Goal: Use online tool/utility: Utilize a website feature to perform a specific function

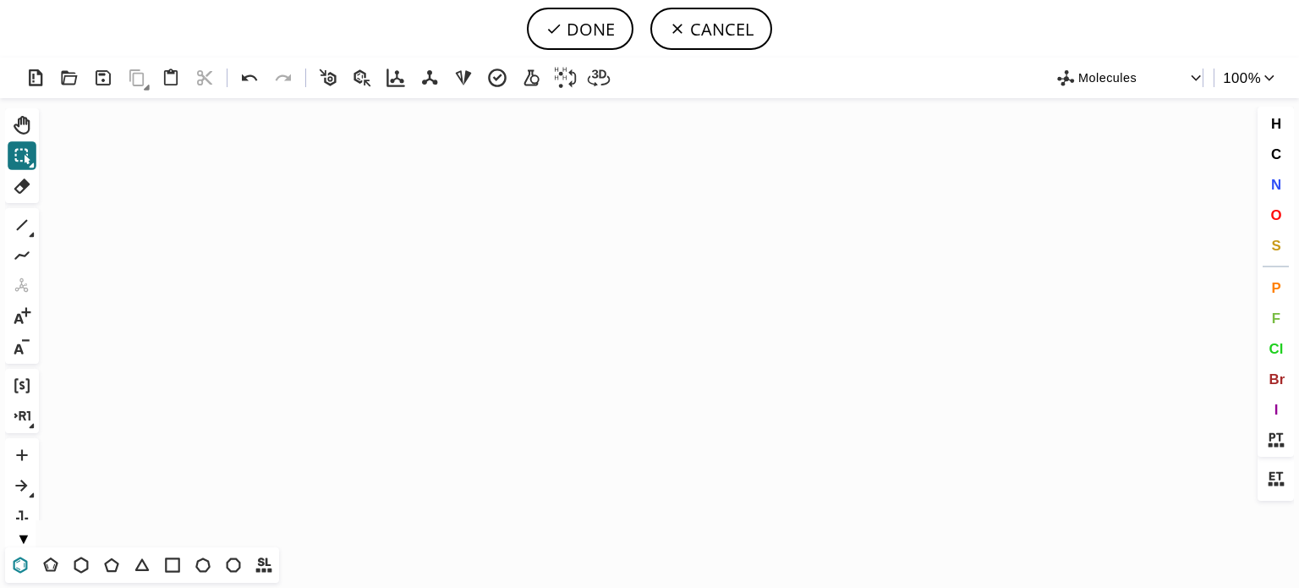
click at [18, 565] on icon at bounding box center [20, 565] width 22 height 22
click at [416, 270] on icon "Created with [PERSON_NAME] 2.3.0" at bounding box center [649, 322] width 1207 height 449
drag, startPoint x: 26, startPoint y: 219, endPoint x: 294, endPoint y: 201, distance: 268.6
click at [26, 219] on icon at bounding box center [22, 225] width 22 height 22
drag, startPoint x: 471, startPoint y: 241, endPoint x: 534, endPoint y: 250, distance: 64.1
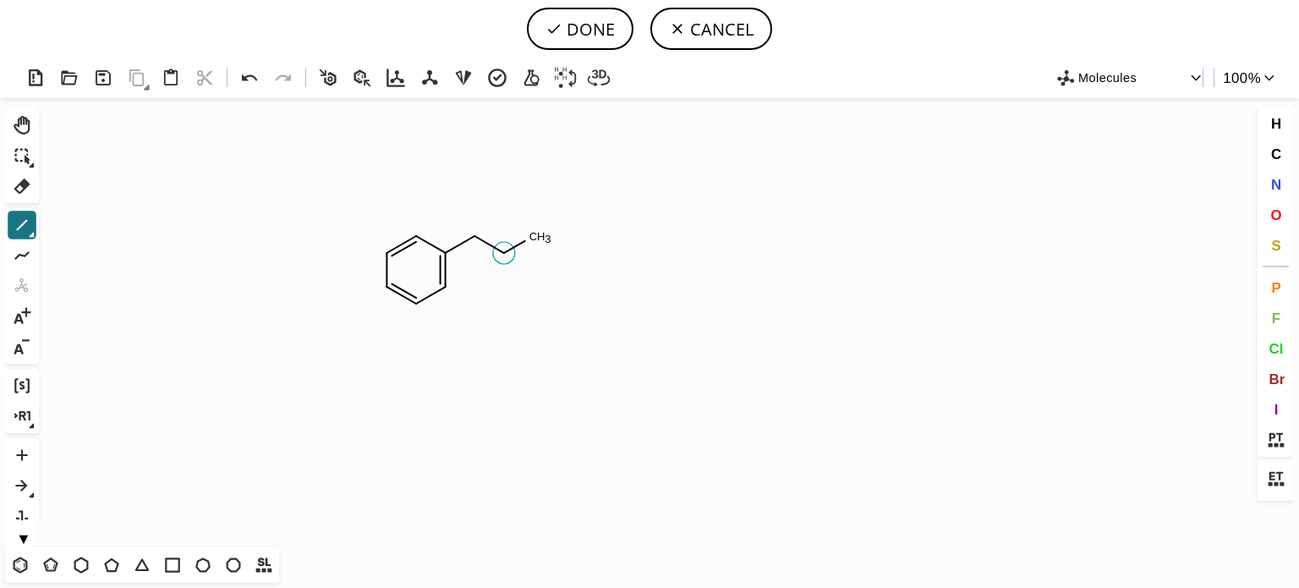
drag, startPoint x: 505, startPoint y: 251, endPoint x: 501, endPoint y: 266, distance: 15.8
drag, startPoint x: 1274, startPoint y: 186, endPoint x: 821, endPoint y: 185, distance: 453.2
click at [1271, 186] on span "N" at bounding box center [1275, 184] width 10 height 16
click at [535, 238] on tspan "N" at bounding box center [535, 238] width 8 height 13
click at [1255, 211] on div "H C N O S P F Cl Br I" at bounding box center [1273, 327] width 41 height 440
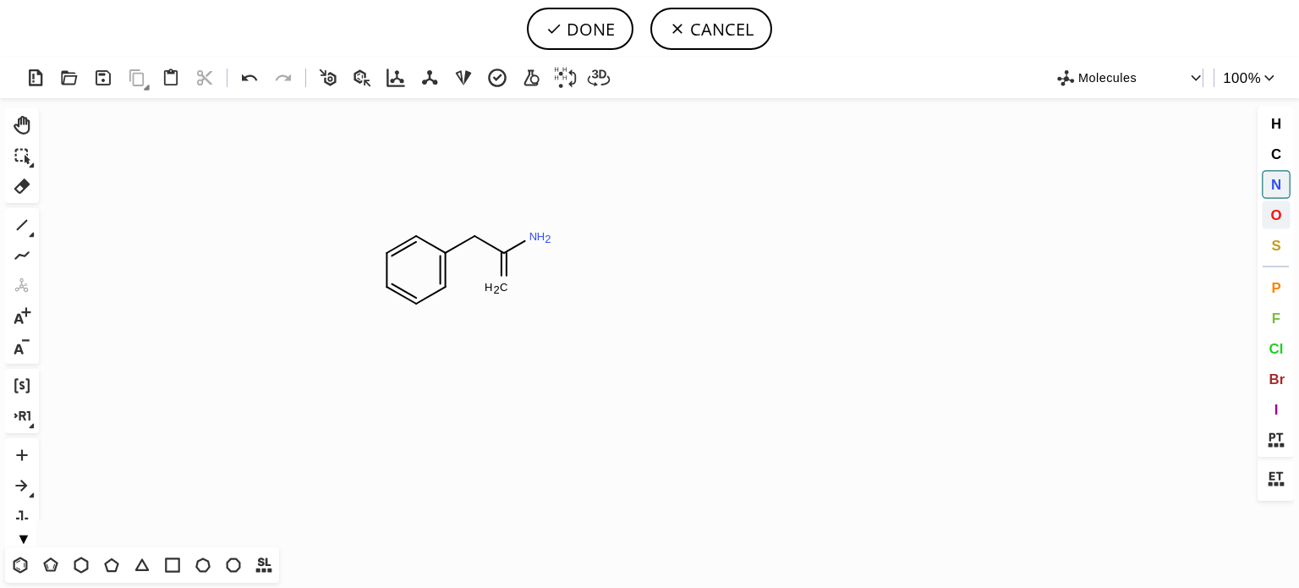
drag, startPoint x: 1278, startPoint y: 213, endPoint x: 1266, endPoint y: 218, distance: 12.9
click at [1277, 214] on span "O" at bounding box center [1275, 214] width 11 height 16
drag, startPoint x: 501, startPoint y: 294, endPoint x: 194, endPoint y: 283, distance: 307.9
click at [490, 295] on icon "Created with [PERSON_NAME] 2.3.0 N H 2 C H 2 O" at bounding box center [649, 322] width 1207 height 449
drag, startPoint x: 238, startPoint y: 77, endPoint x: 408, endPoint y: 144, distance: 182.6
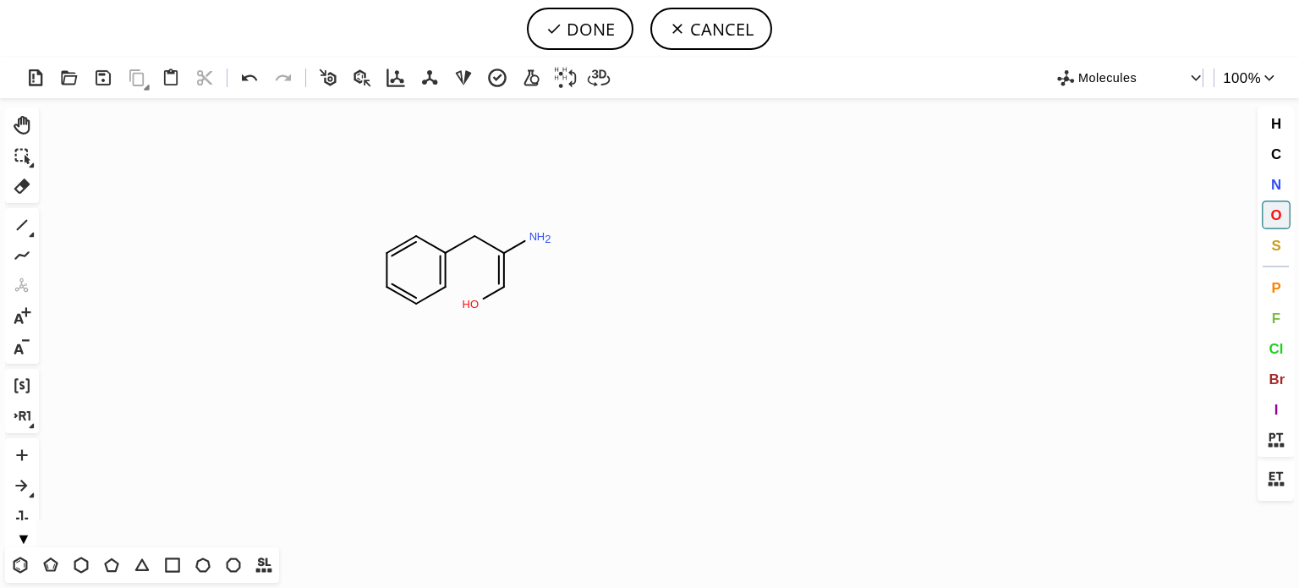
click at [254, 79] on icon at bounding box center [250, 78] width 25 height 25
drag, startPoint x: 507, startPoint y: 293, endPoint x: 788, endPoint y: 371, distance: 291.5
click at [509, 293] on tspan "O" at bounding box center [507, 293] width 8 height 13
click at [24, 220] on icon at bounding box center [22, 225] width 22 height 22
drag, startPoint x: 1272, startPoint y: 219, endPoint x: 1130, endPoint y: 219, distance: 141.2
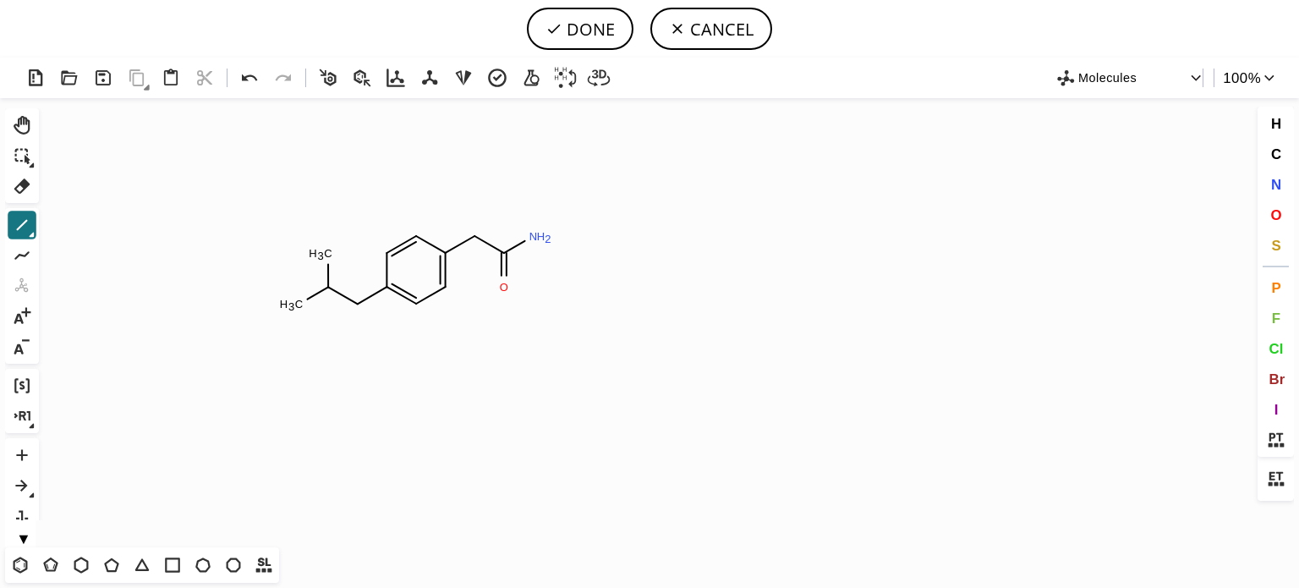
click at [1265, 219] on button "O" at bounding box center [1275, 214] width 29 height 29
drag, startPoint x: 358, startPoint y: 306, endPoint x: 139, endPoint y: 308, distance: 219.8
click at [355, 306] on tspan "O" at bounding box center [358, 306] width 8 height 13
drag, startPoint x: 14, startPoint y: 183, endPoint x: 248, endPoint y: 179, distance: 233.4
click at [51, 179] on div "Created with [PERSON_NAME] 2.3.0 O N H 2 O C H 3 C H 3 O Molecules 100 % Ctrl+A…" at bounding box center [649, 322] width 1299 height 530
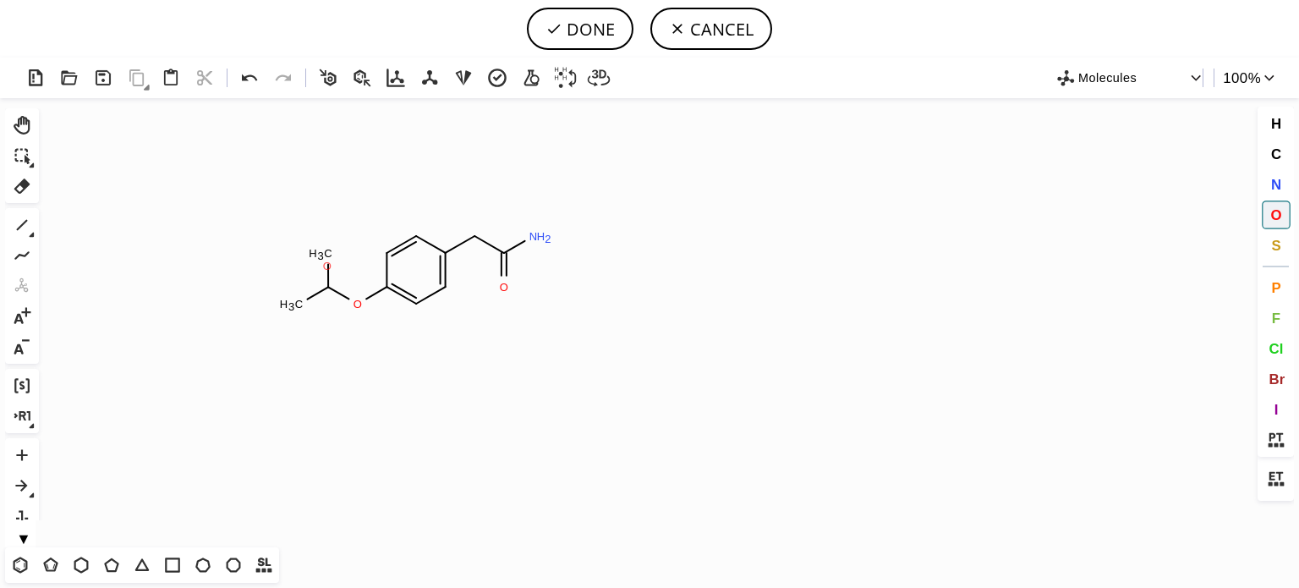
click at [327, 265] on tspan "O" at bounding box center [327, 266] width 8 height 13
drag, startPoint x: 14, startPoint y: 183, endPoint x: 305, endPoint y: 192, distance: 291.8
click at [14, 183] on icon at bounding box center [22, 186] width 22 height 22
drag, startPoint x: 315, startPoint y: 255, endPoint x: 177, endPoint y: 293, distance: 143.6
click at [303, 261] on icon "Created with [PERSON_NAME] 2.3.0 O N H 2 O C H 3 C H 3 O" at bounding box center [649, 322] width 1207 height 449
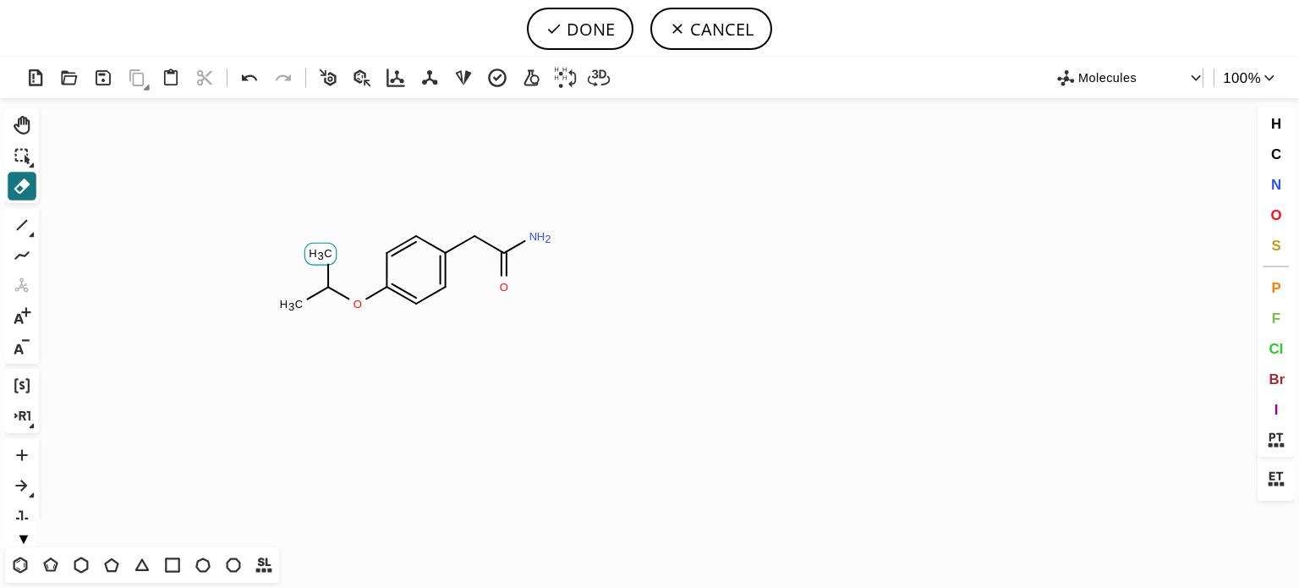
drag, startPoint x: 333, startPoint y: 260, endPoint x: 325, endPoint y: 263, distance: 9.1
click at [331, 260] on rect at bounding box center [319, 254] width 31 height 22
drag, startPoint x: 13, startPoint y: 226, endPoint x: 48, endPoint y: 243, distance: 39.3
click at [15, 229] on icon at bounding box center [22, 225] width 22 height 22
click at [308, 308] on icon "Created with [PERSON_NAME] 2.3.0 O C H 3 N H 2 O O" at bounding box center [649, 322] width 1207 height 449
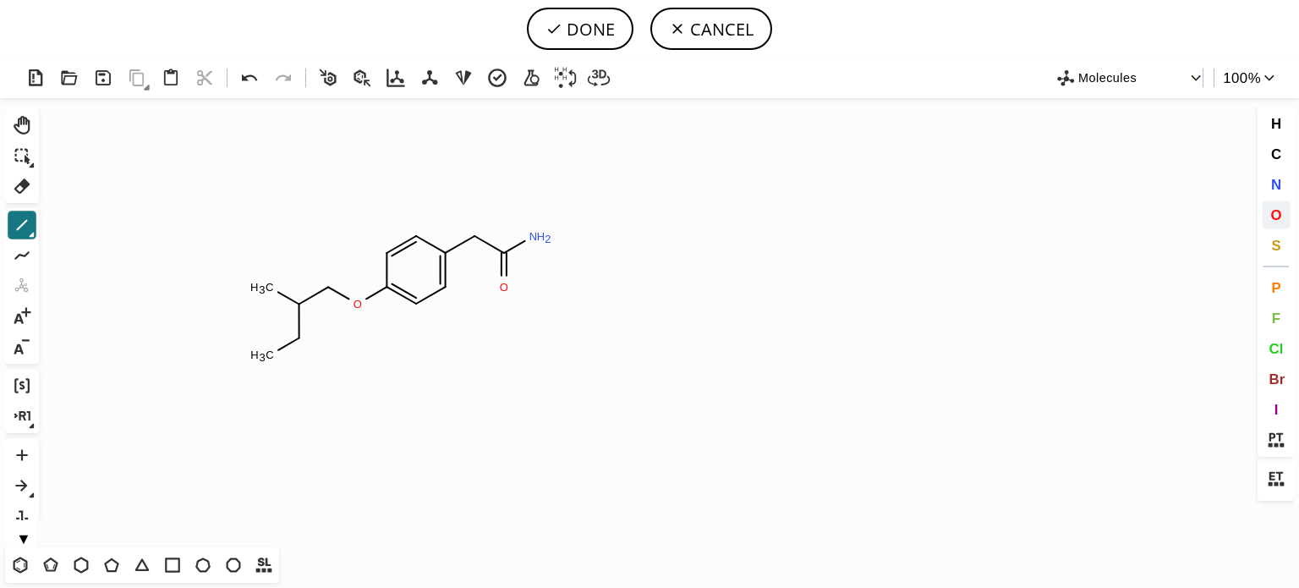
click at [1273, 213] on span "O" at bounding box center [1275, 214] width 11 height 16
click at [277, 294] on tspan "O" at bounding box center [277, 295] width 8 height 13
drag, startPoint x: 267, startPoint y: 290, endPoint x: 49, endPoint y: 352, distance: 226.7
click at [265, 290] on tspan "O" at bounding box center [267, 290] width 8 height 13
click at [1276, 181] on span "N" at bounding box center [1275, 184] width 10 height 16
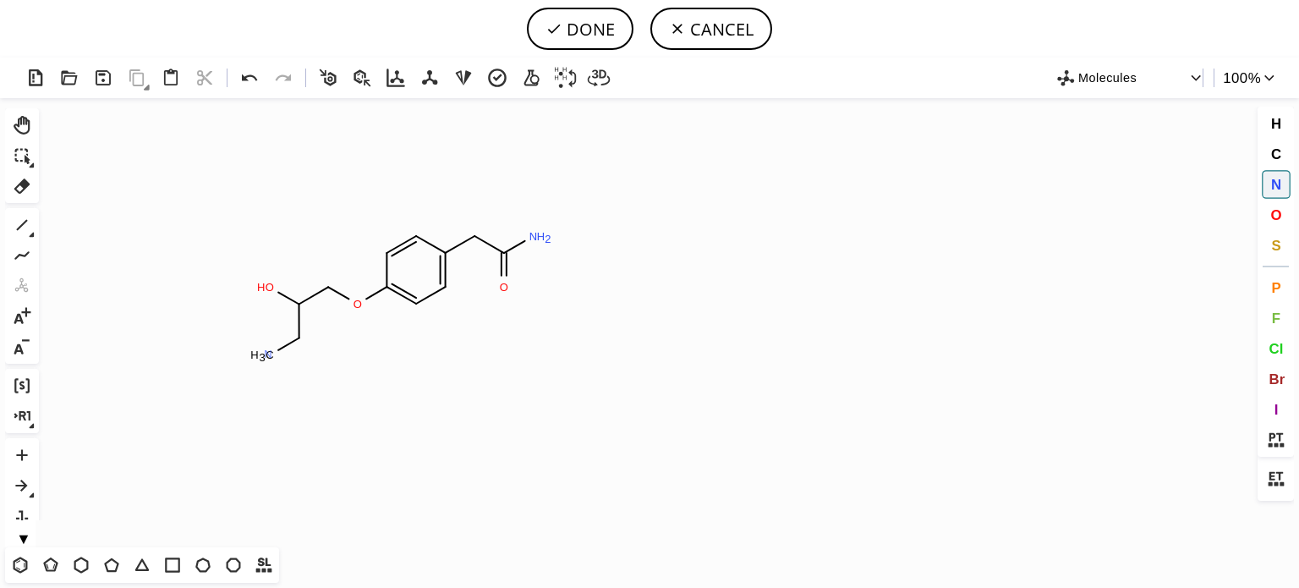
drag, startPoint x: 268, startPoint y: 353, endPoint x: 86, endPoint y: 360, distance: 181.9
click at [268, 354] on tspan "N" at bounding box center [268, 353] width 8 height 13
click at [595, 33] on button "DONE" at bounding box center [580, 29] width 107 height 42
type input "C1C(OCC(CN)O)=CC=C(CC(=O)N)C=1"
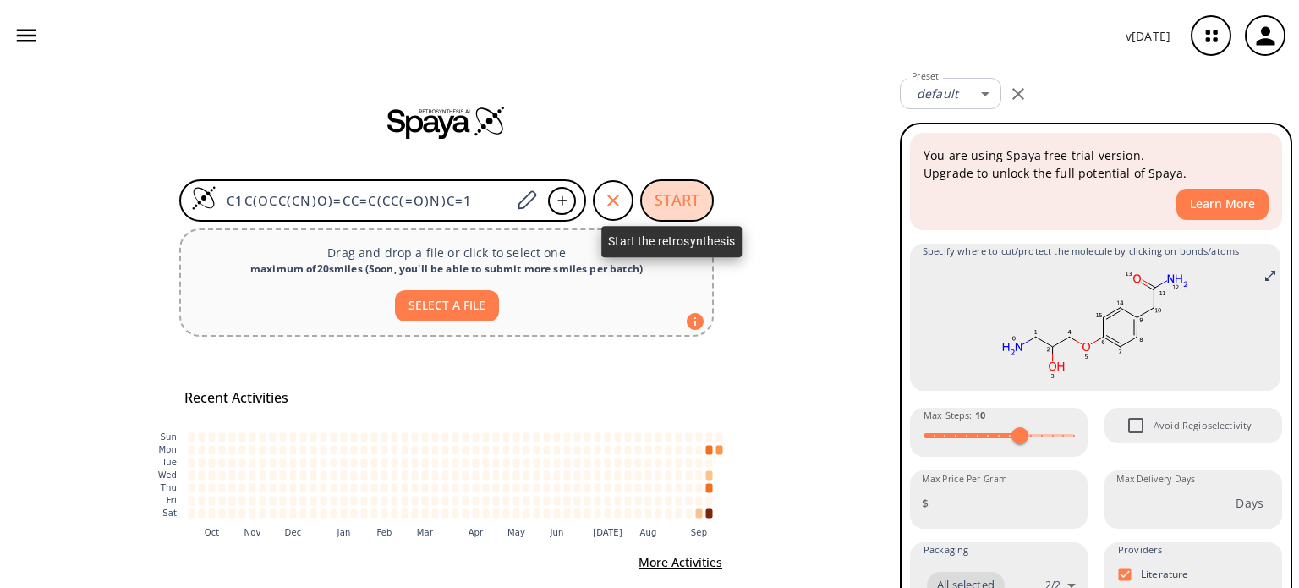
click at [669, 194] on button "START" at bounding box center [677, 200] width 74 height 42
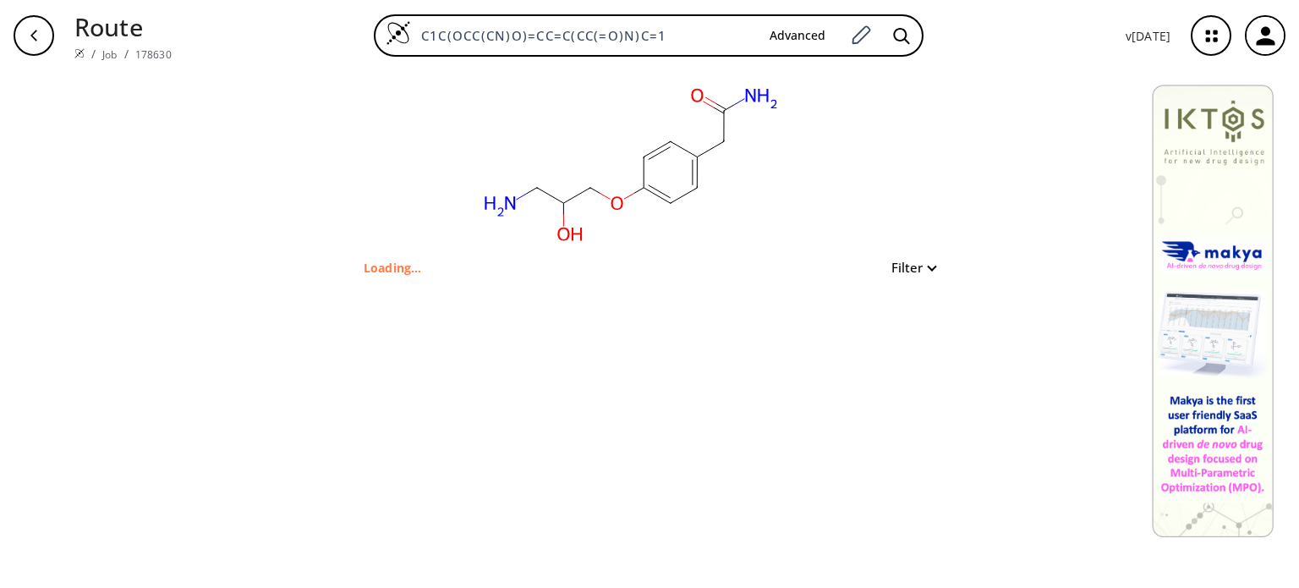
type input "C1C=C(OCC(CN)O)C=CC=1CC(N)=O"
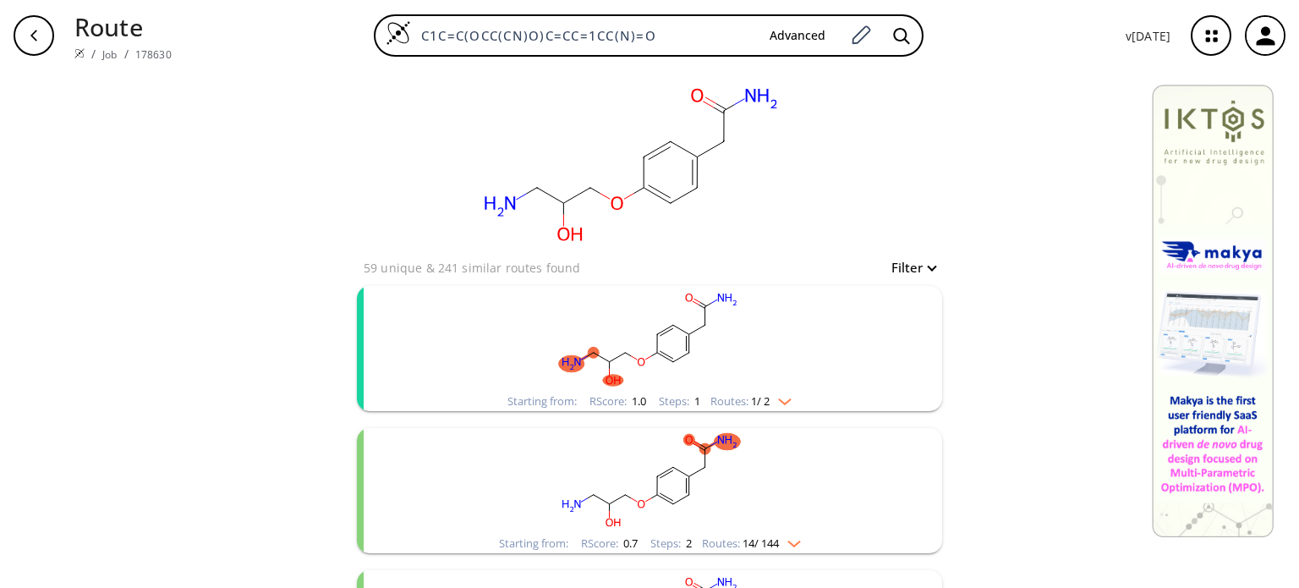
click at [779, 398] on img "clusters" at bounding box center [780, 398] width 22 height 14
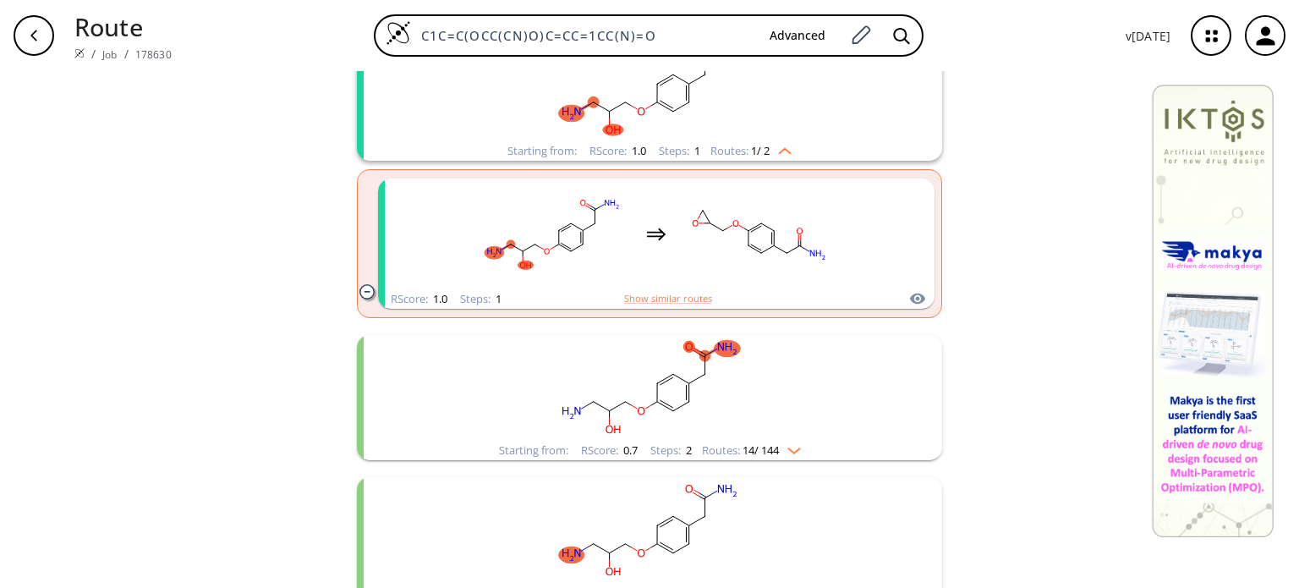
scroll to position [254, 0]
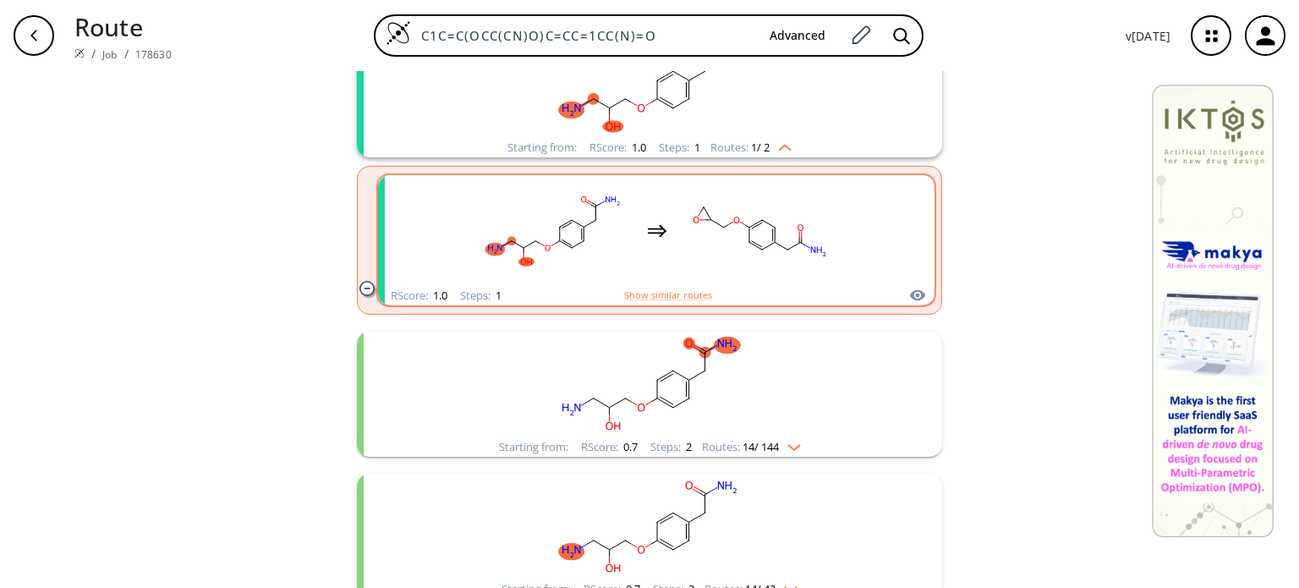
drag, startPoint x: 728, startPoint y: 254, endPoint x: 738, endPoint y: 260, distance: 11.7
click at [737, 260] on rect "clusters" at bounding box center [760, 231] width 152 height 106
click at [714, 238] on rect "clusters" at bounding box center [760, 231] width 152 height 106
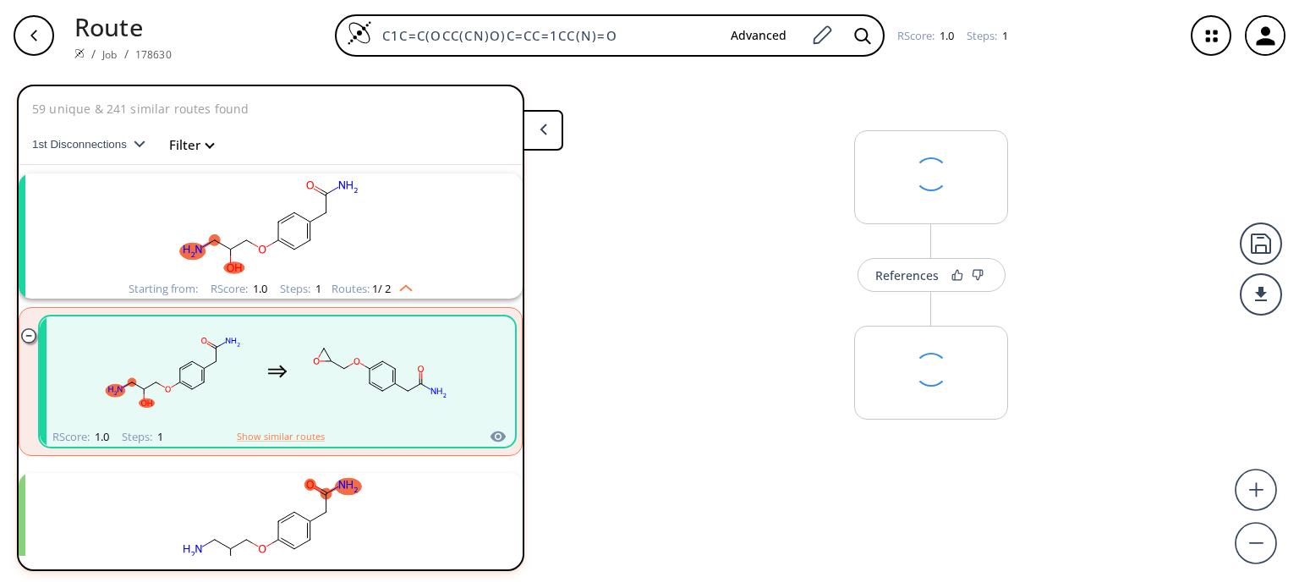
scroll to position [37, 0]
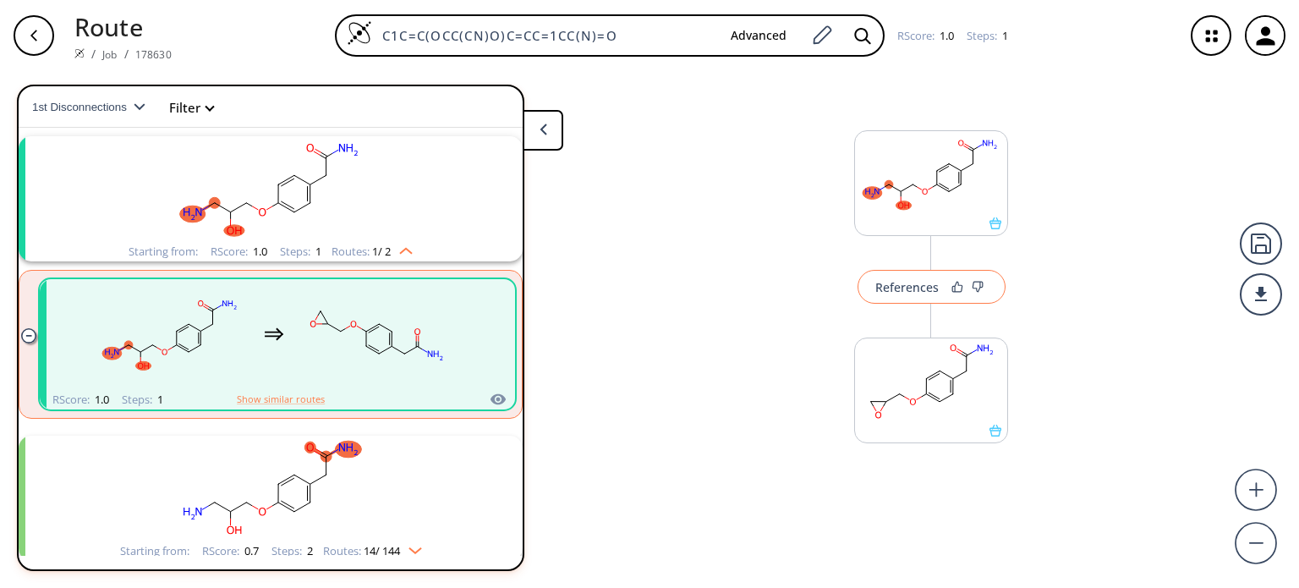
drag, startPoint x: 896, startPoint y: 276, endPoint x: 912, endPoint y: 273, distance: 16.4
click at [910, 273] on div "References More routes from here" at bounding box center [649, 322] width 1299 height 503
click at [889, 283] on div "References" at bounding box center [906, 287] width 63 height 11
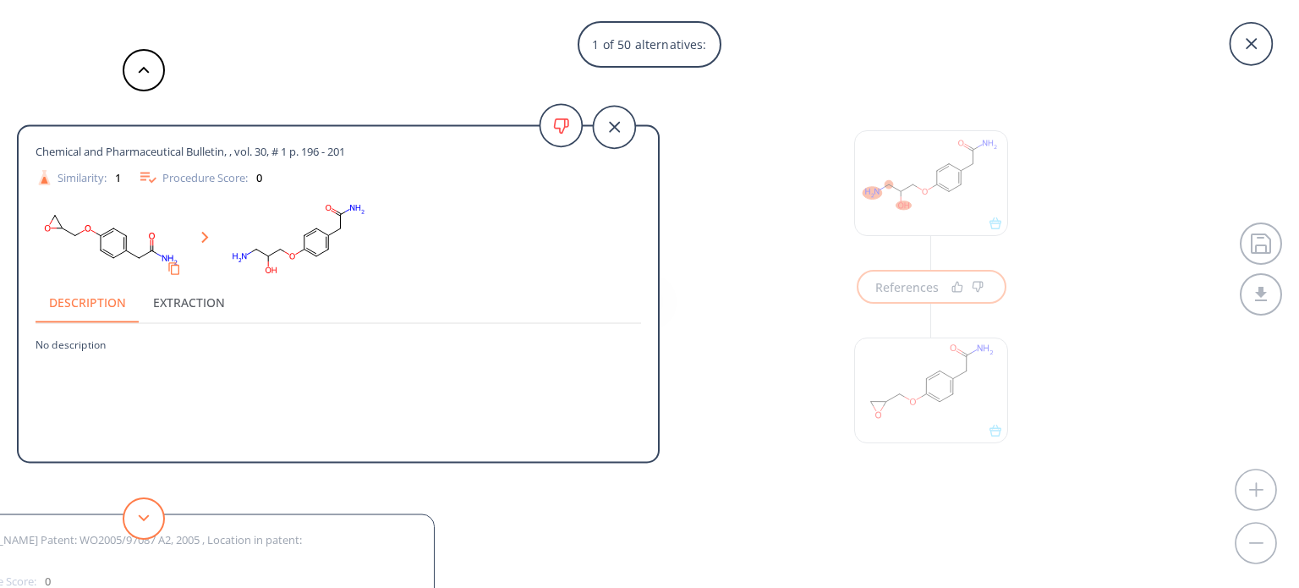
click at [157, 517] on button at bounding box center [144, 518] width 42 height 42
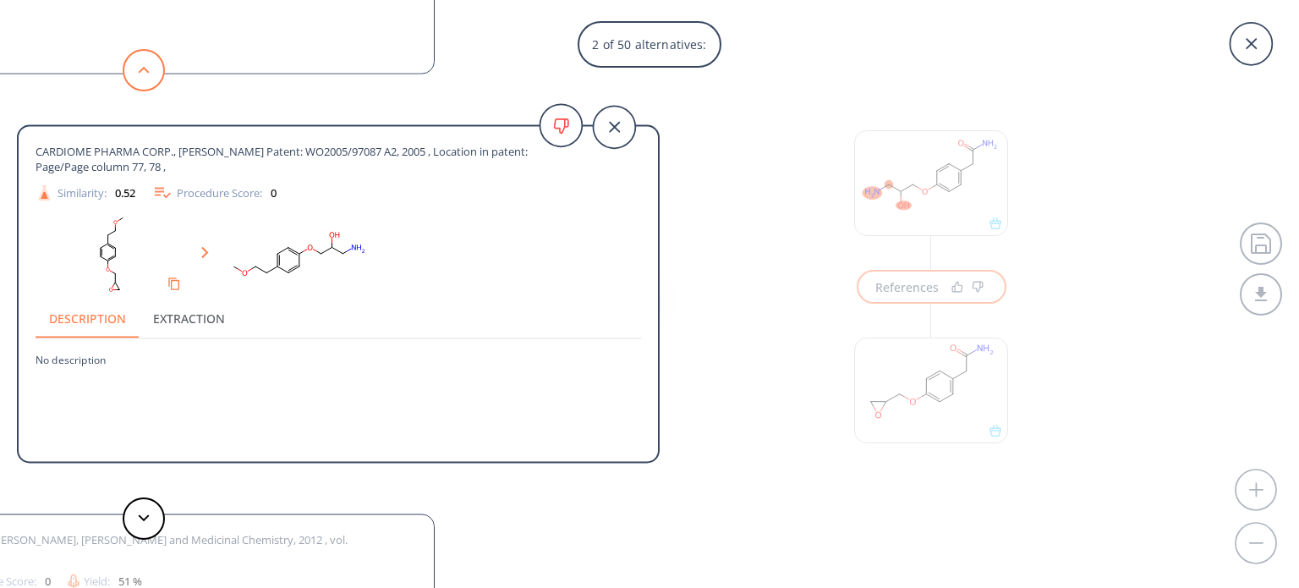
click at [146, 70] on polygon at bounding box center [144, 70] width 11 height 7
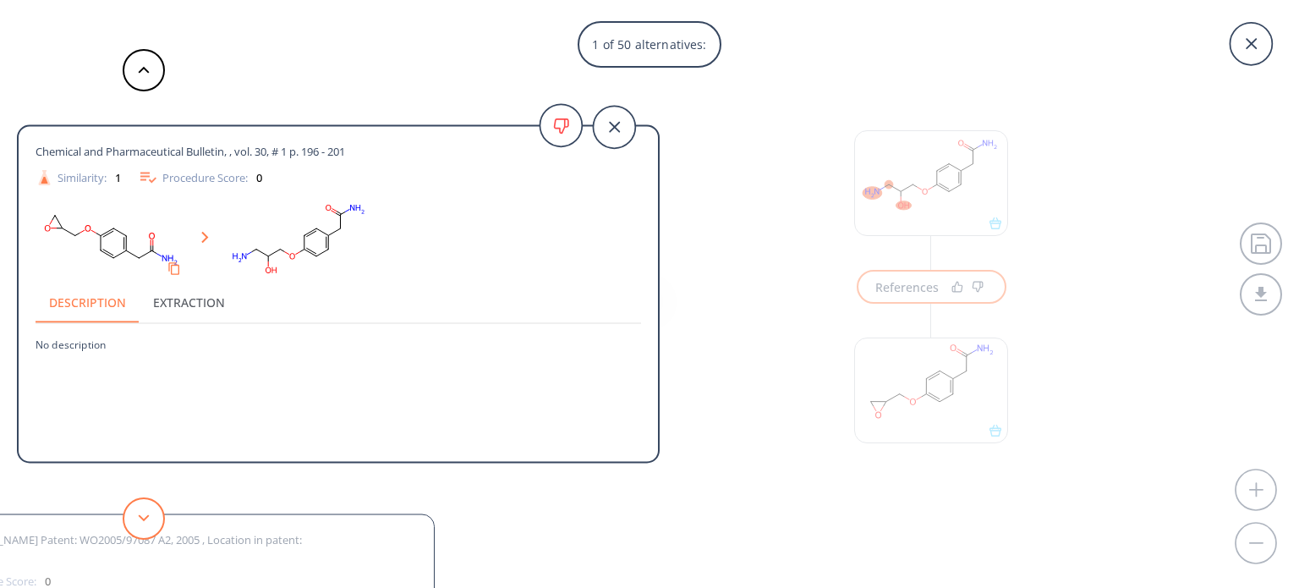
click at [144, 510] on button at bounding box center [144, 518] width 42 height 42
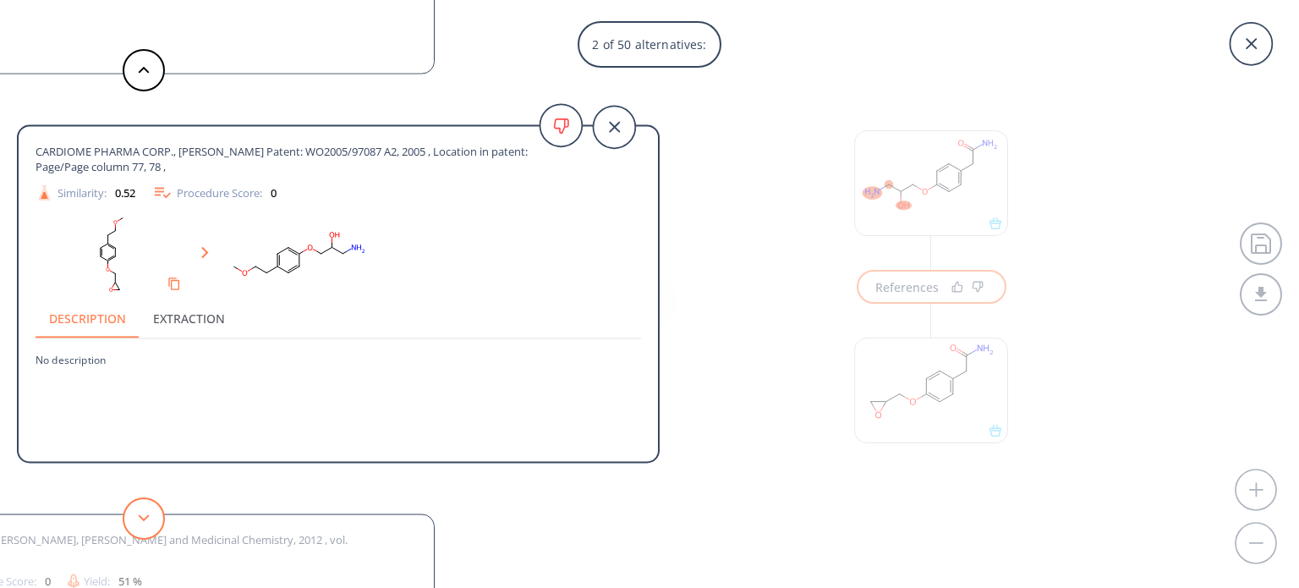
click at [144, 510] on button at bounding box center [144, 518] width 42 height 42
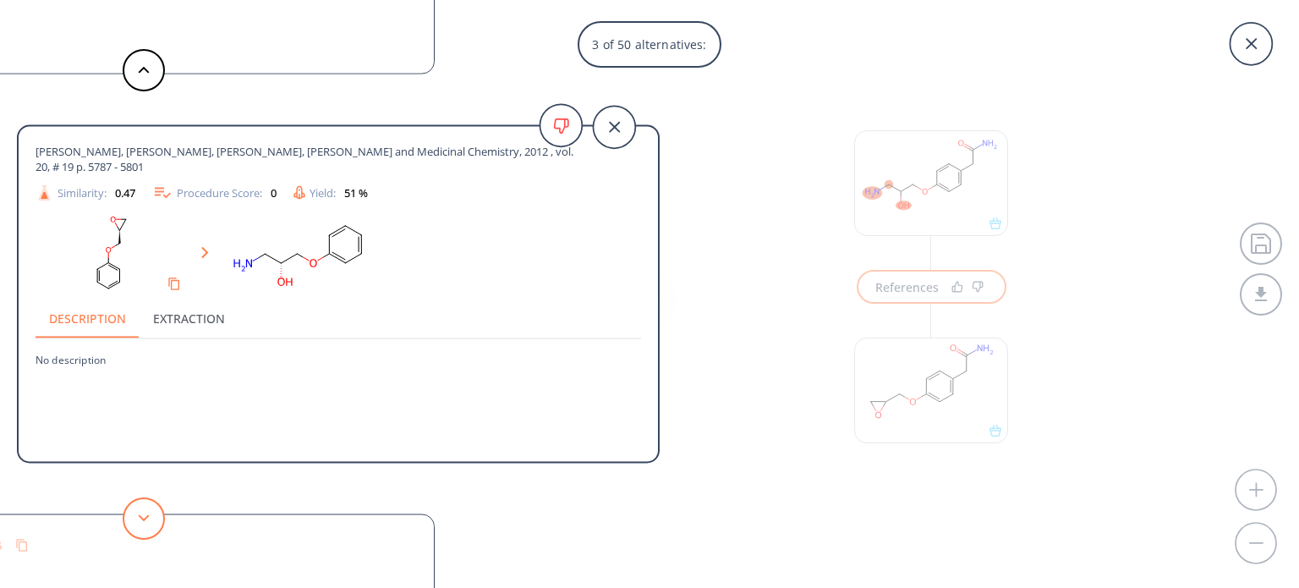
click at [144, 510] on button at bounding box center [144, 518] width 42 height 42
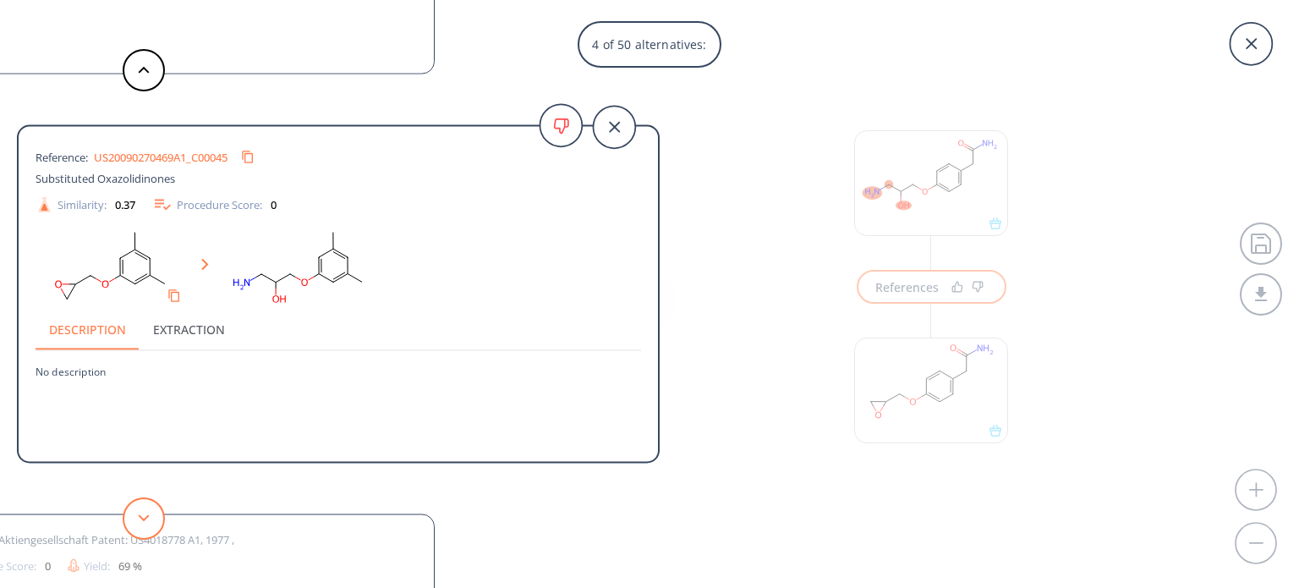
click at [144, 510] on button at bounding box center [144, 518] width 42 height 42
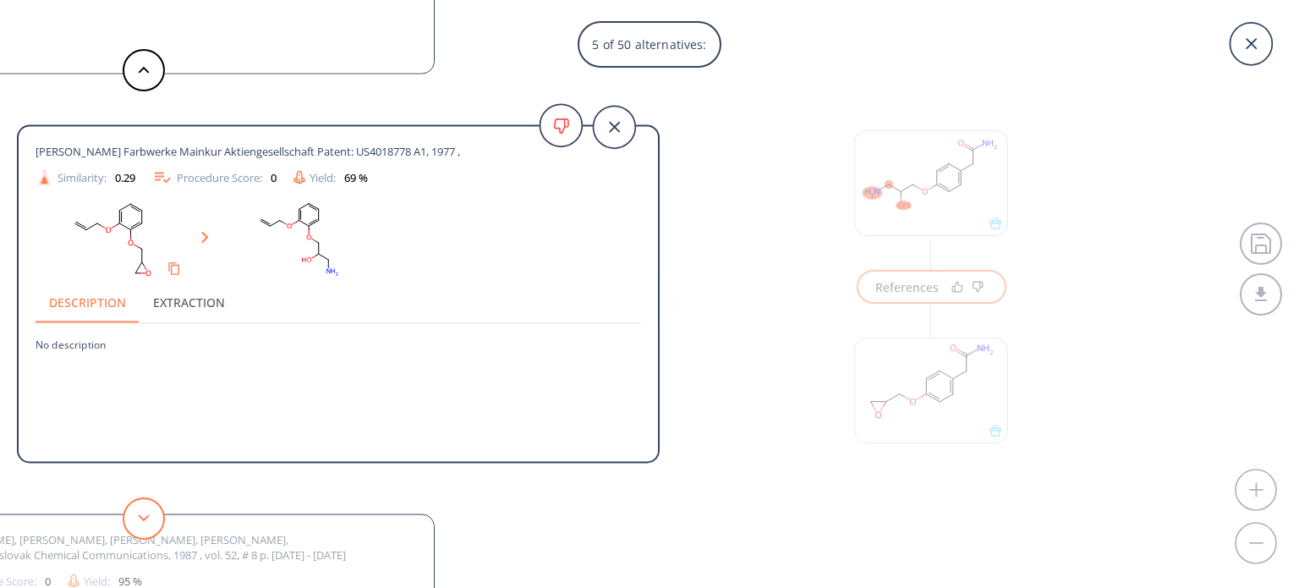
click at [144, 510] on button at bounding box center [144, 518] width 42 height 42
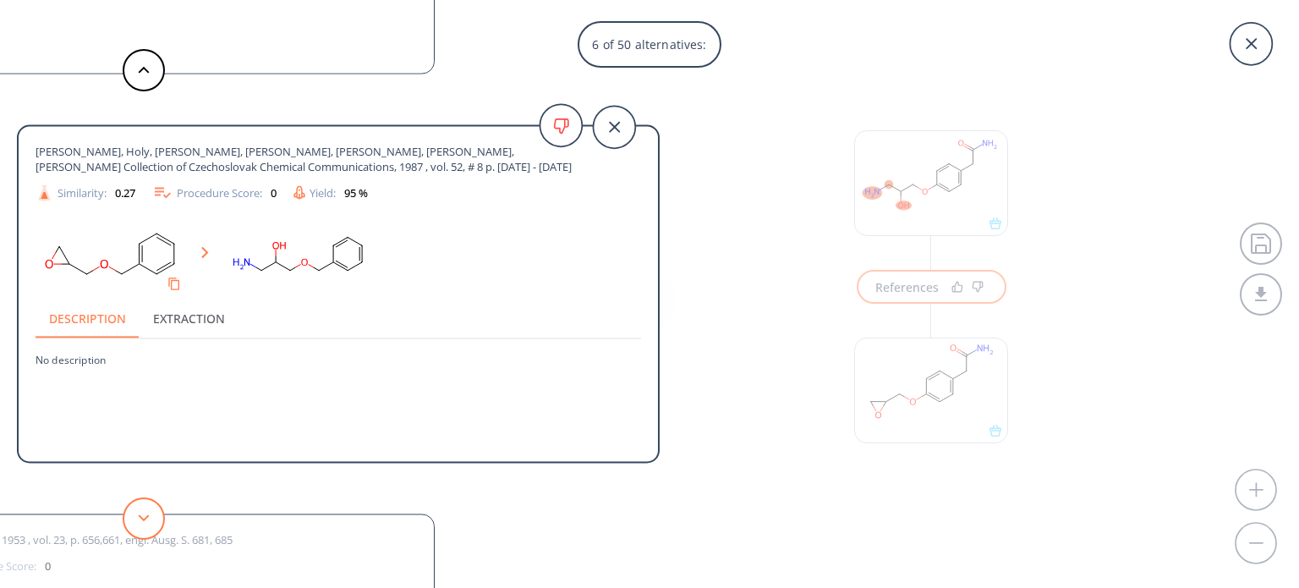
click at [144, 510] on button at bounding box center [144, 518] width 42 height 42
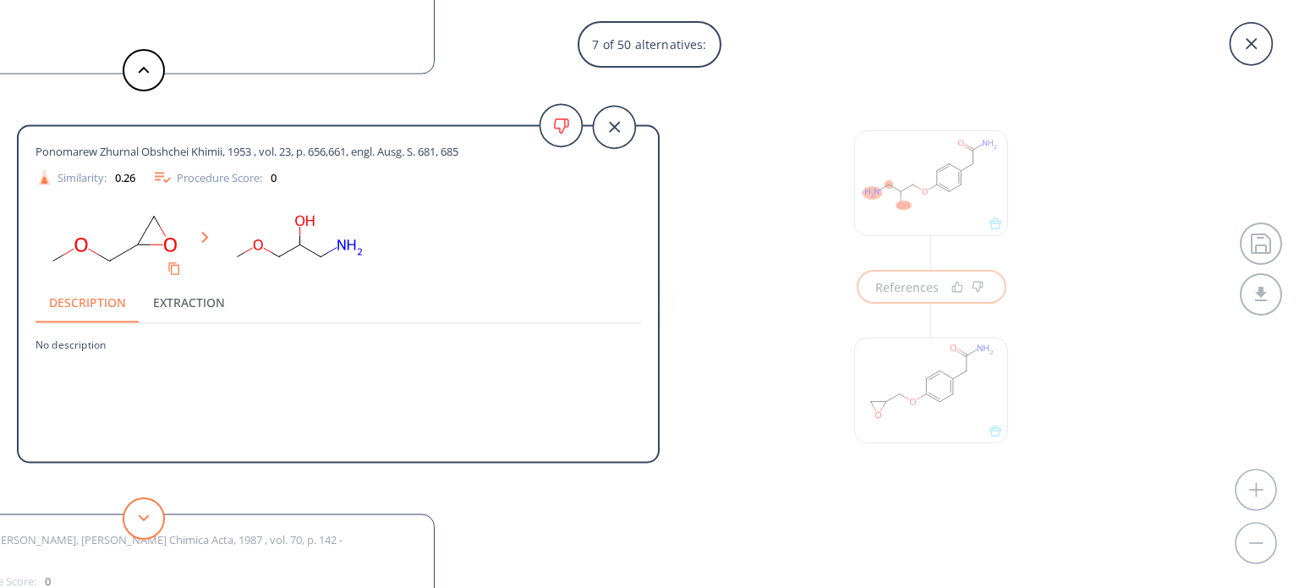
click at [144, 510] on button at bounding box center [144, 518] width 42 height 42
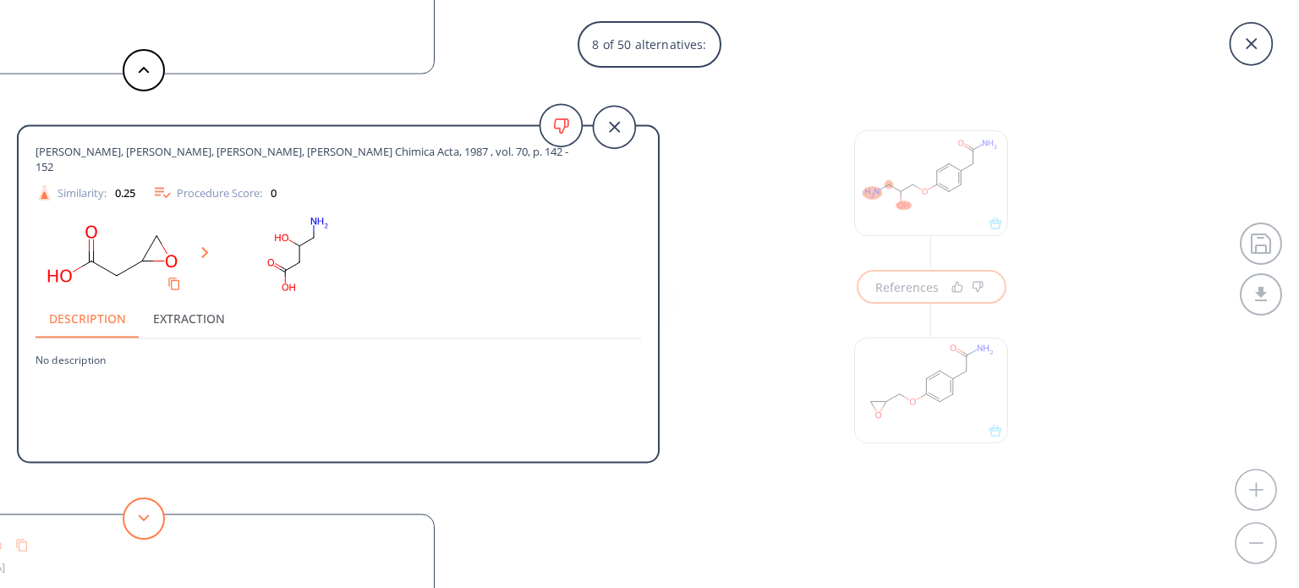
click at [144, 510] on button at bounding box center [144, 518] width 42 height 42
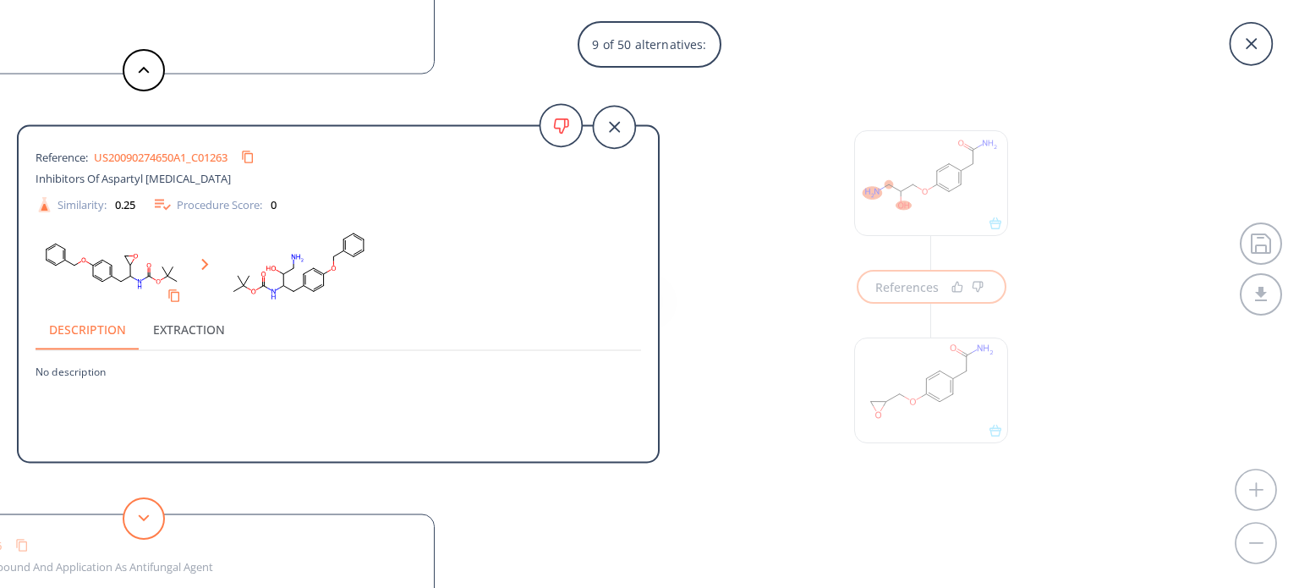
click at [144, 510] on button at bounding box center [144, 518] width 42 height 42
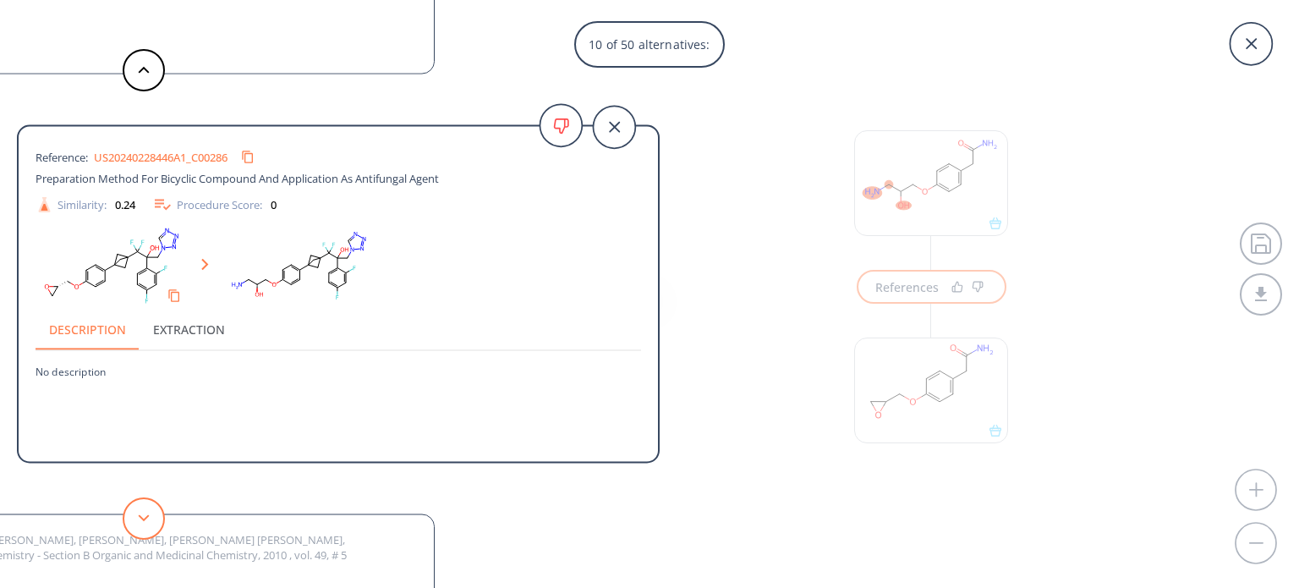
click at [144, 510] on button at bounding box center [144, 518] width 42 height 42
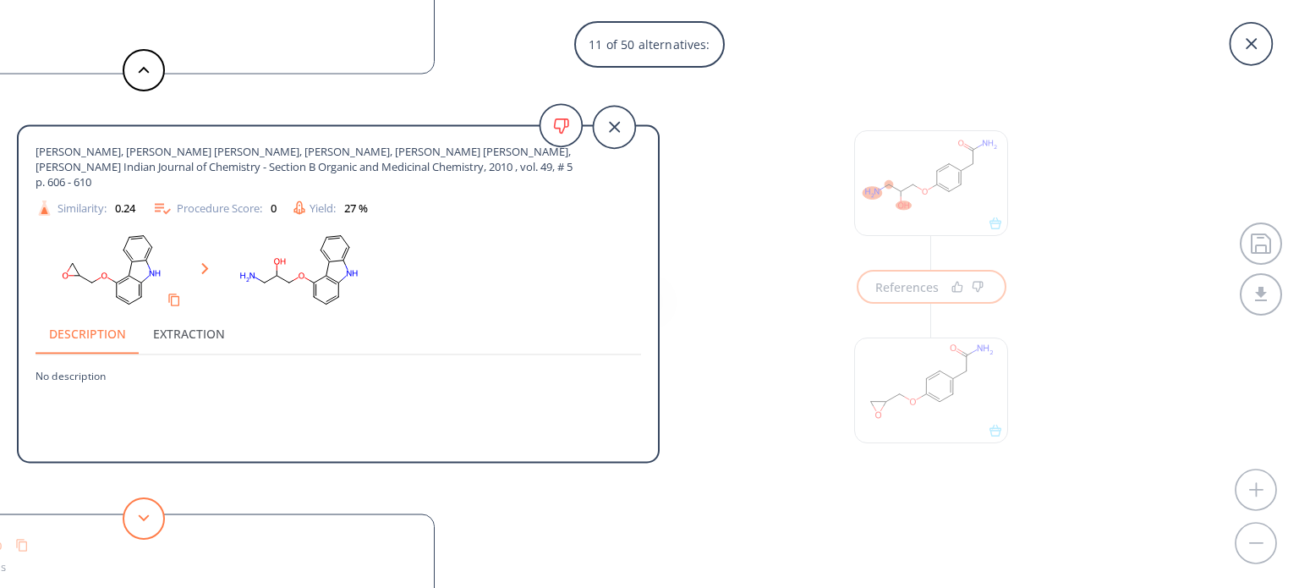
click at [144, 510] on button at bounding box center [144, 518] width 42 height 42
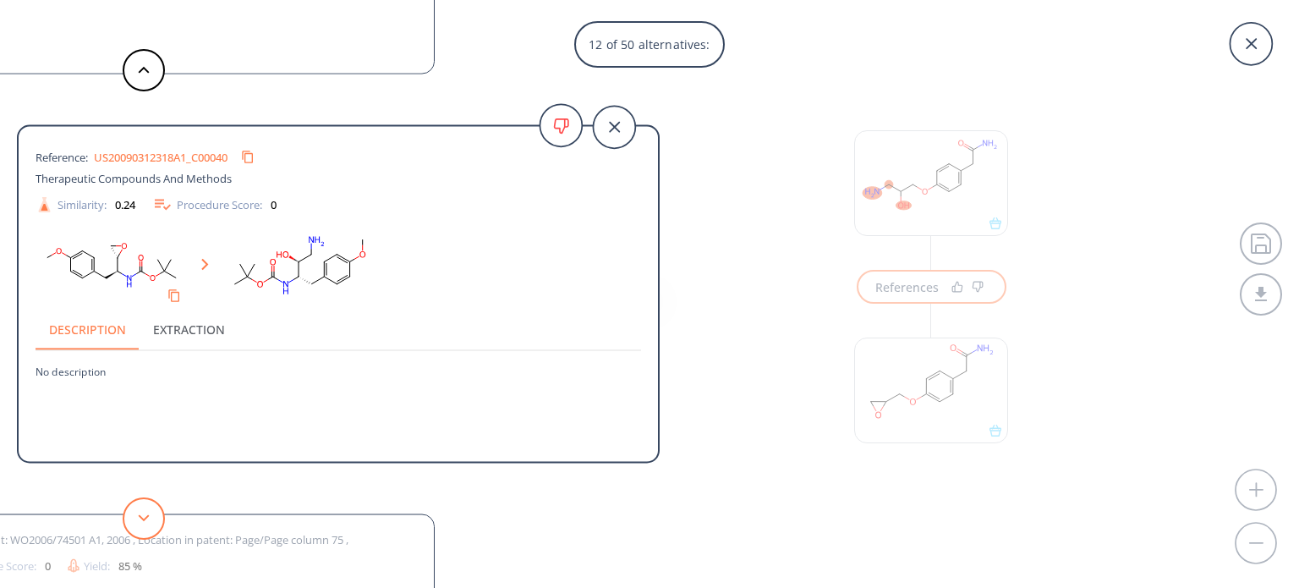
click at [144, 510] on button at bounding box center [144, 518] width 42 height 42
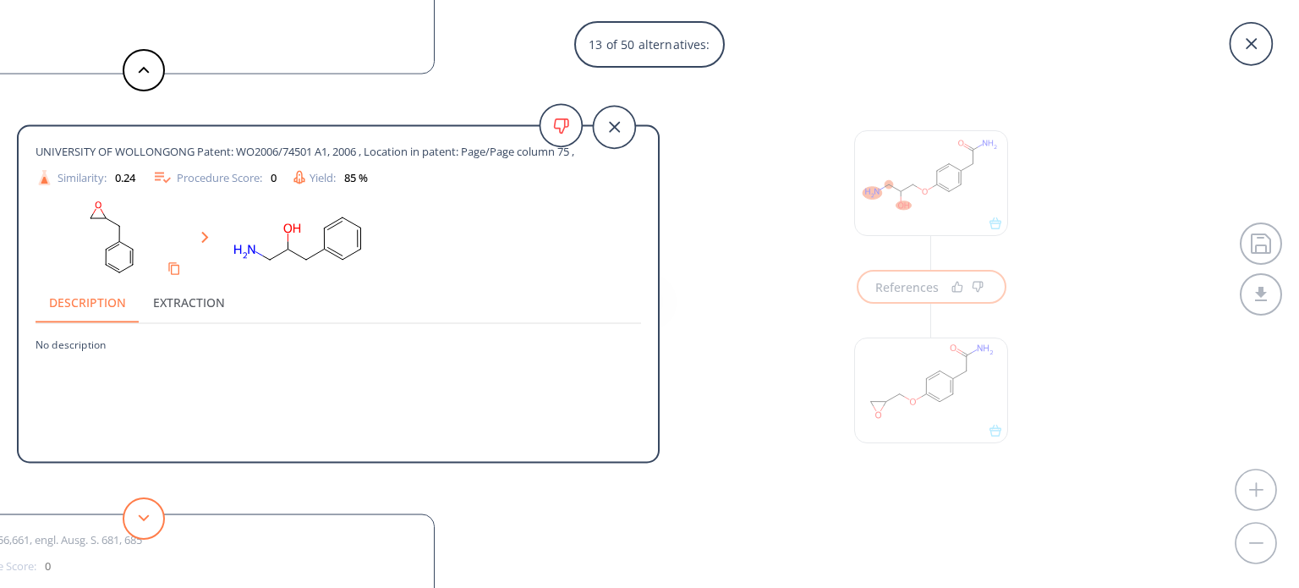
click at [144, 510] on button at bounding box center [144, 518] width 42 height 42
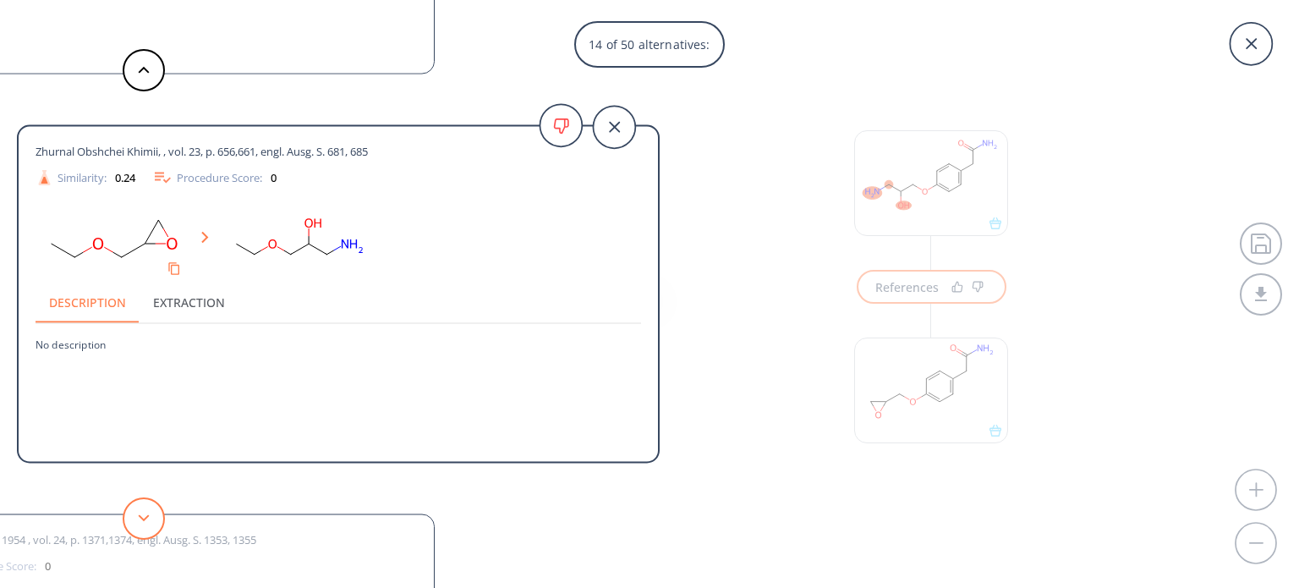
click at [144, 510] on button at bounding box center [144, 518] width 42 height 42
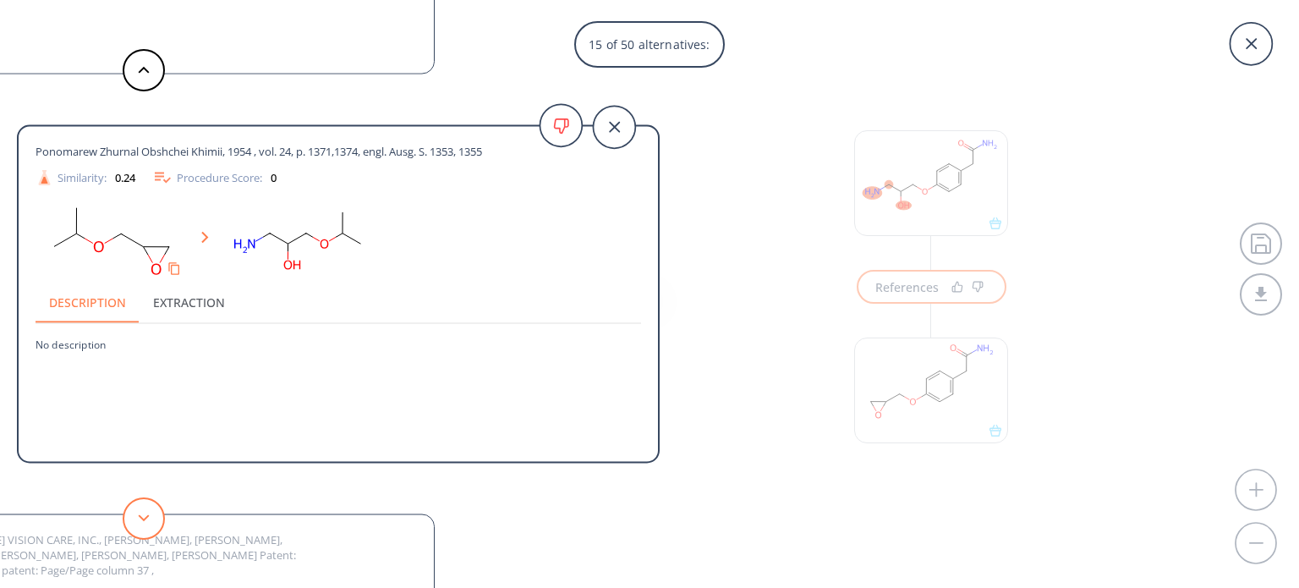
click at [144, 510] on button at bounding box center [144, 518] width 42 height 42
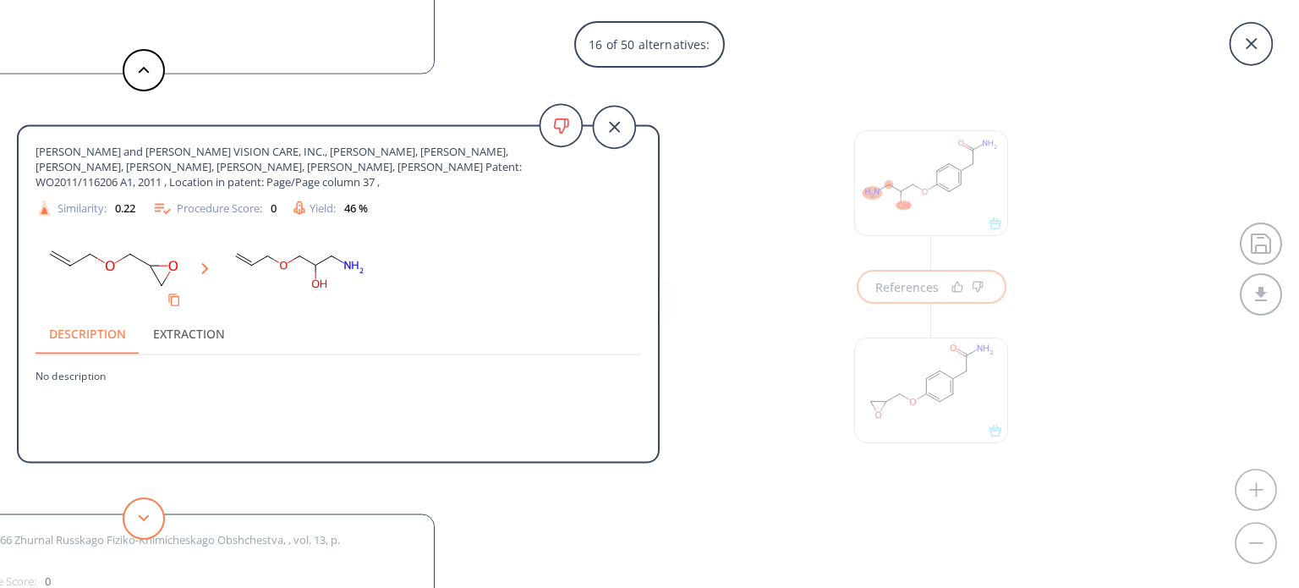
click at [144, 510] on button at bounding box center [144, 518] width 42 height 42
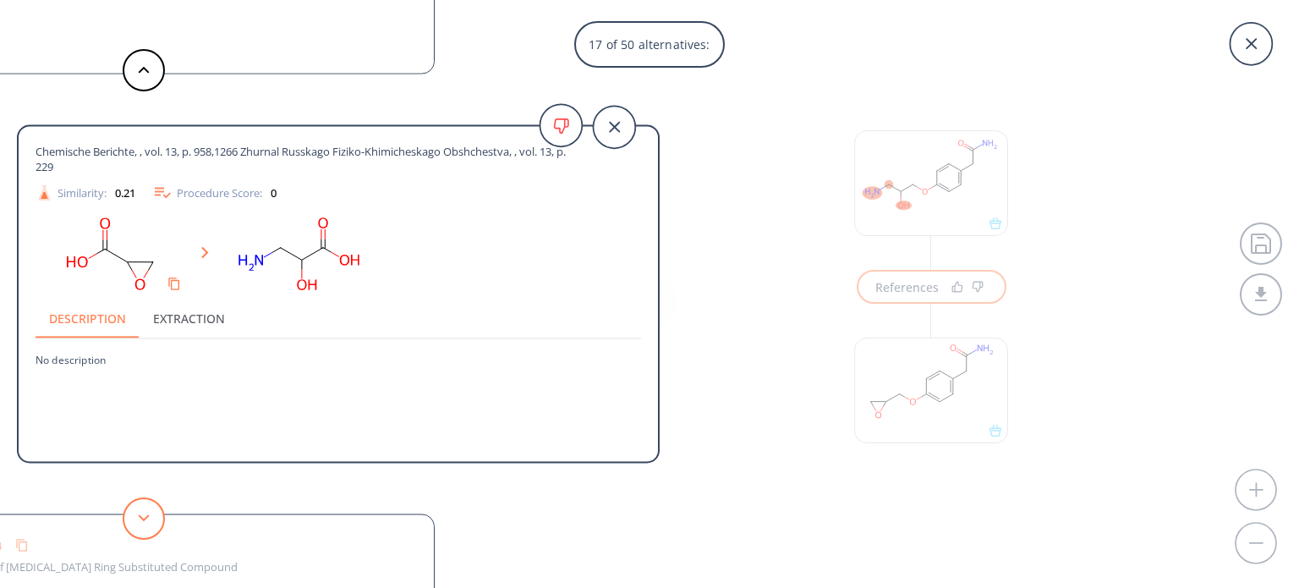
click at [144, 510] on button at bounding box center [144, 518] width 42 height 42
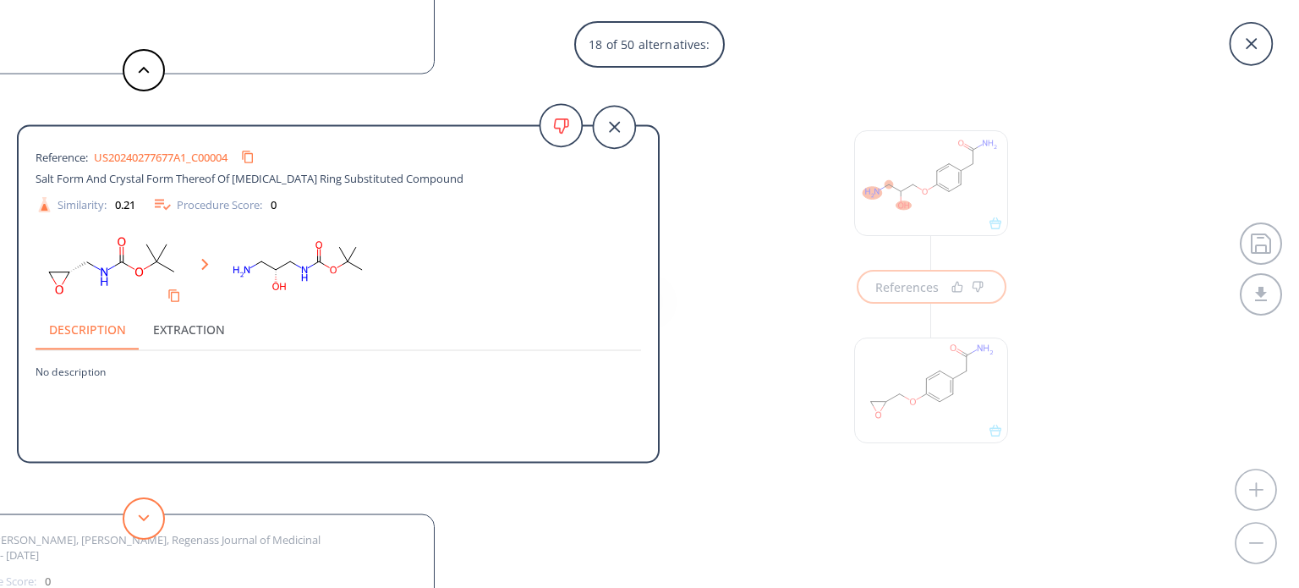
click at [144, 510] on button at bounding box center [144, 518] width 42 height 42
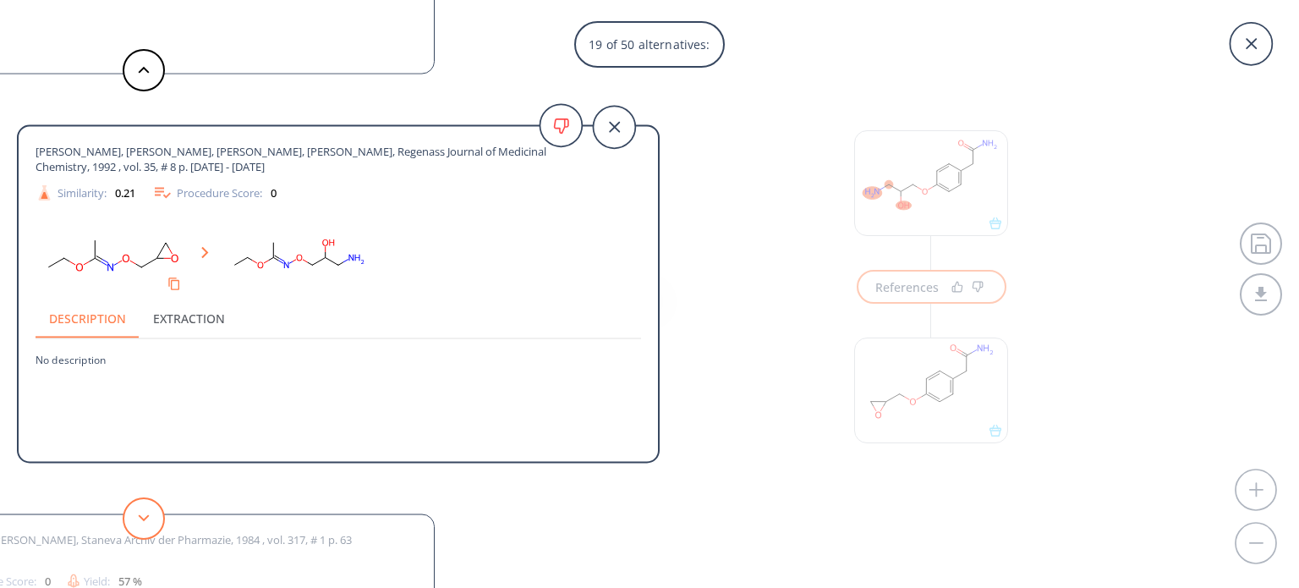
click at [144, 510] on button at bounding box center [144, 518] width 42 height 42
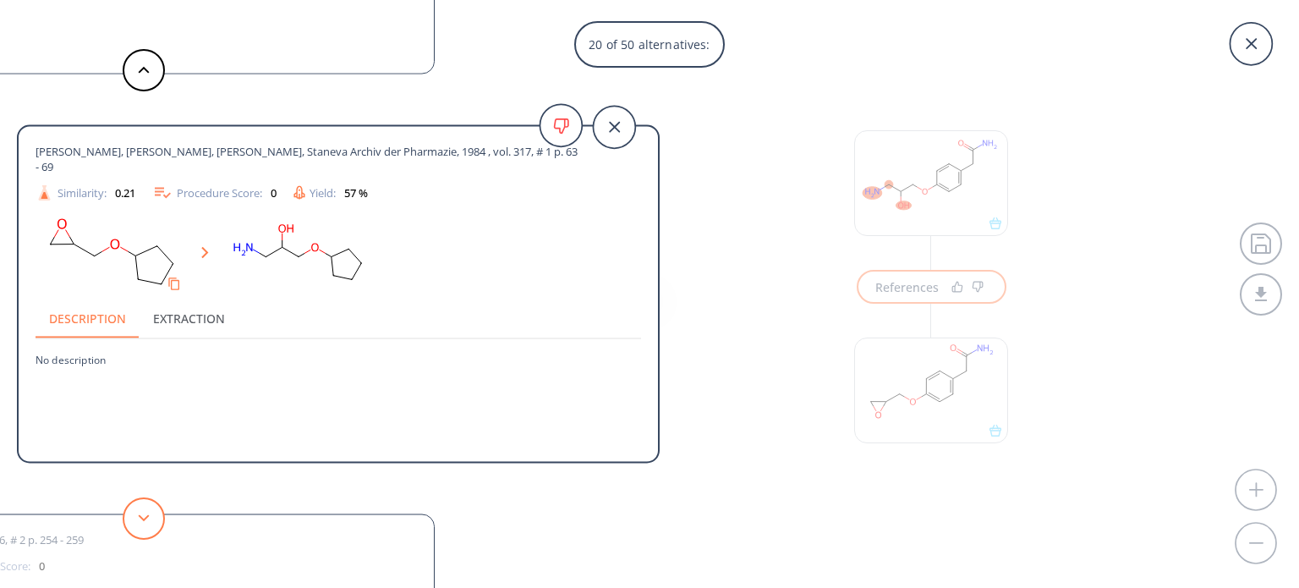
click at [144, 510] on button at bounding box center [144, 518] width 42 height 42
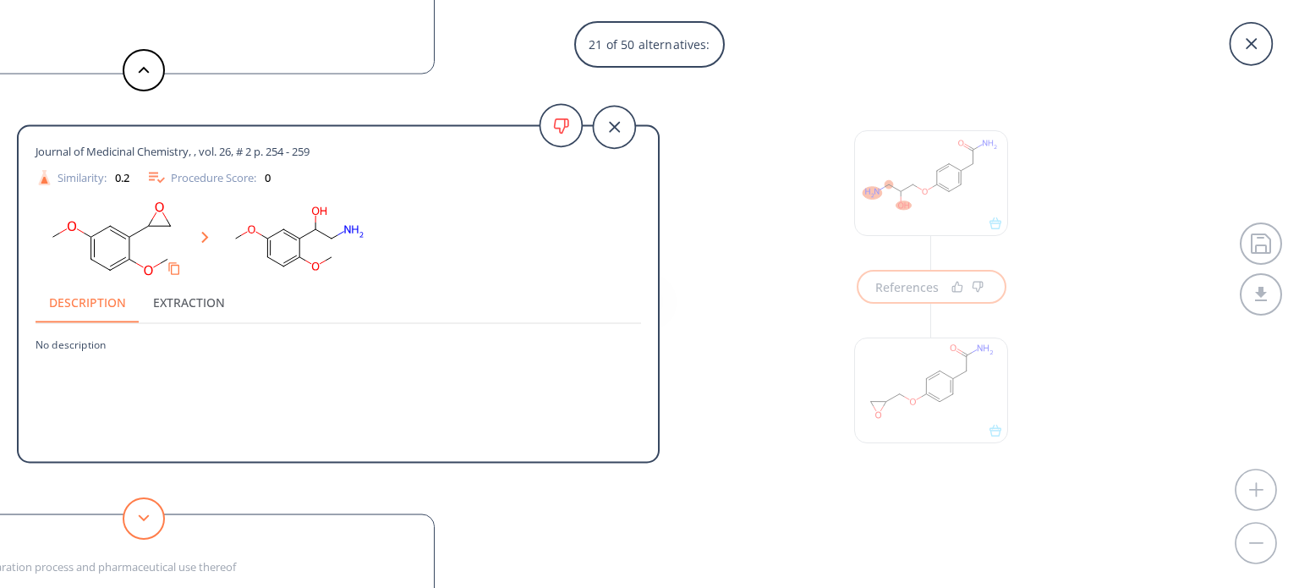
click at [144, 510] on button at bounding box center [144, 518] width 42 height 42
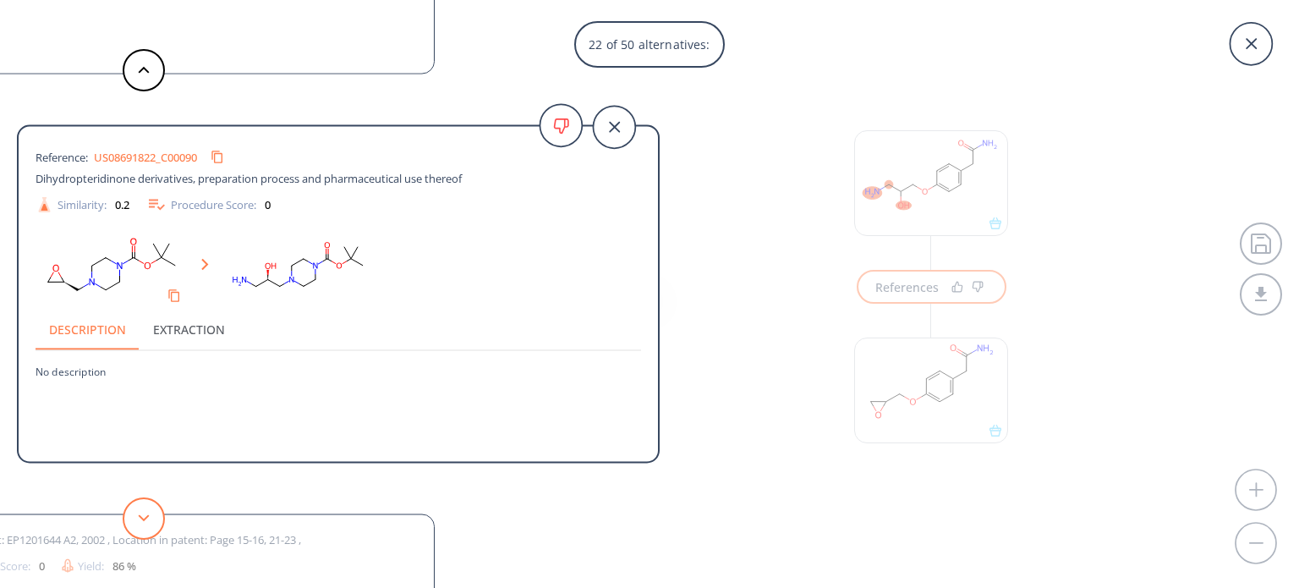
click at [144, 510] on button at bounding box center [144, 518] width 42 height 42
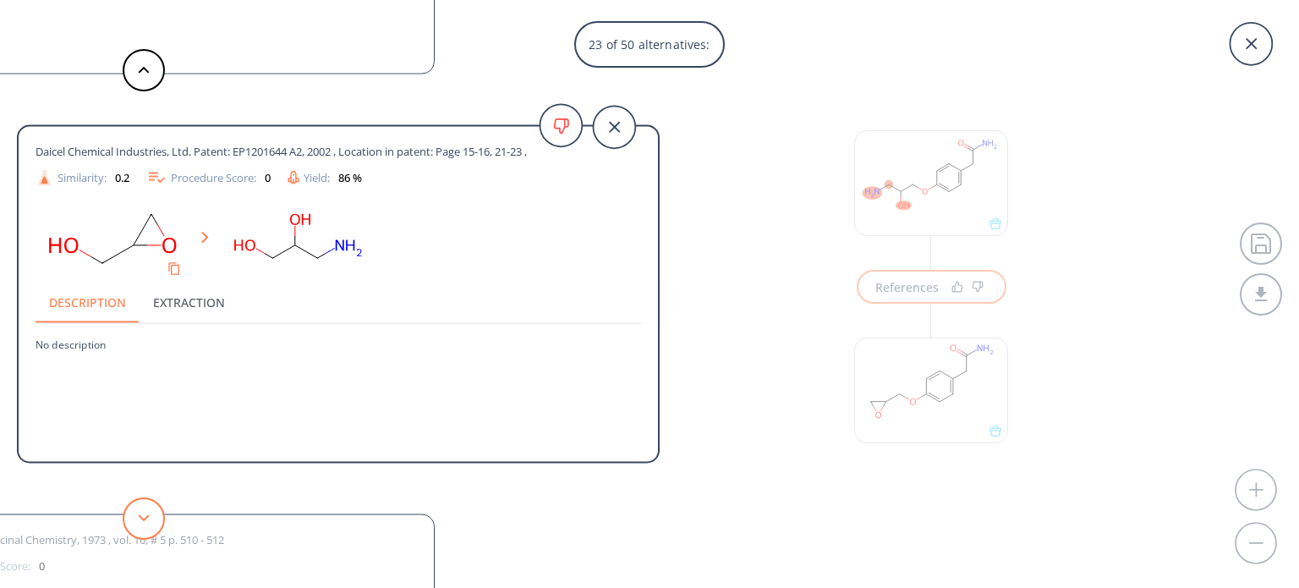
click at [144, 510] on button at bounding box center [144, 518] width 42 height 42
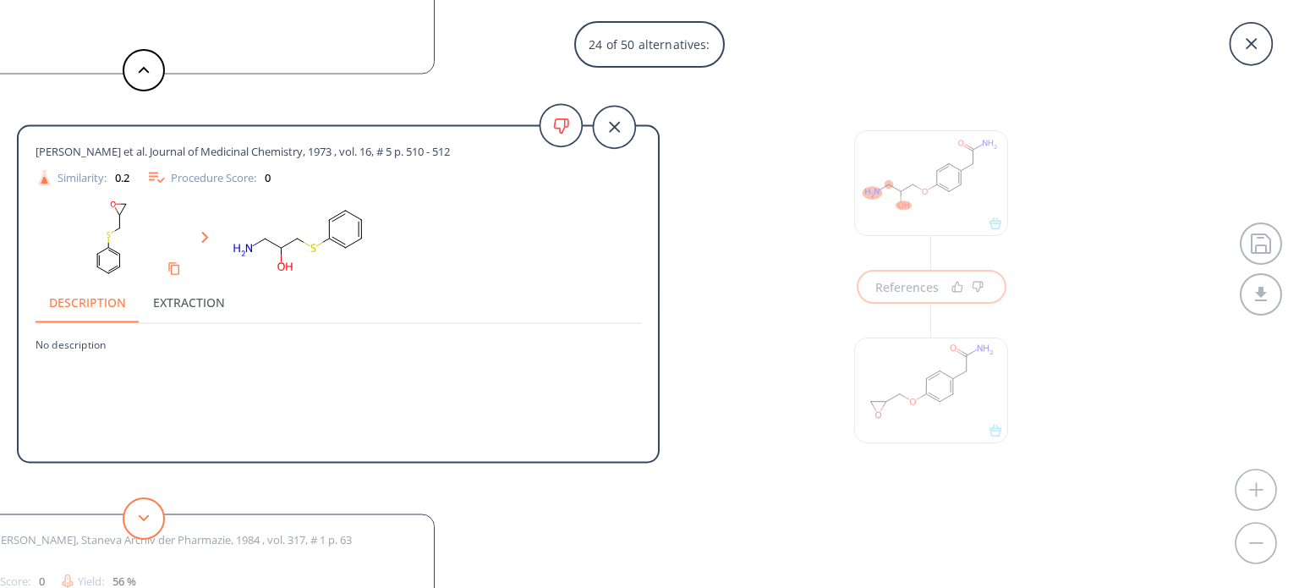
click at [144, 510] on button at bounding box center [144, 518] width 42 height 42
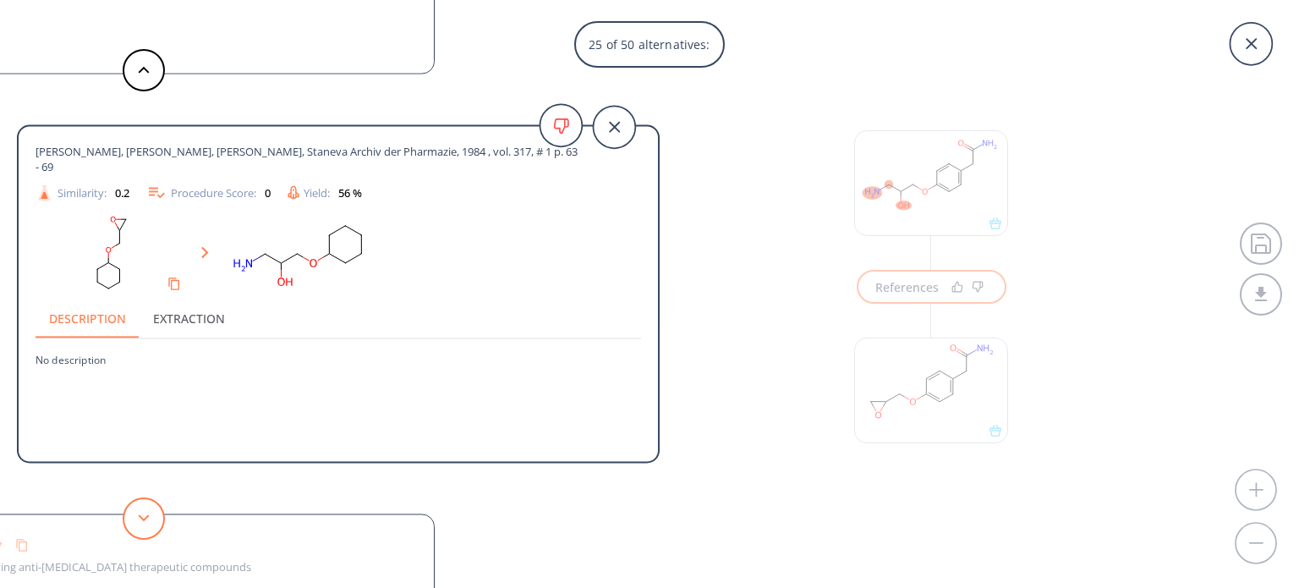
click at [144, 510] on button at bounding box center [144, 518] width 42 height 42
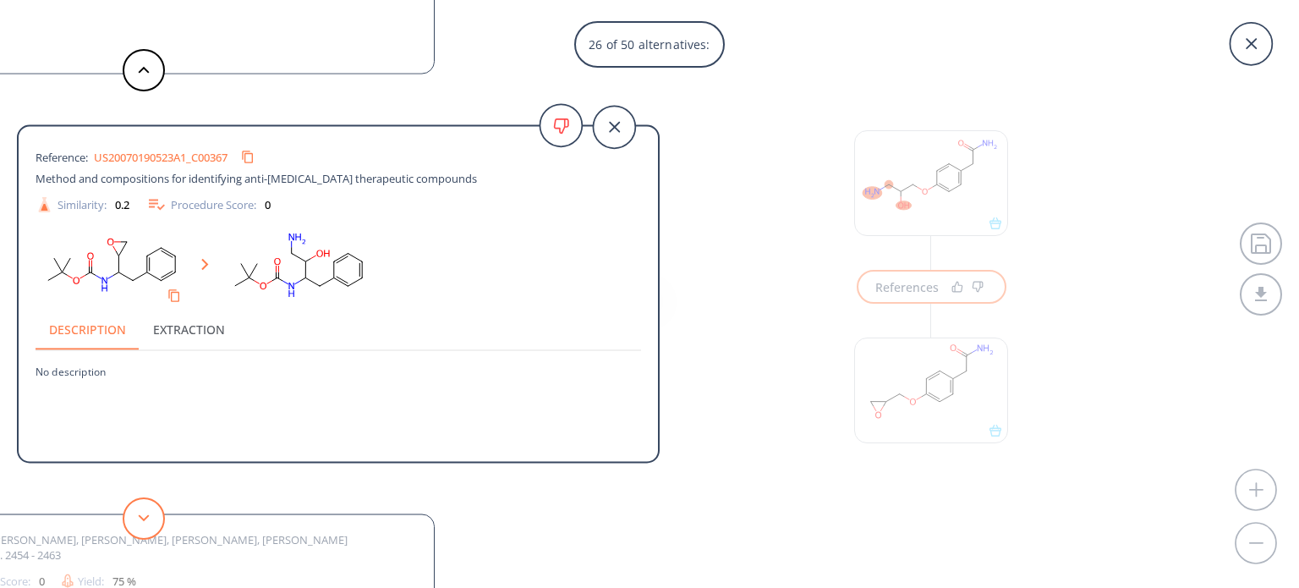
click at [144, 510] on button at bounding box center [144, 518] width 42 height 42
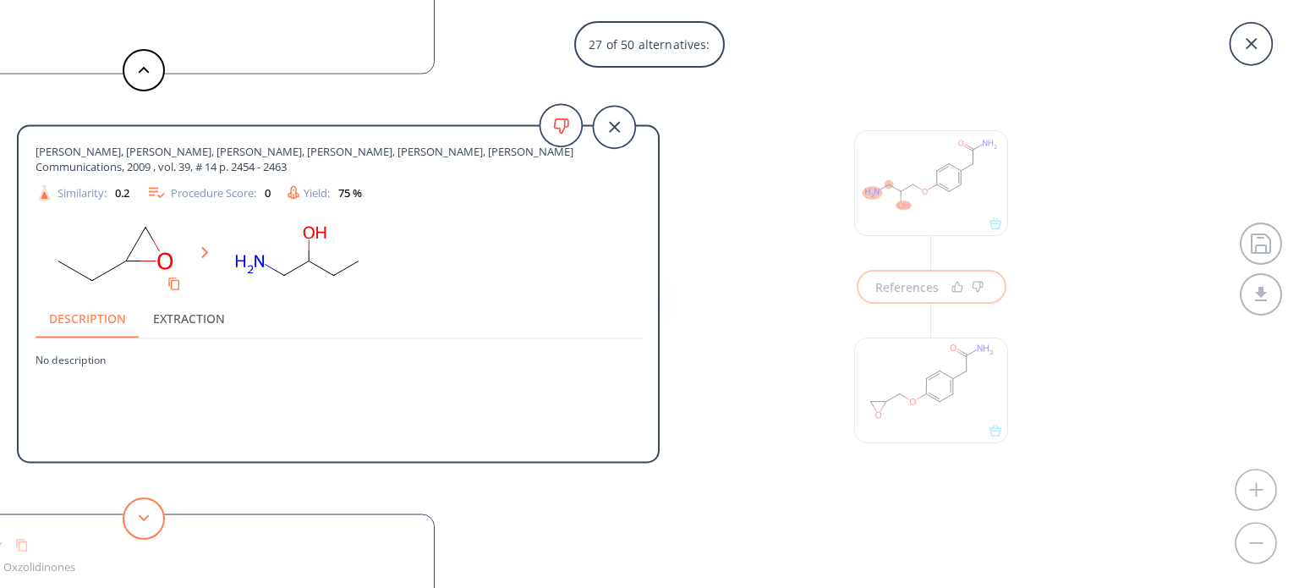
click at [144, 510] on button at bounding box center [144, 518] width 42 height 42
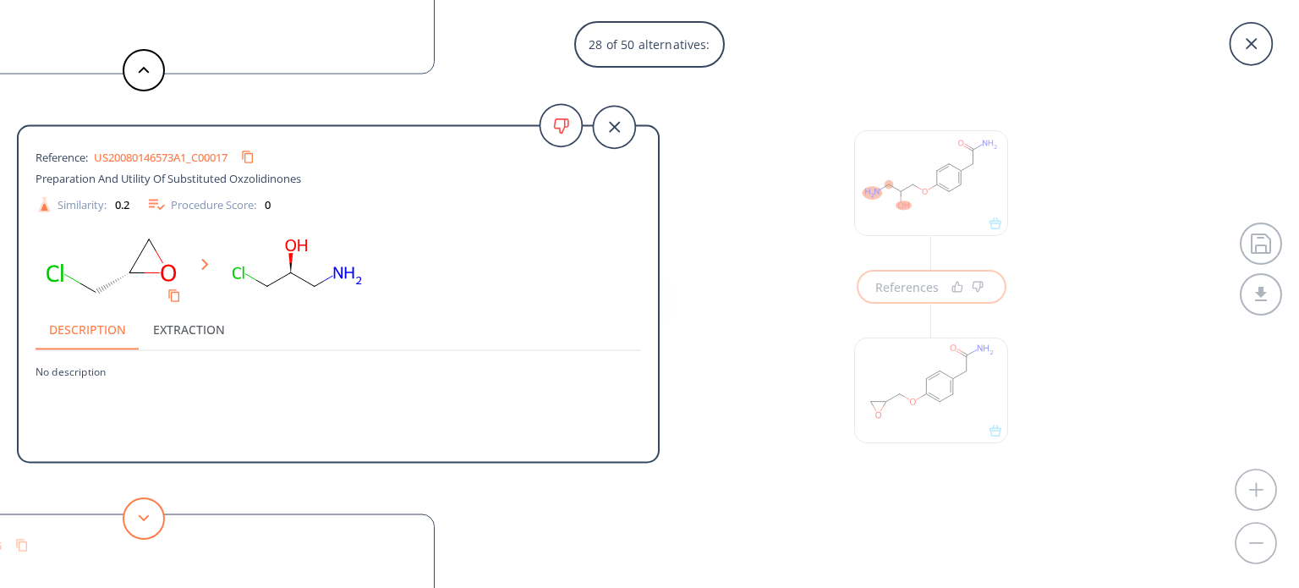
click at [144, 510] on button at bounding box center [144, 518] width 42 height 42
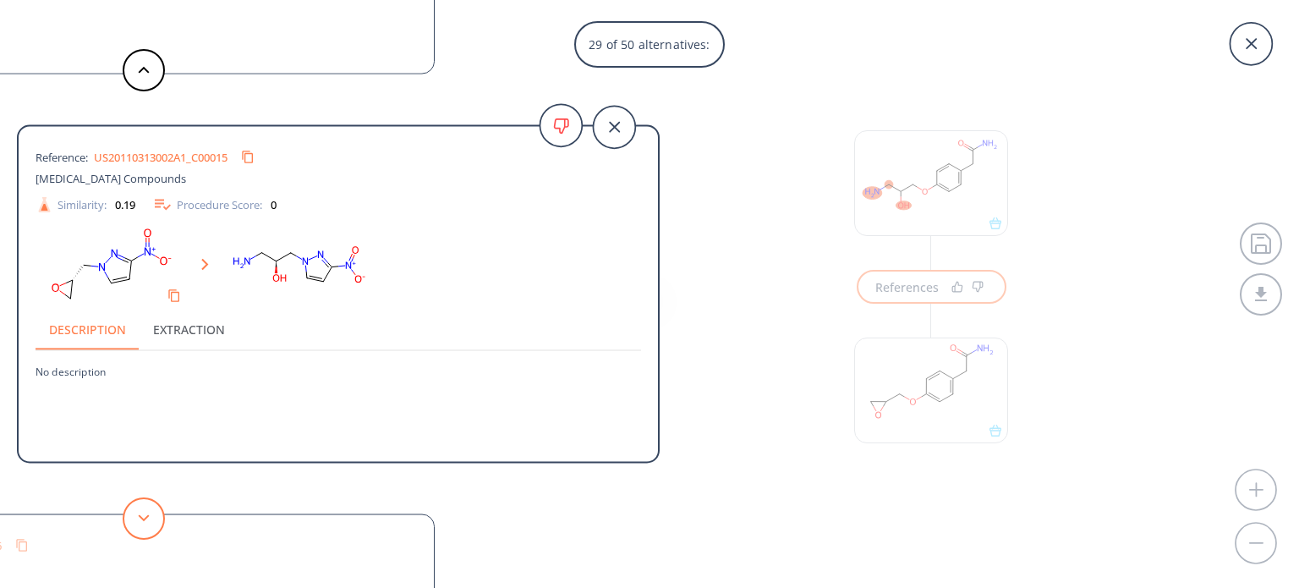
click at [144, 510] on button at bounding box center [144, 518] width 42 height 42
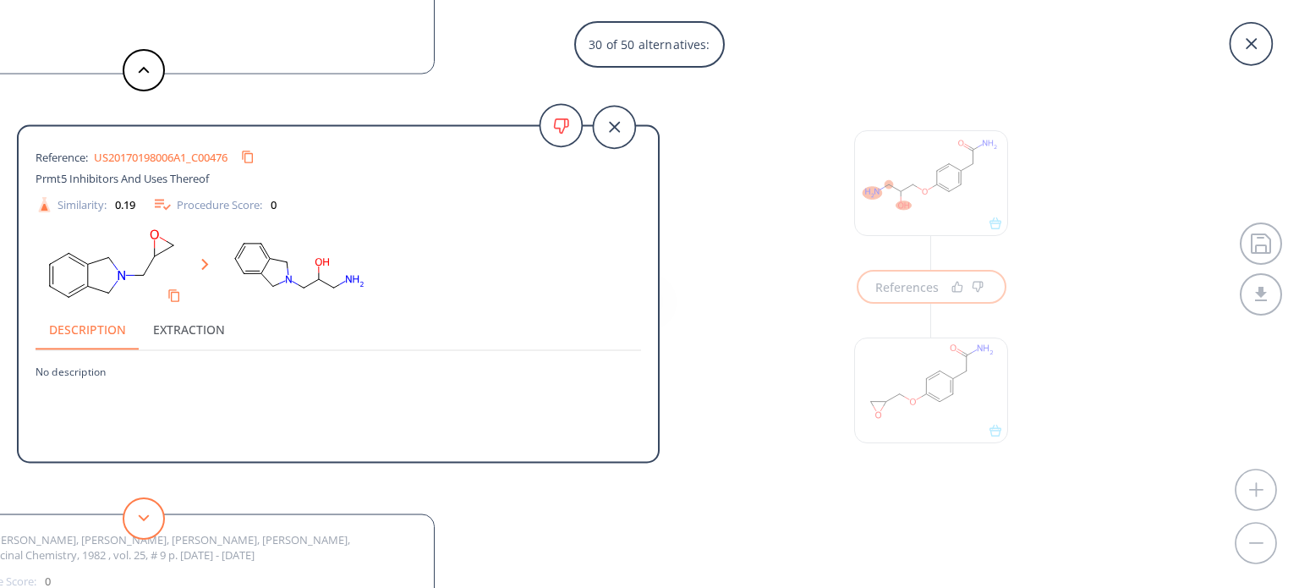
click at [144, 510] on button at bounding box center [144, 518] width 42 height 42
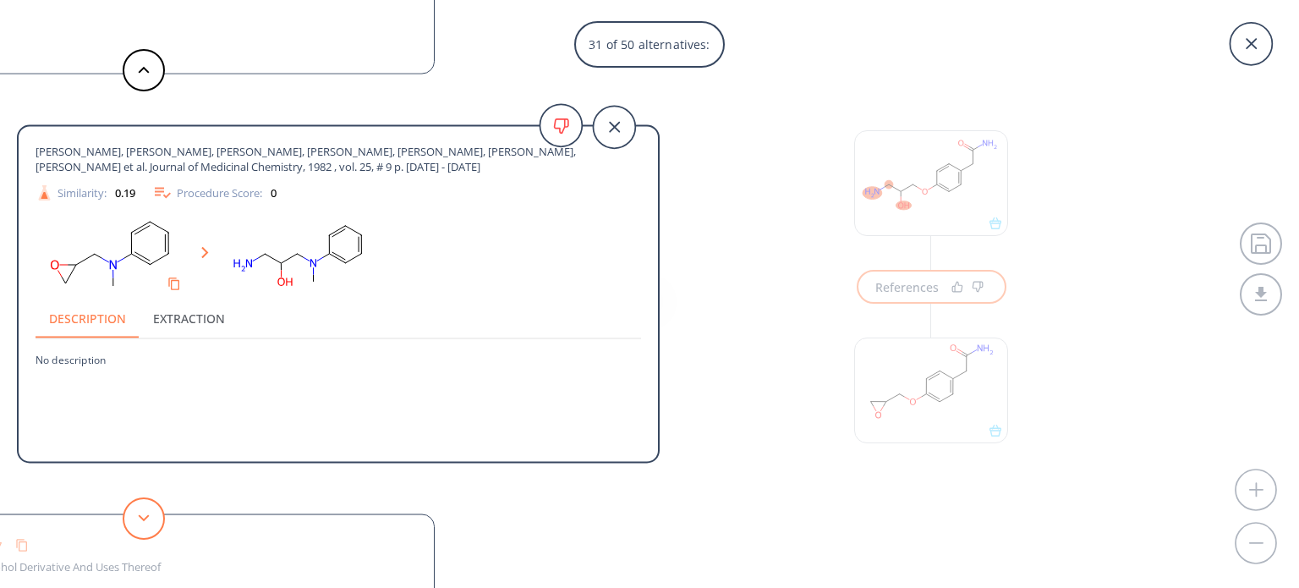
click at [144, 510] on button at bounding box center [144, 518] width 42 height 42
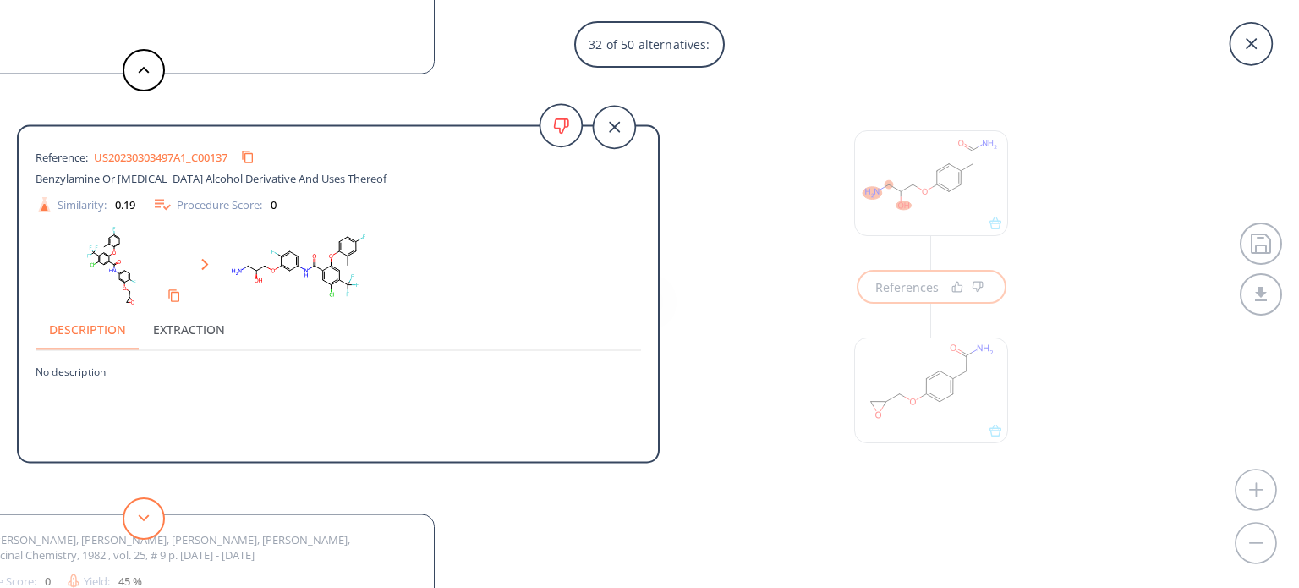
click at [154, 529] on button at bounding box center [144, 518] width 42 height 42
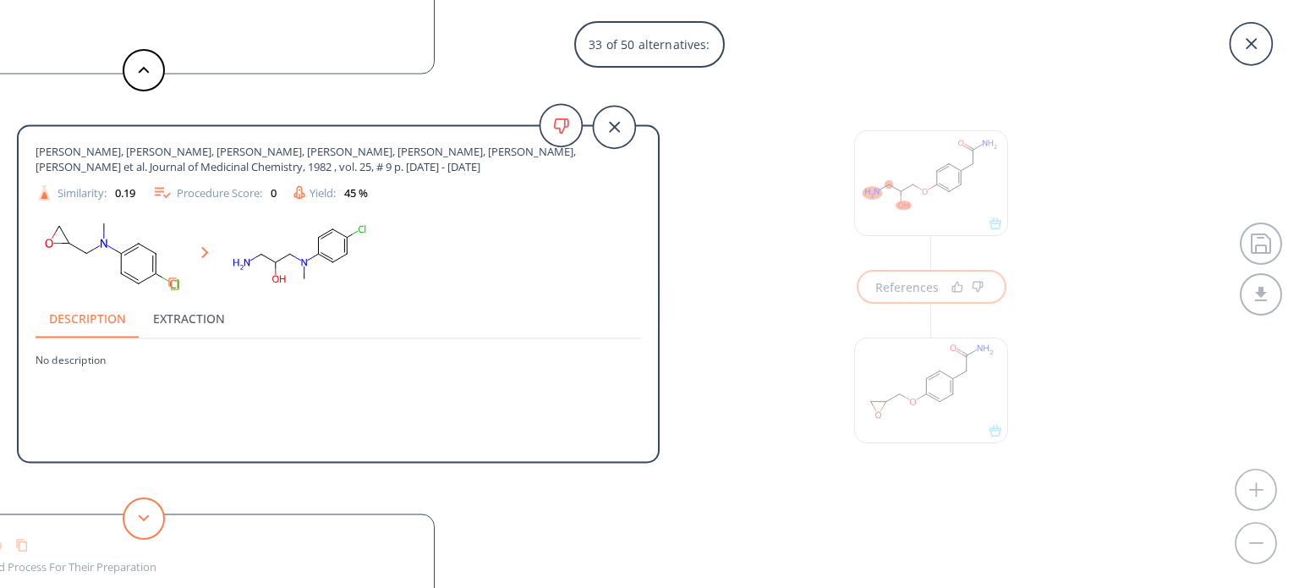
click at [154, 529] on button at bounding box center [144, 518] width 42 height 42
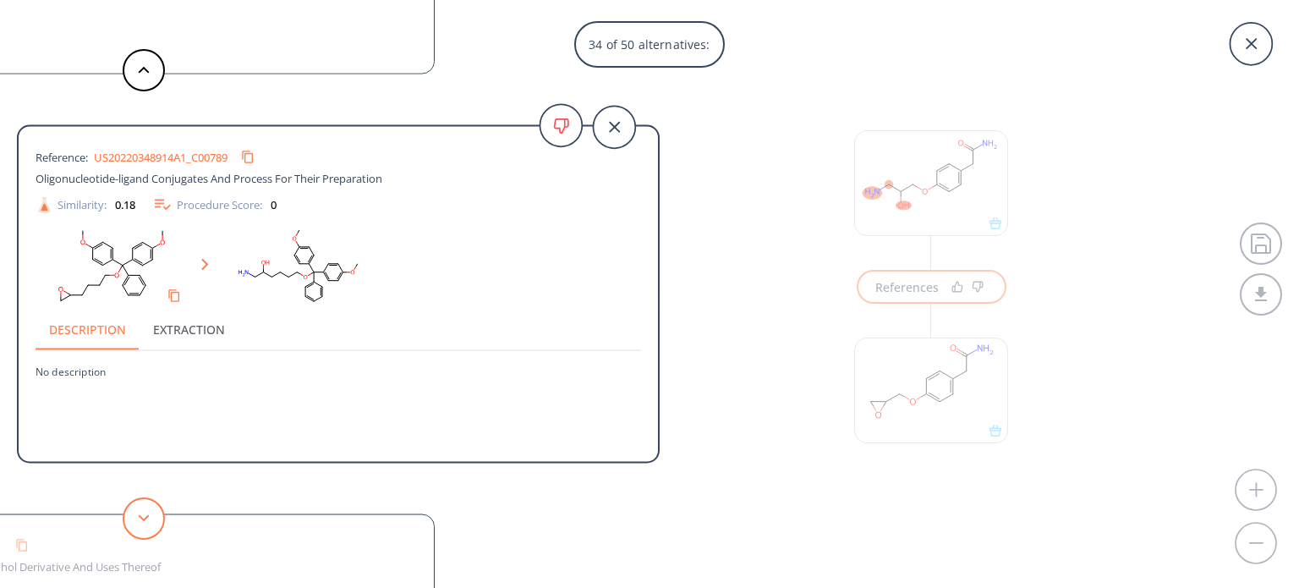
click at [154, 529] on button at bounding box center [144, 518] width 42 height 42
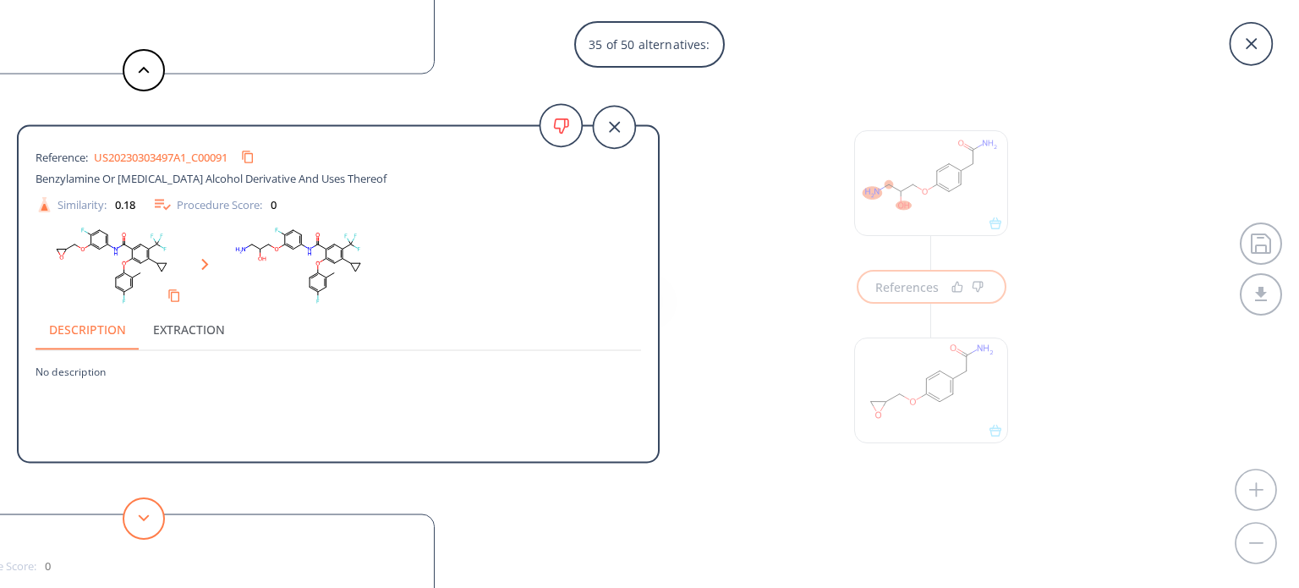
click at [154, 529] on button at bounding box center [144, 518] width 42 height 42
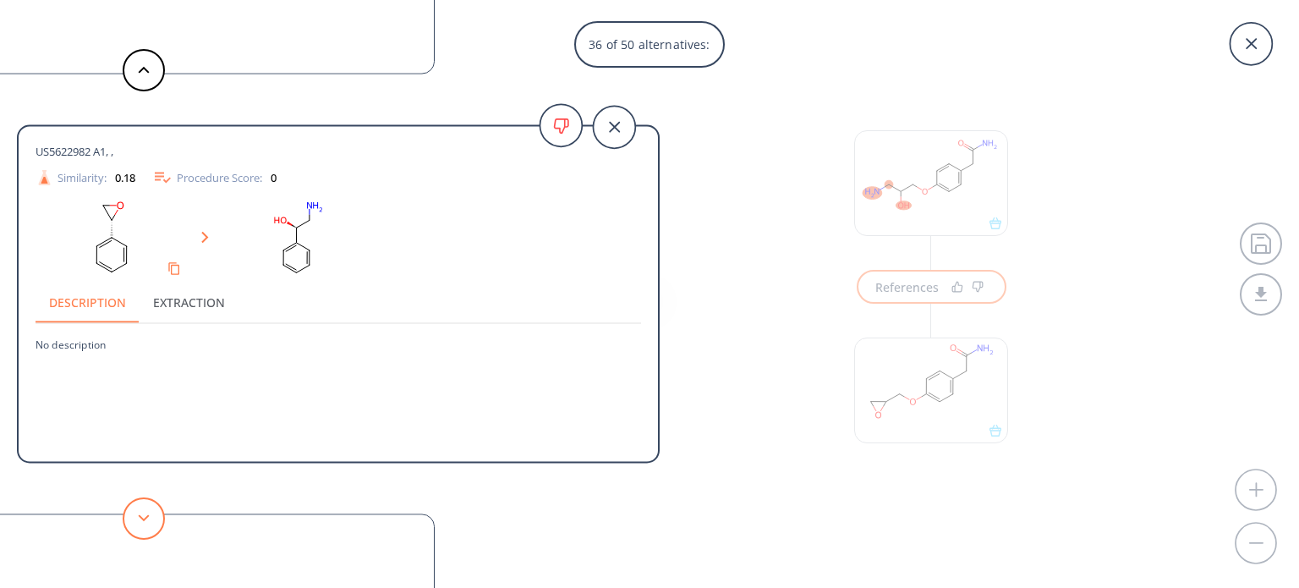
click at [154, 529] on button at bounding box center [144, 518] width 42 height 42
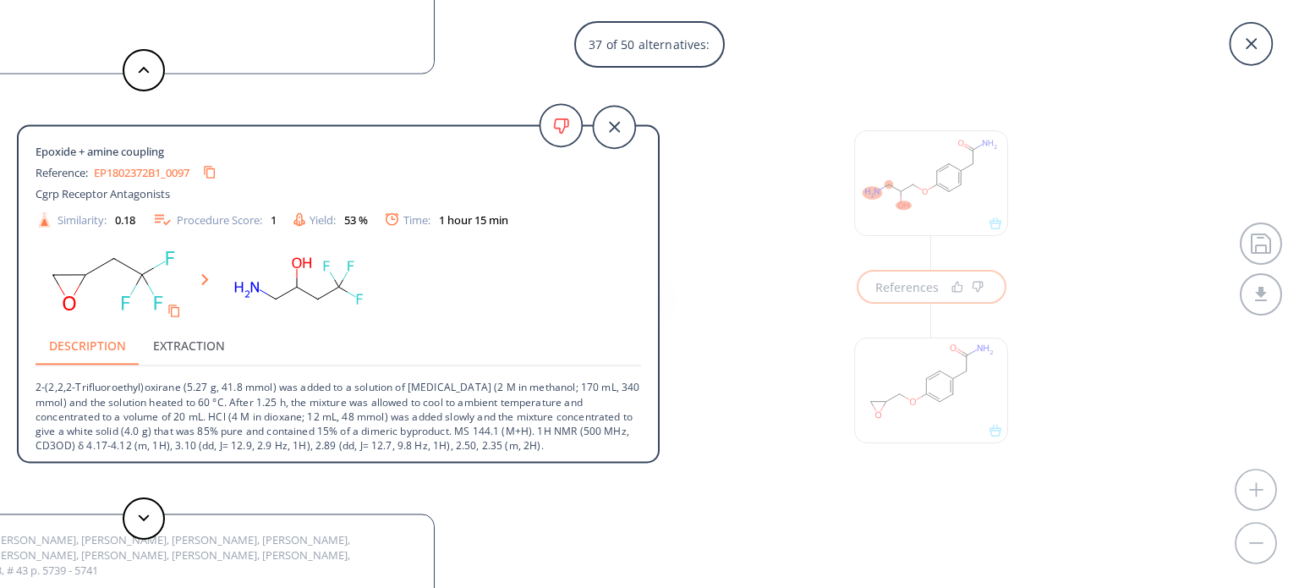
scroll to position [2, 0]
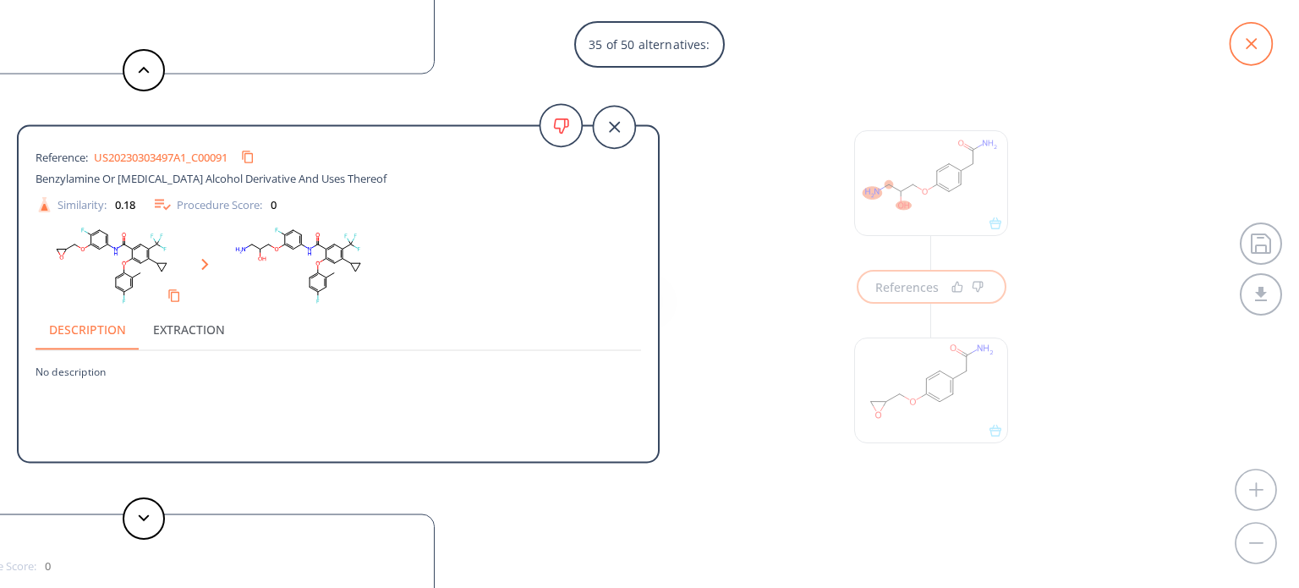
click at [1251, 43] on icon at bounding box center [1250, 43] width 11 height 11
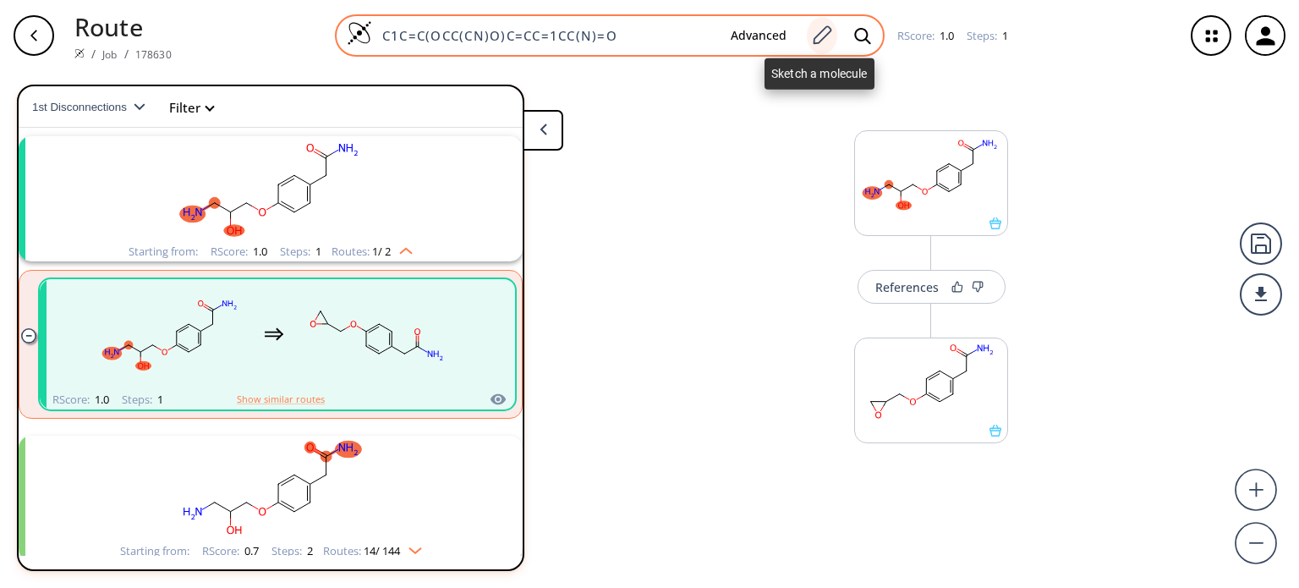
click at [826, 30] on icon at bounding box center [821, 36] width 23 height 22
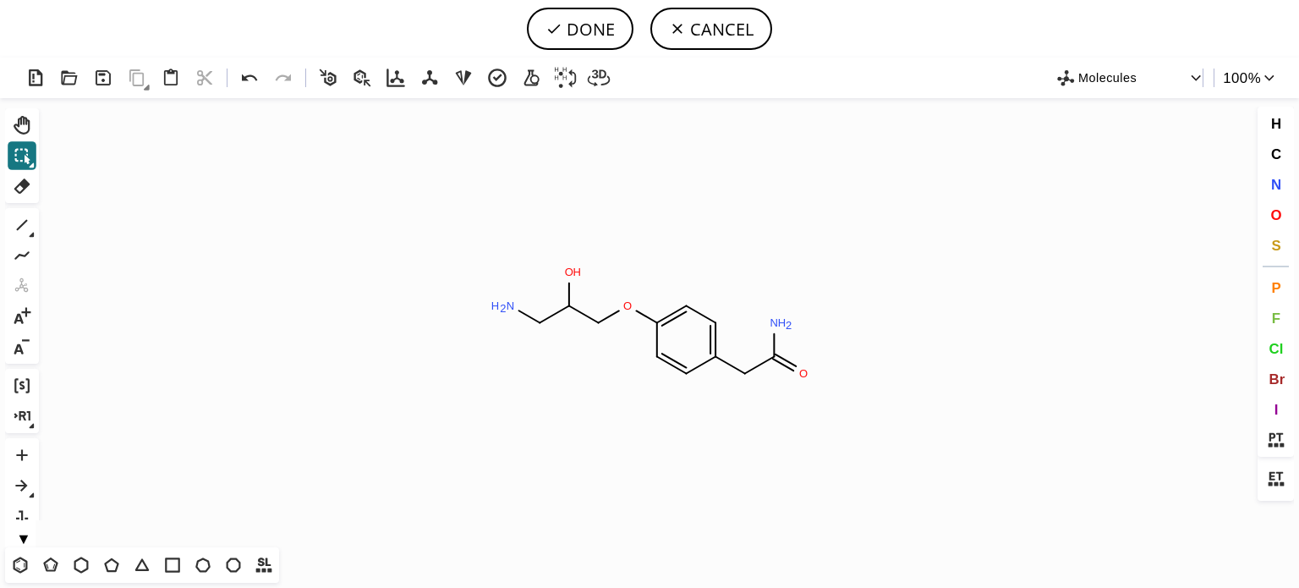
drag, startPoint x: 1282, startPoint y: 341, endPoint x: 1190, endPoint y: 331, distance: 91.9
click at [1274, 336] on button "Cl" at bounding box center [1275, 348] width 29 height 29
drag, startPoint x: 507, startPoint y: 304, endPoint x: 0, endPoint y: 415, distance: 519.4
click at [505, 304] on tspan "Cl" at bounding box center [507, 304] width 11 height 13
click at [578, 24] on button "DONE" at bounding box center [580, 29] width 107 height 42
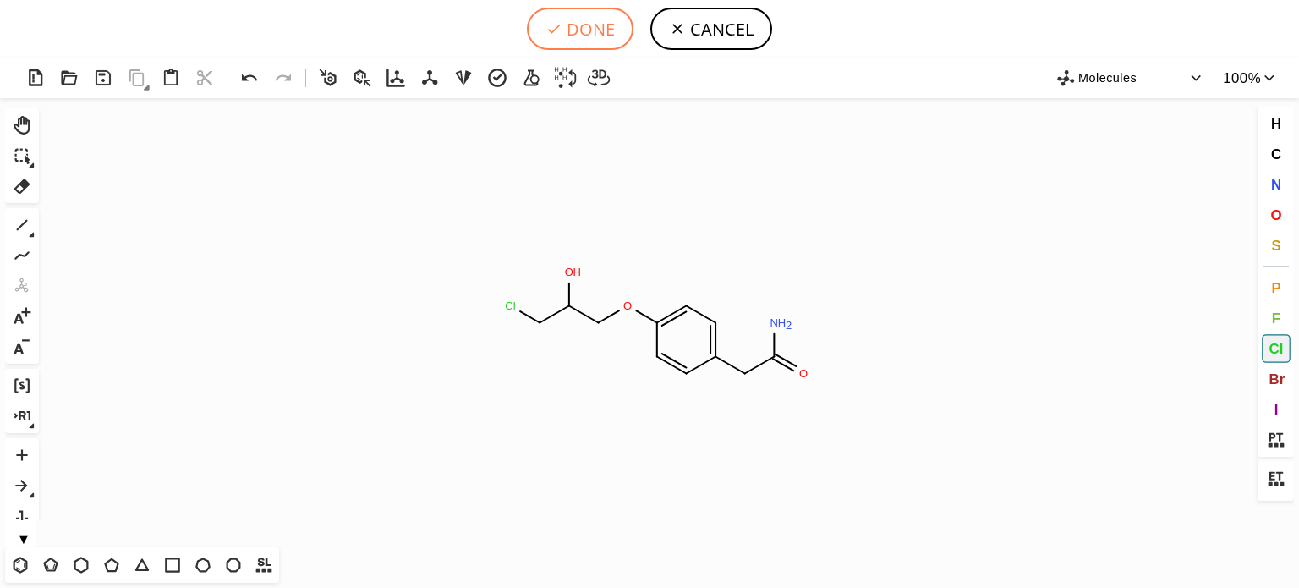
type input "C1=C(CC(=O)N)C=CC(OCC(O)CCl)=C1"
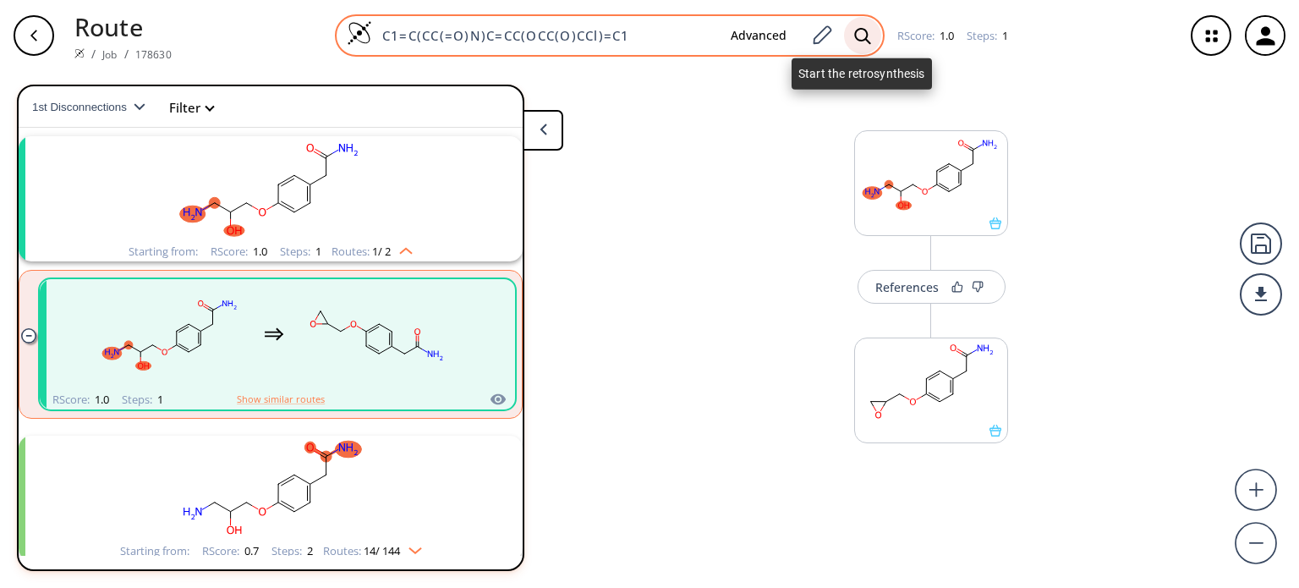
click at [859, 33] on icon at bounding box center [862, 36] width 17 height 18
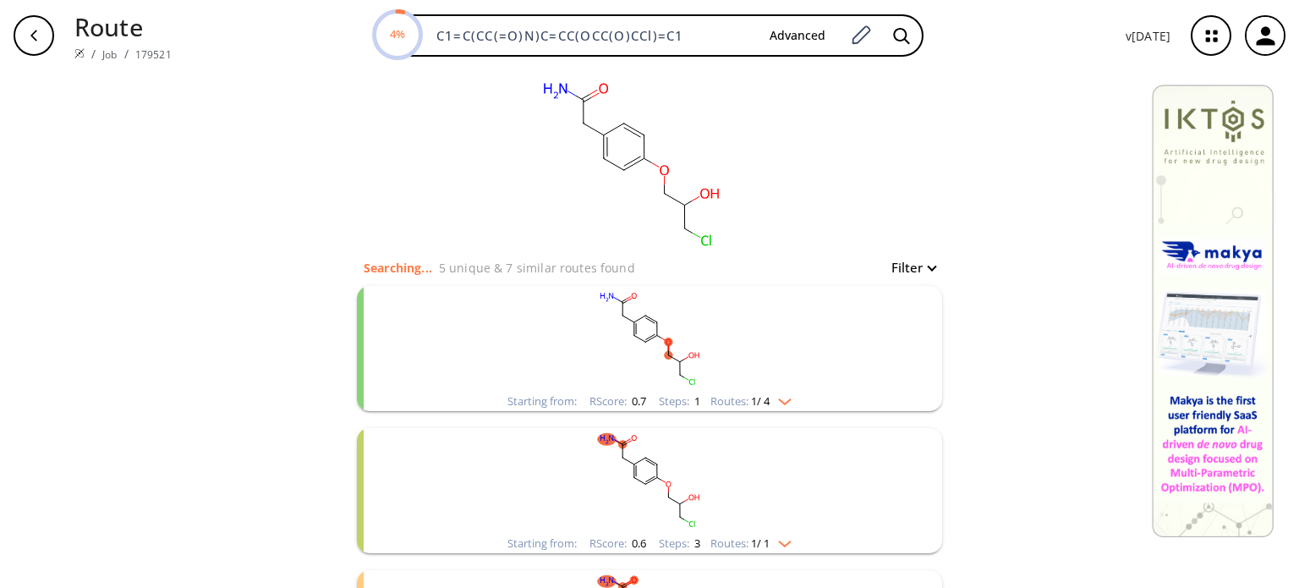
click at [778, 402] on img "clusters" at bounding box center [780, 398] width 22 height 14
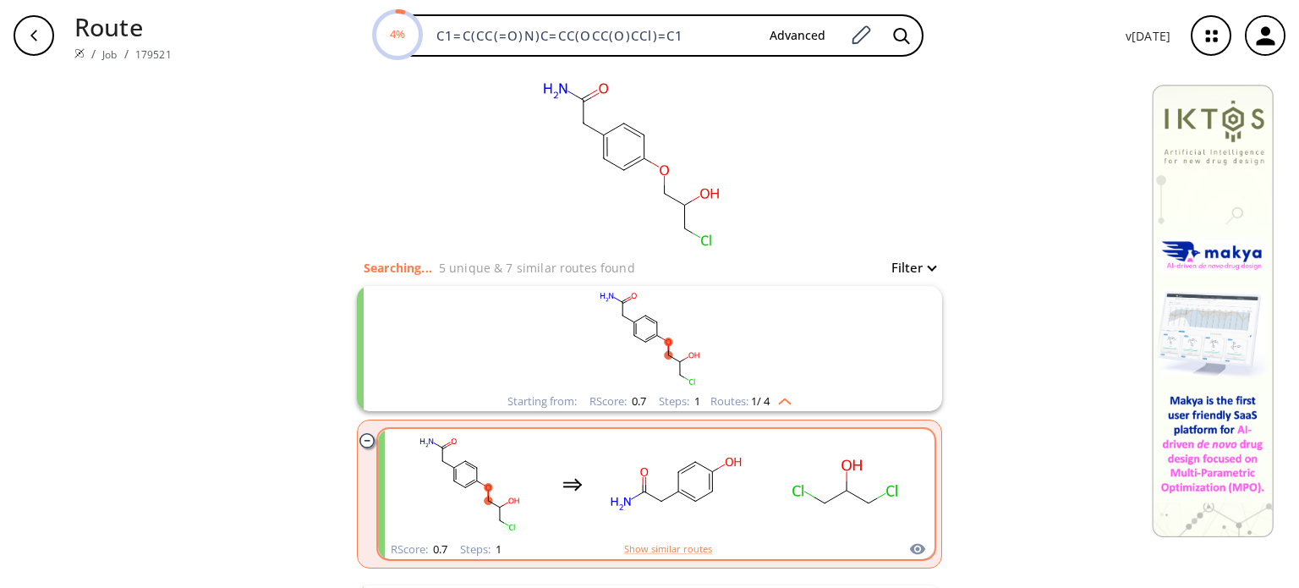
click at [754, 471] on div "clusters" at bounding box center [657, 484] width 528 height 111
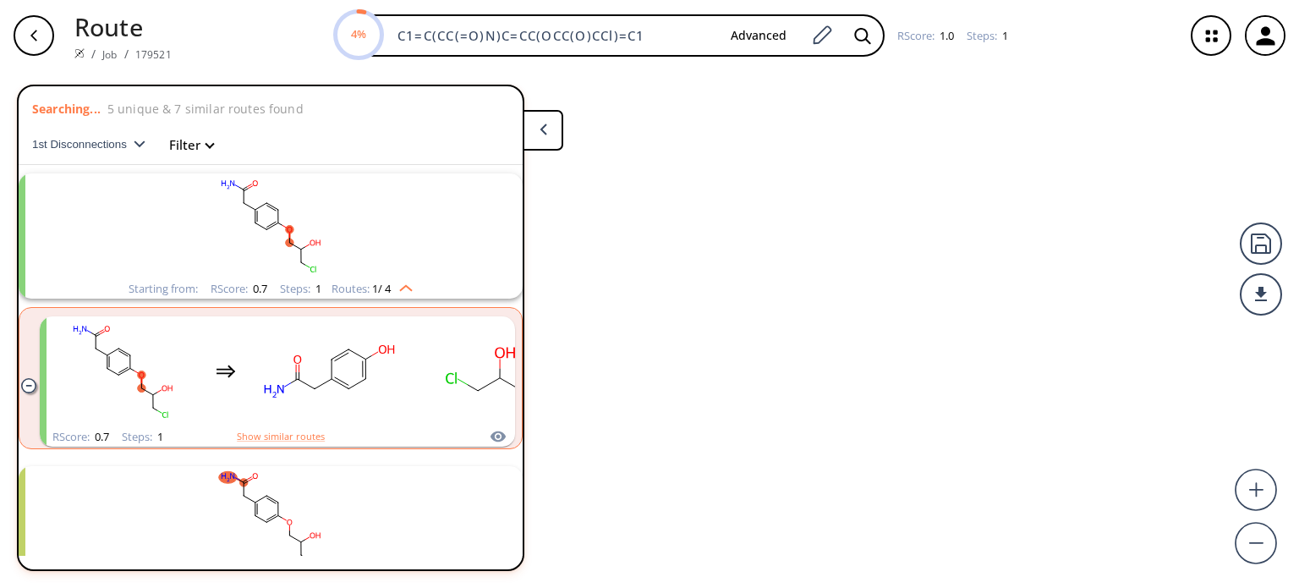
scroll to position [37, 0]
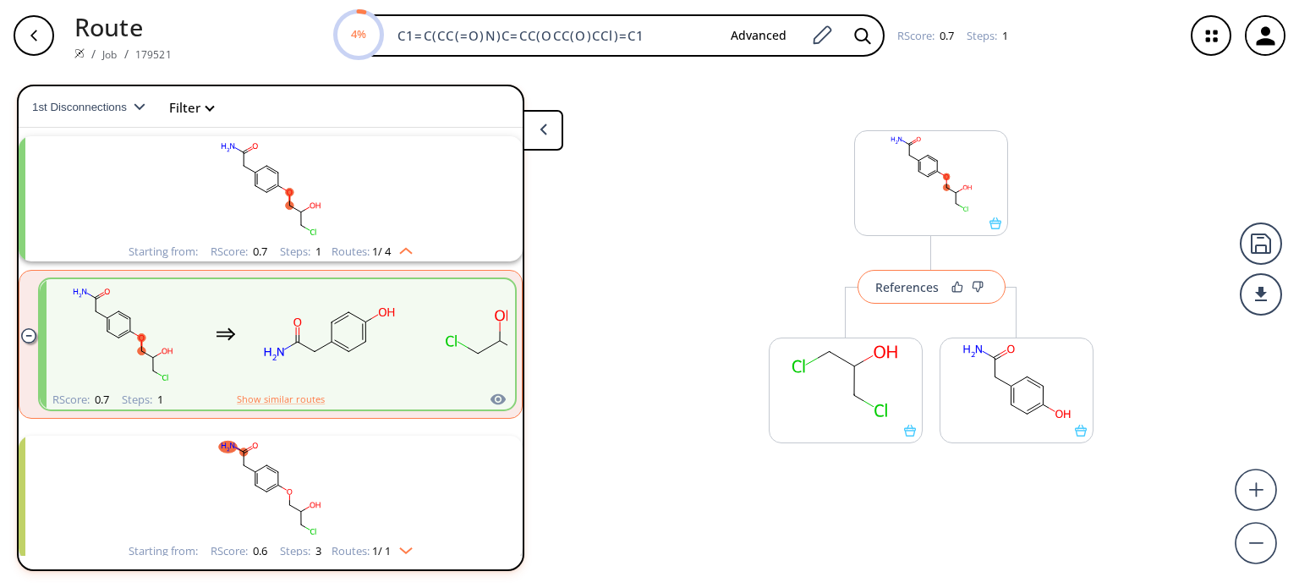
click at [900, 287] on div "References" at bounding box center [906, 287] width 63 height 11
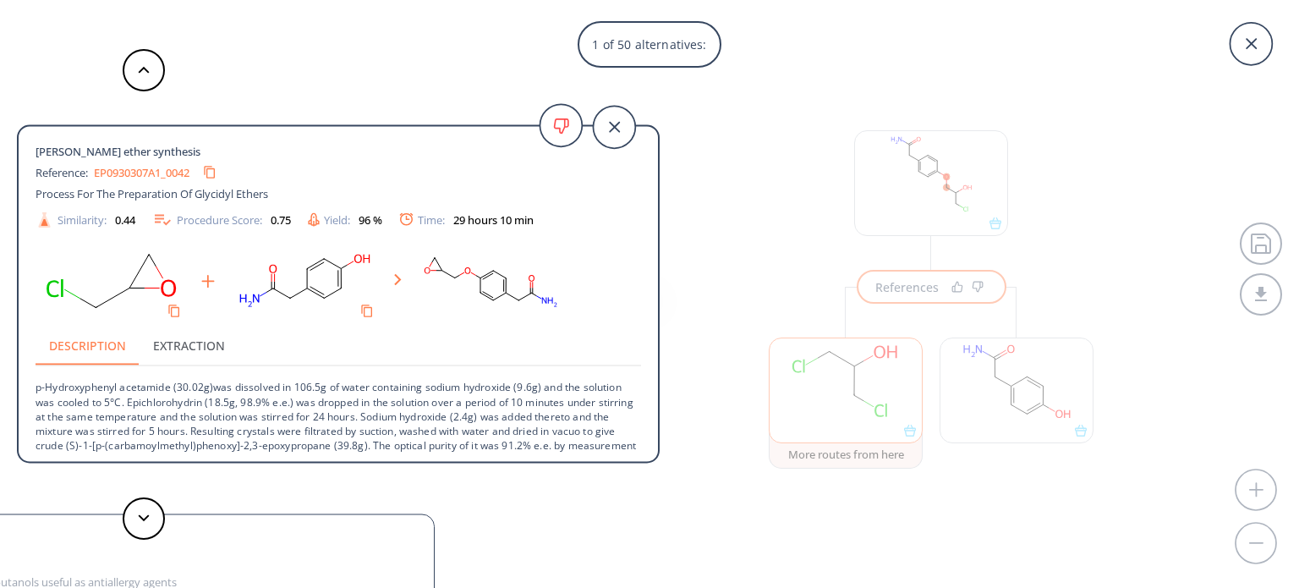
click at [828, 383] on div "1 of 50 alternatives: [PERSON_NAME] ether synthesis Reference: EP0930307A1_0042…" at bounding box center [649, 294] width 1299 height 588
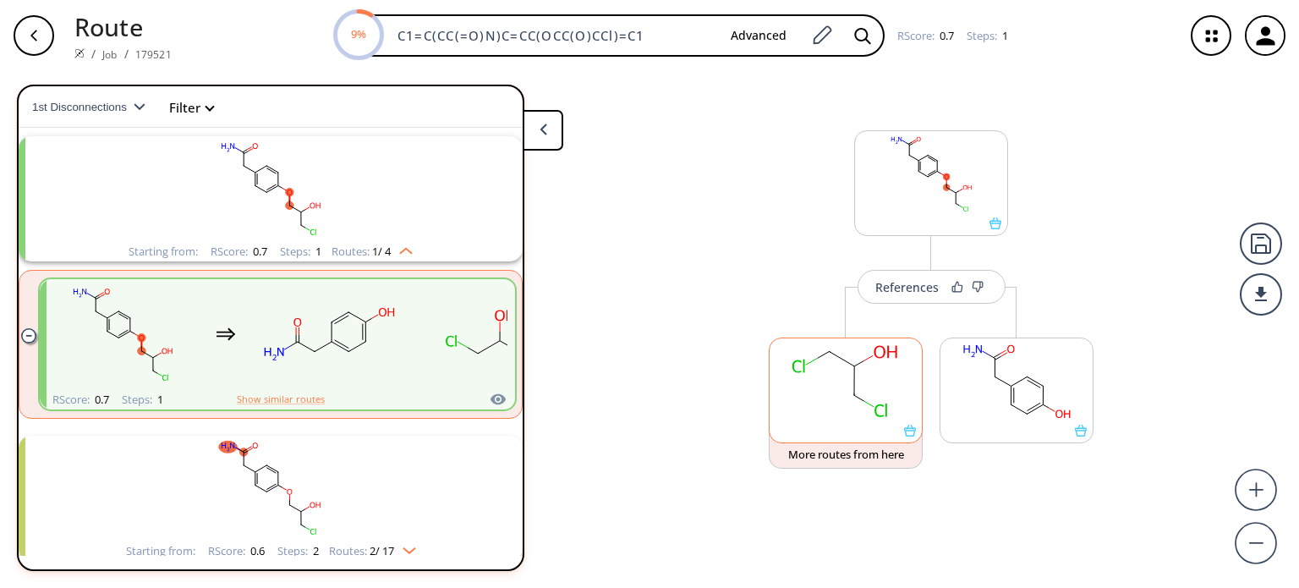
click at [830, 388] on rect at bounding box center [845, 381] width 152 height 86
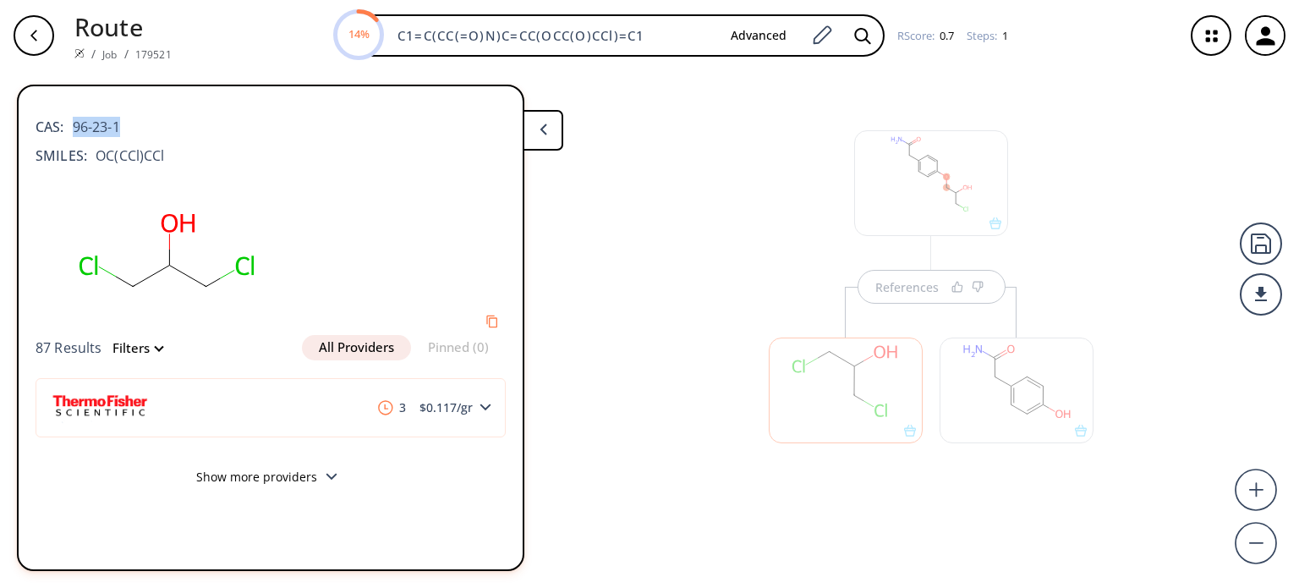
drag, startPoint x: 123, startPoint y: 124, endPoint x: 72, endPoint y: 133, distance: 51.4
click at [72, 133] on div "CAS: 96-23-1" at bounding box center [271, 118] width 470 height 37
copy span "96-23-1"
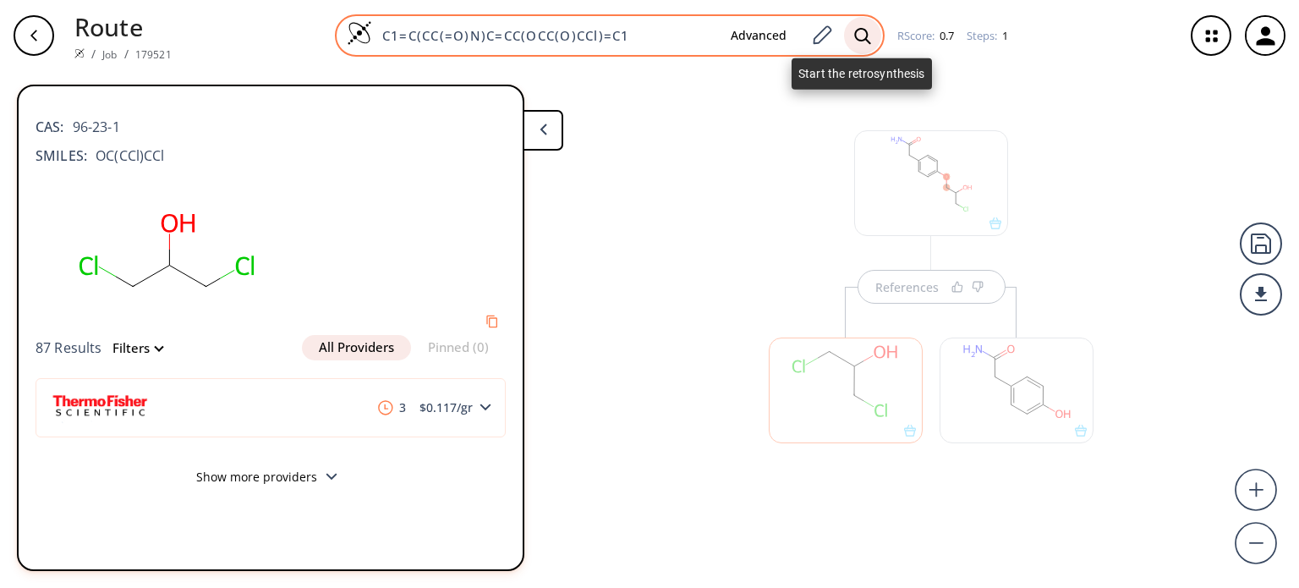
click at [860, 34] on icon at bounding box center [862, 36] width 17 height 18
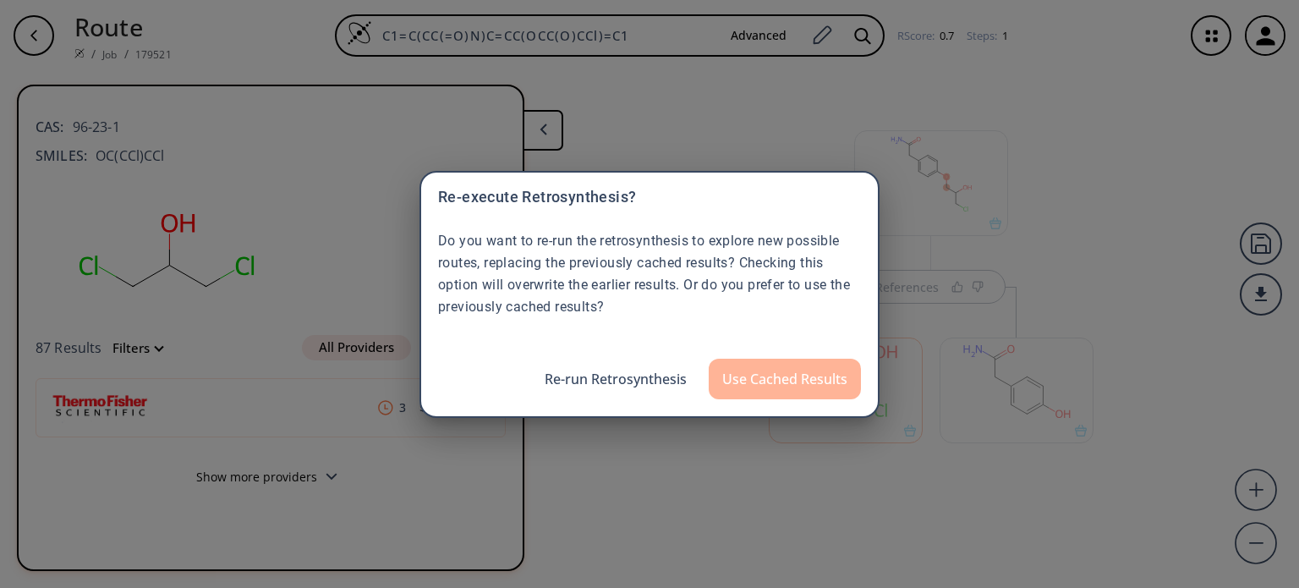
click at [807, 362] on button "Use Cached Results" at bounding box center [784, 378] width 152 height 41
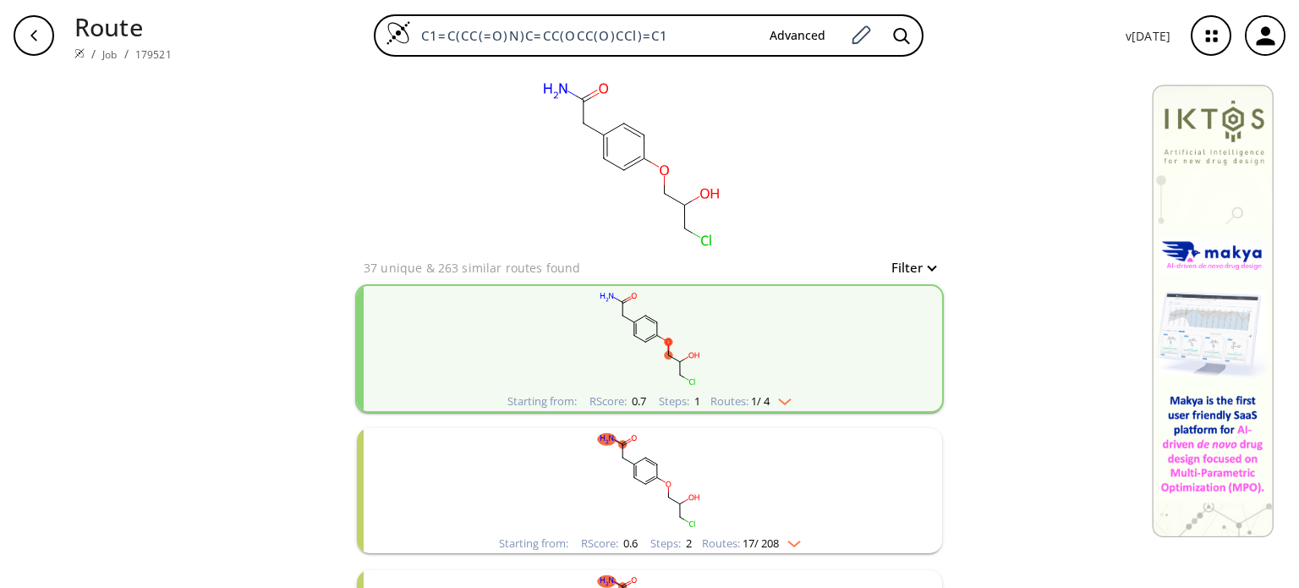
click at [788, 394] on img "clusters" at bounding box center [780, 398] width 22 height 14
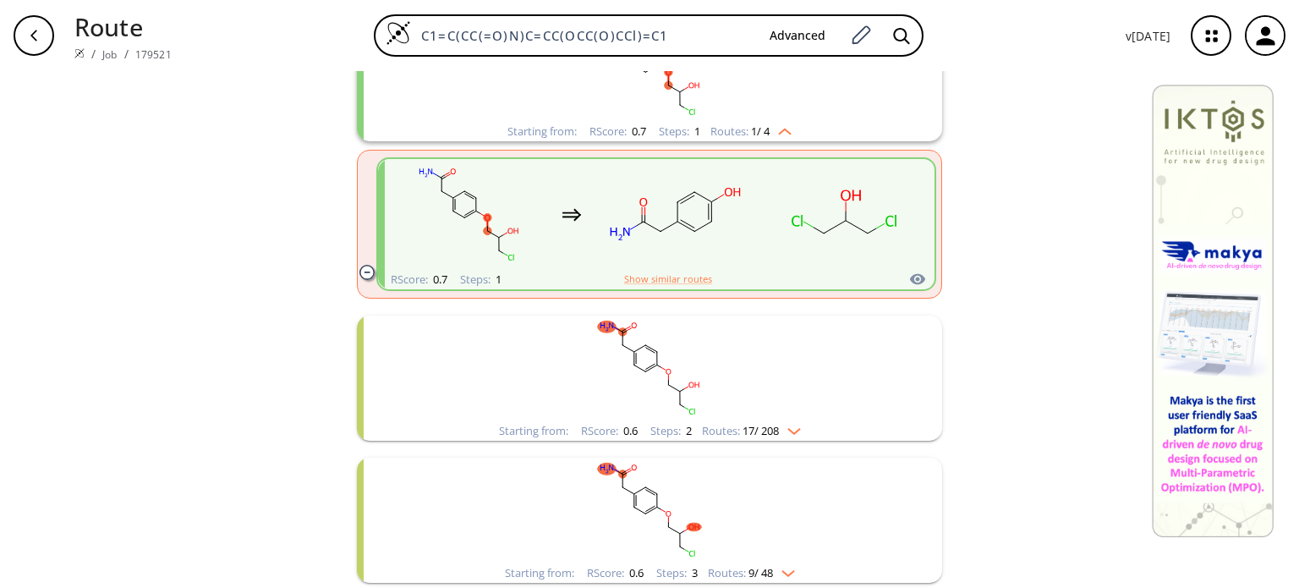
scroll to position [338, 0]
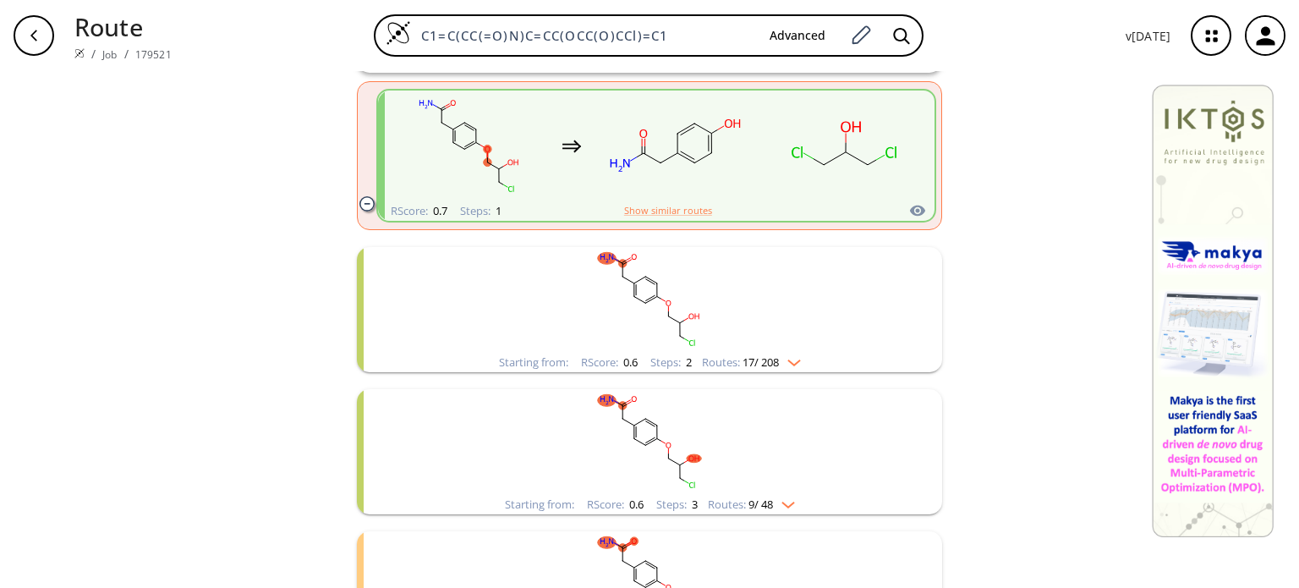
click at [795, 375] on li "Starting from: RScore : 0.6 Steps : 2 Routes: 17 / 208" at bounding box center [649, 309] width 585 height 142
click at [801, 358] on div "Starting from: RScore : 0.6 Steps : 2 Routes: 17 / 208" at bounding box center [649, 362] width 327 height 19
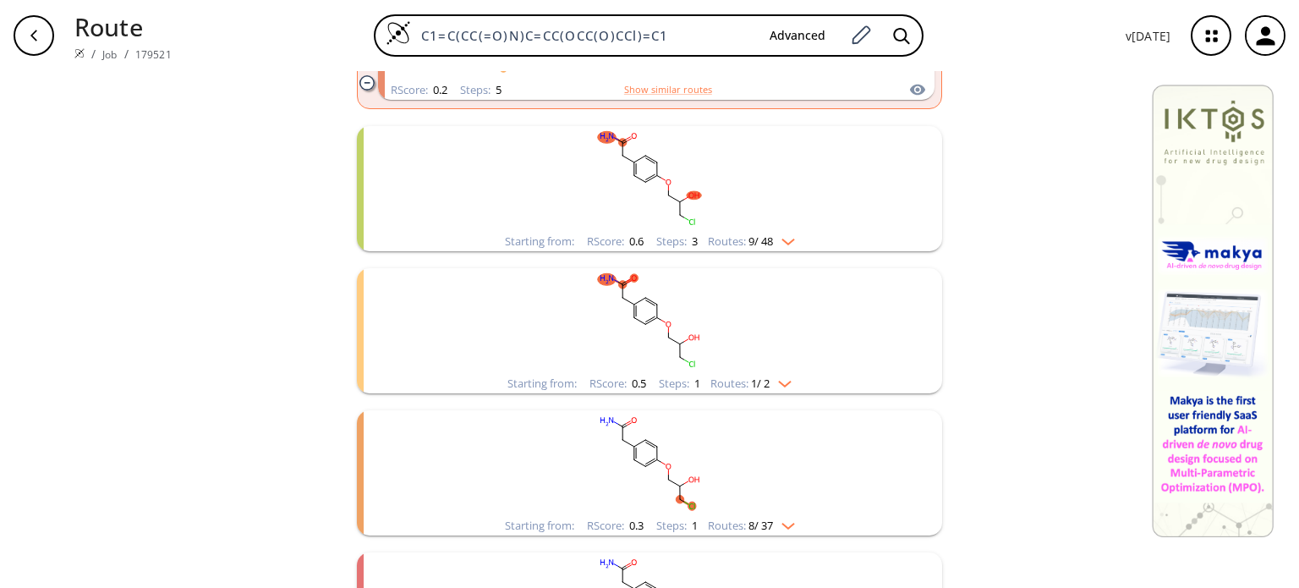
scroll to position [3128, 0]
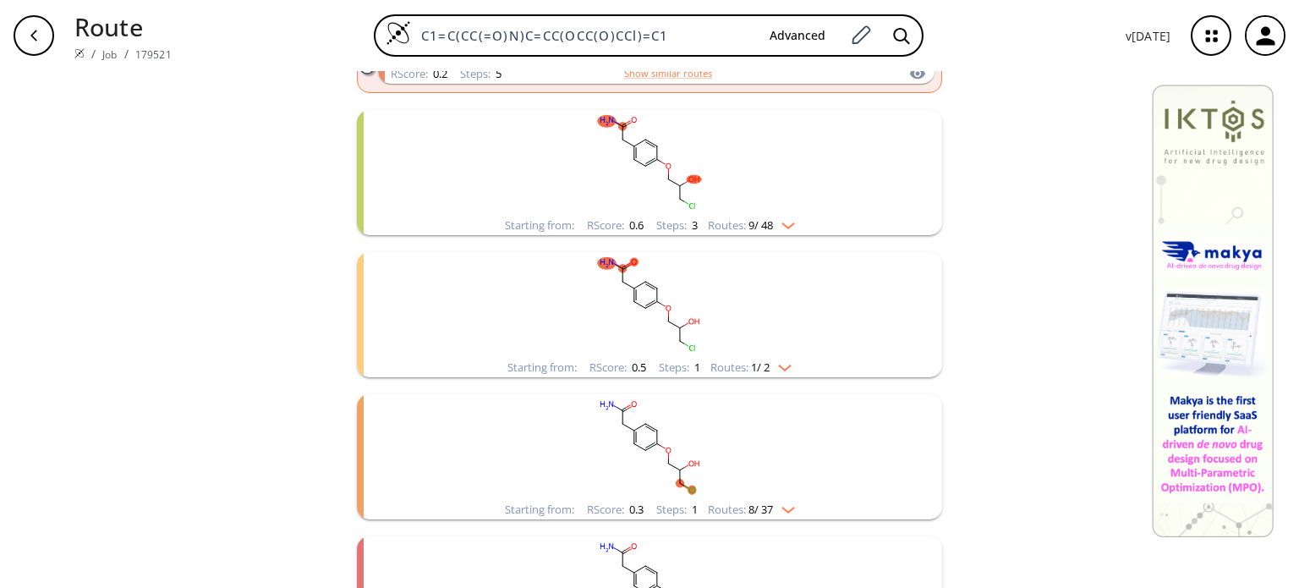
click at [779, 371] on img "clusters" at bounding box center [780, 365] width 22 height 14
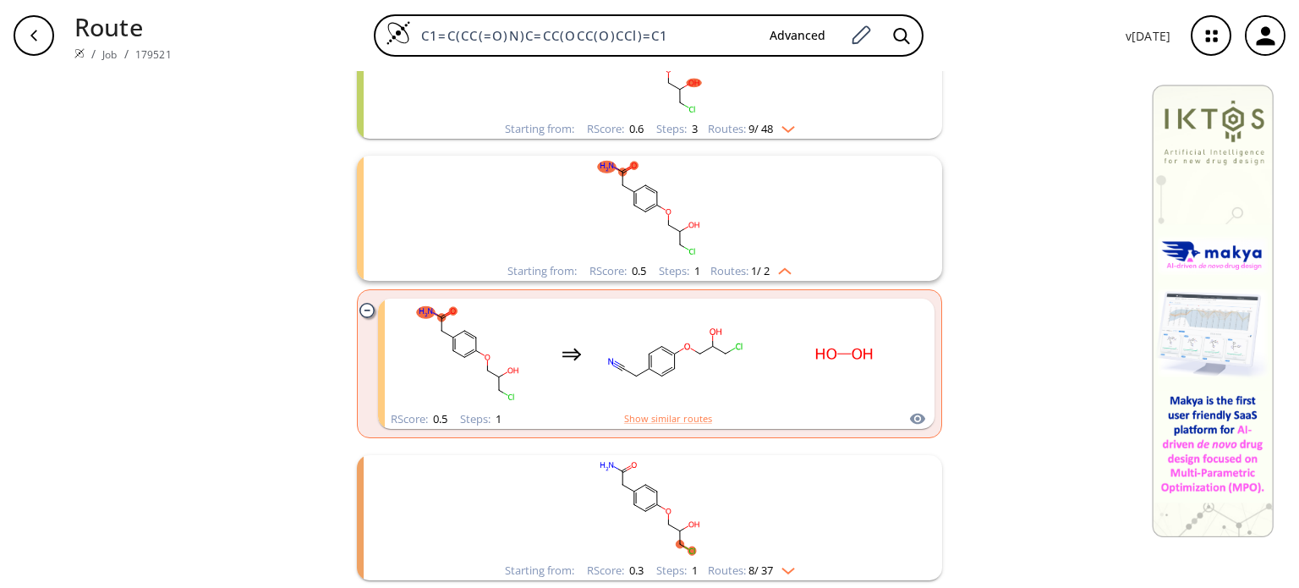
scroll to position [3372, 0]
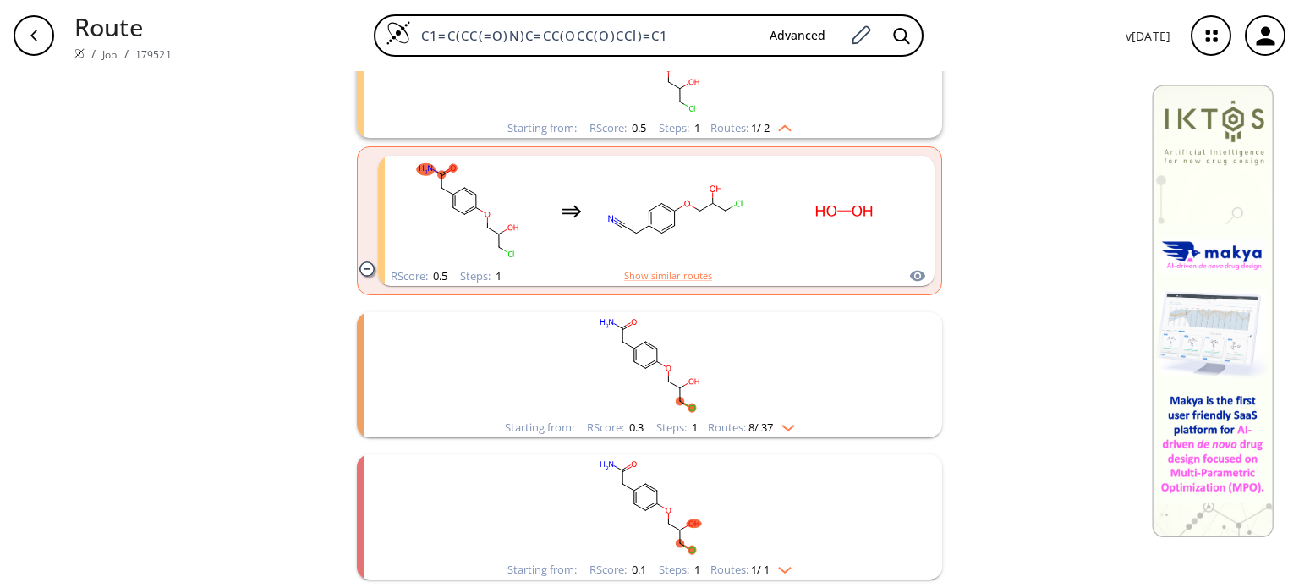
click at [775, 423] on img "clusters" at bounding box center [784, 425] width 22 height 14
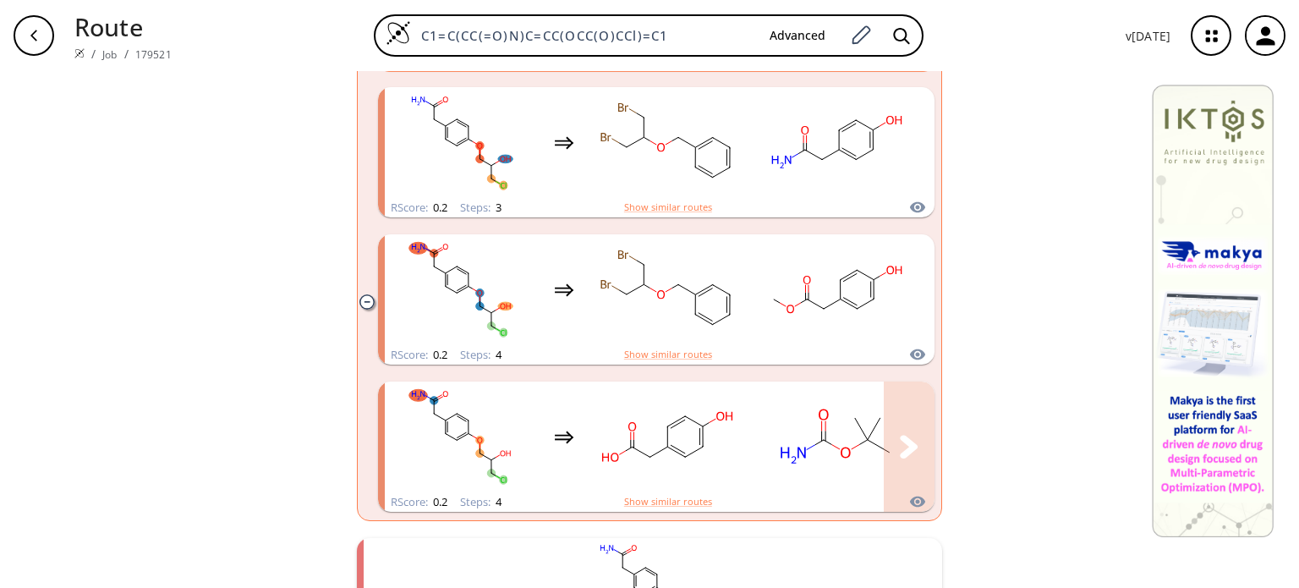
scroll to position [4560, 0]
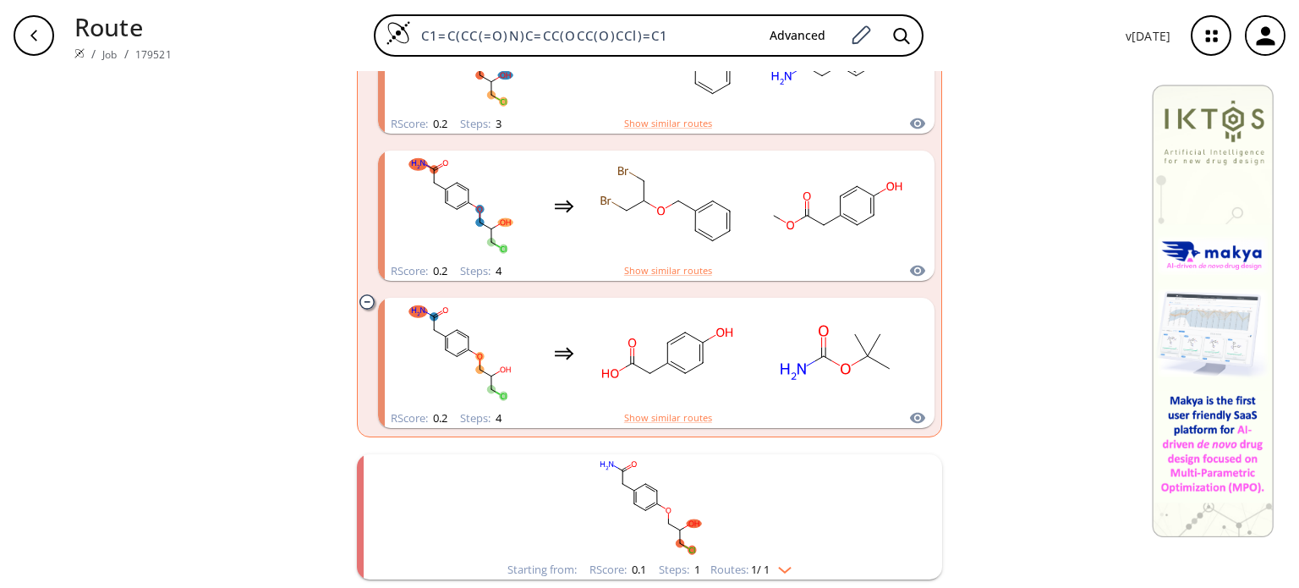
click at [781, 555] on rect "clusters" at bounding box center [649, 507] width 440 height 106
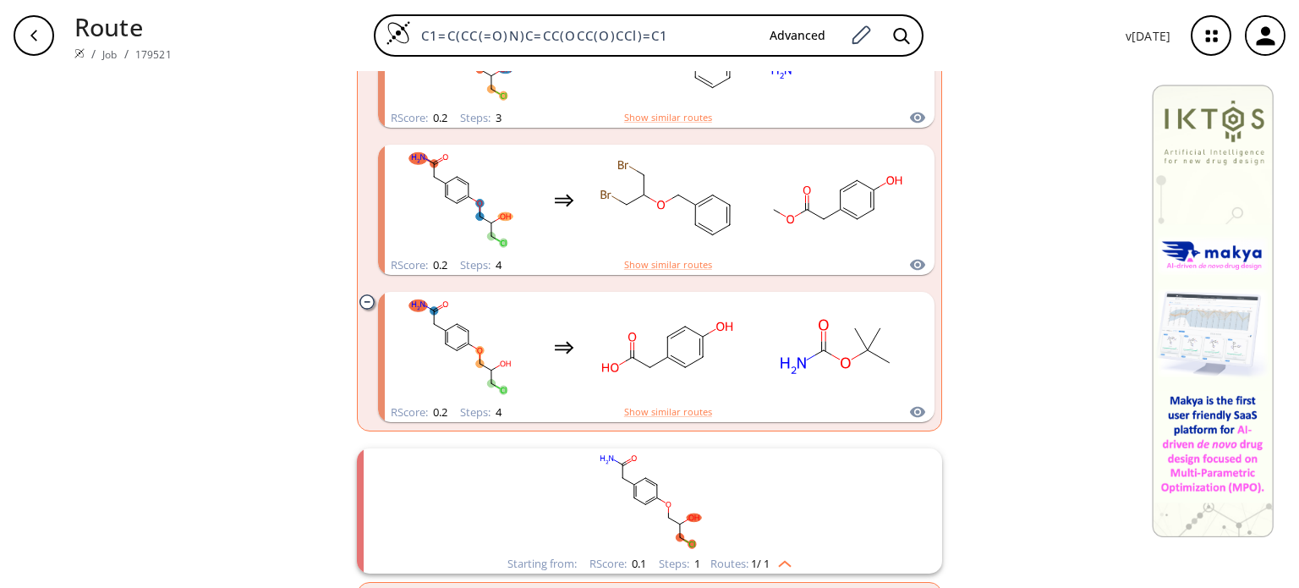
click at [780, 562] on img "clusters" at bounding box center [780, 561] width 22 height 14
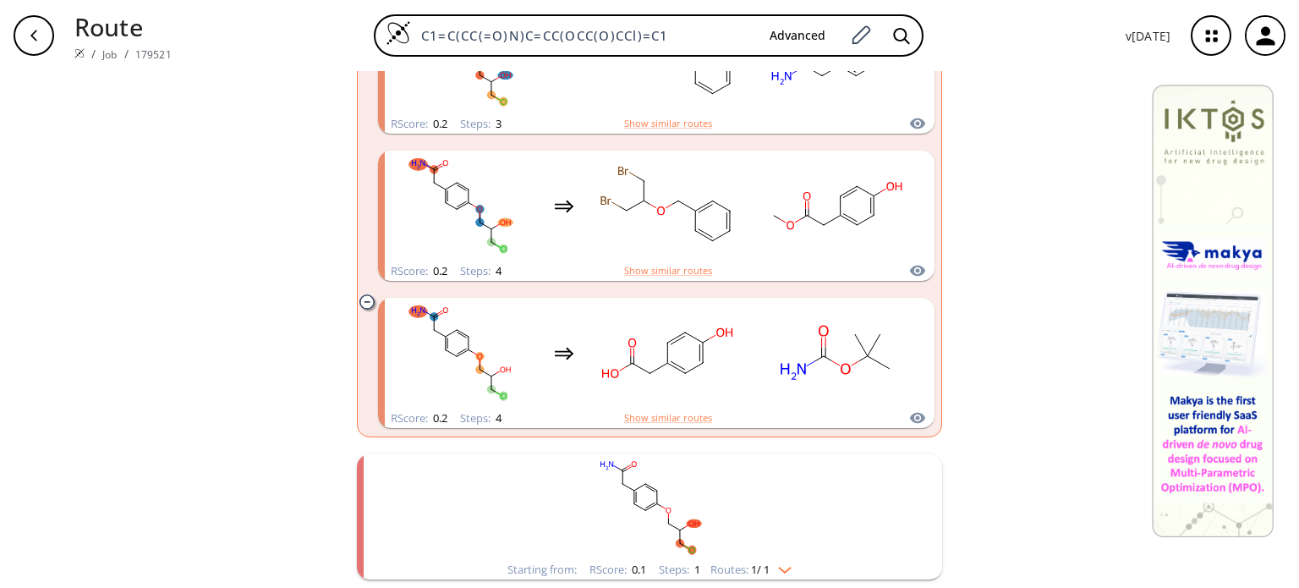
scroll to position [4561, 0]
click at [780, 562] on img "clusters" at bounding box center [780, 567] width 22 height 14
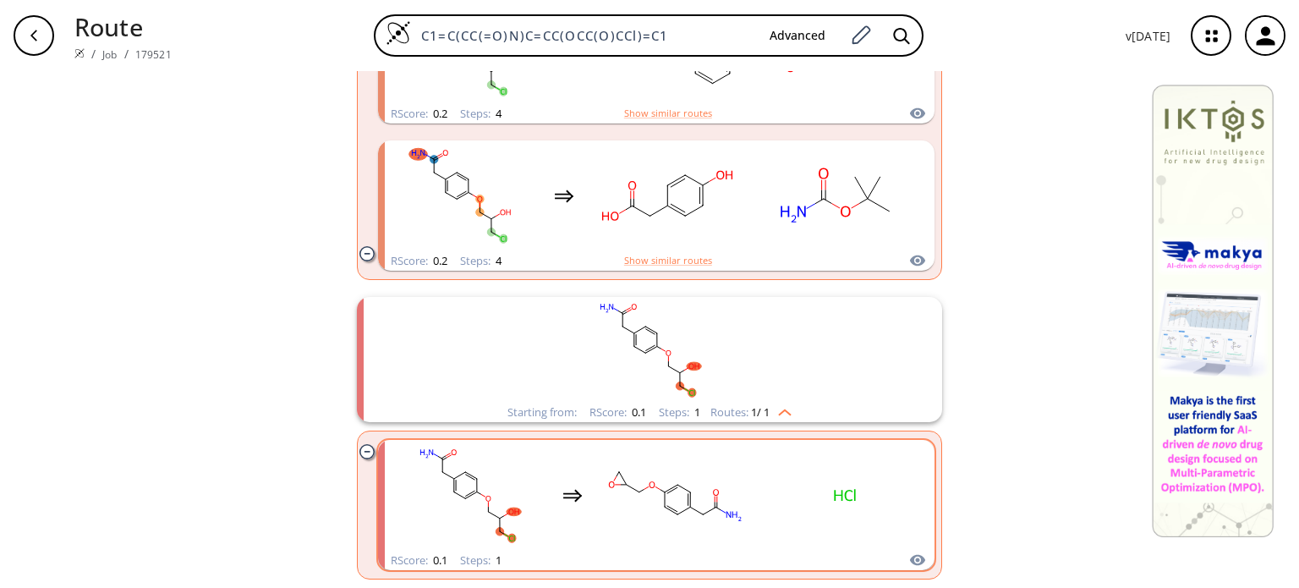
scroll to position [4718, 0]
click at [780, 501] on rect "clusters" at bounding box center [845, 495] width 152 height 106
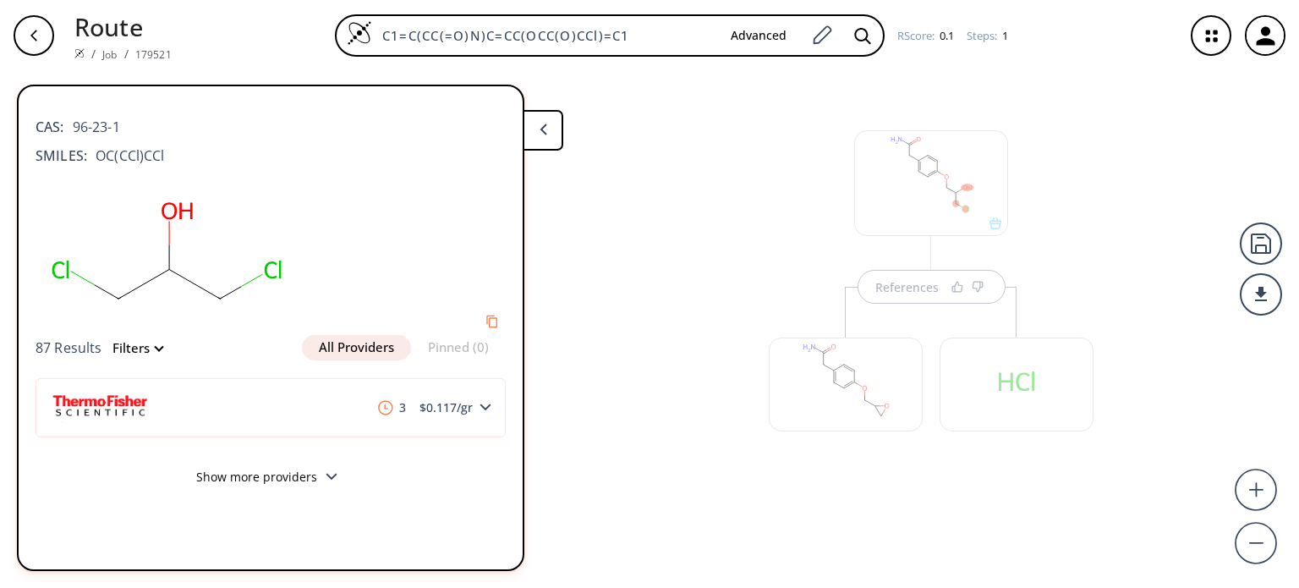
click at [923, 292] on div at bounding box center [845, 376] width 171 height 178
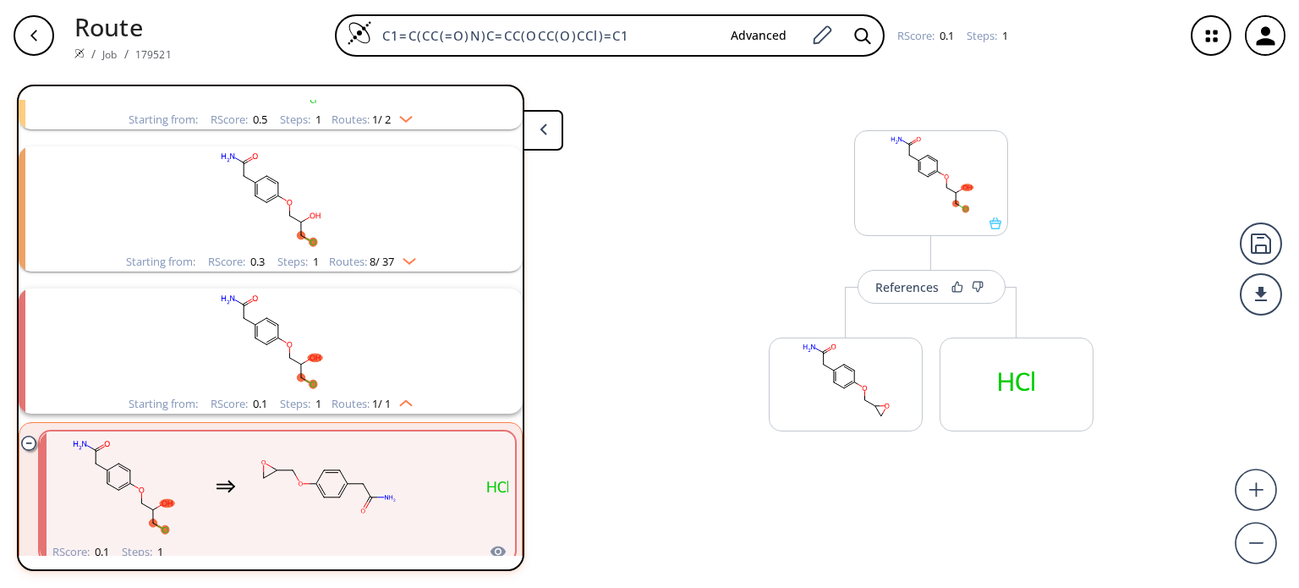
scroll to position [599, 0]
click at [923, 292] on div "References" at bounding box center [906, 287] width 63 height 11
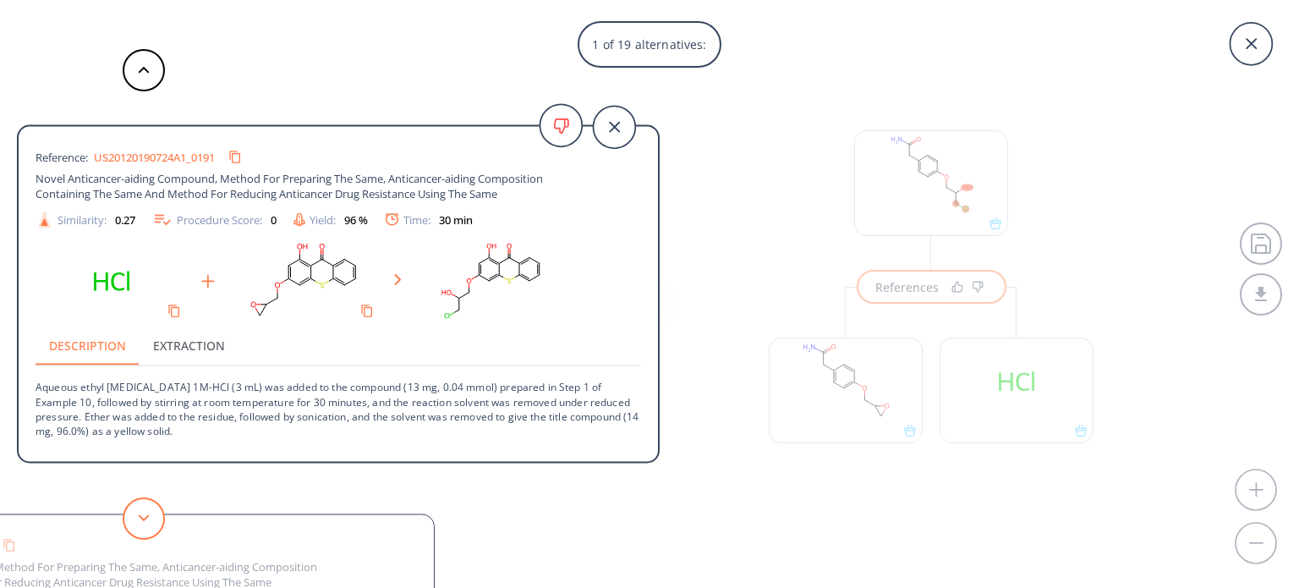
click at [160, 511] on button at bounding box center [144, 518] width 42 height 42
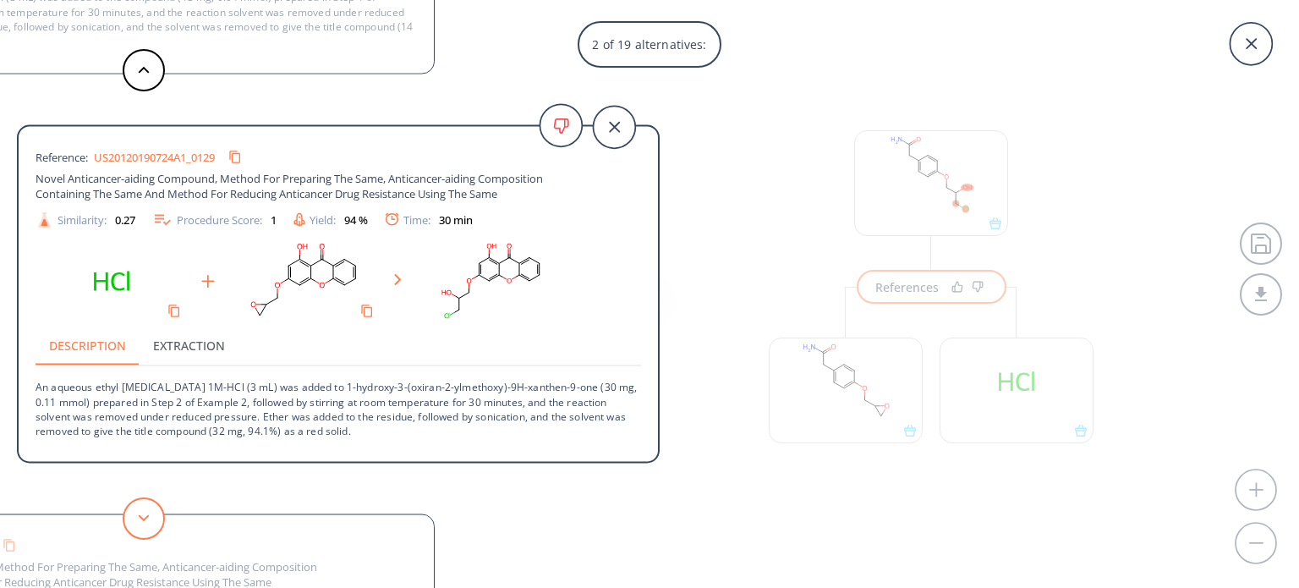
click at [139, 517] on icon at bounding box center [144, 518] width 12 height 8
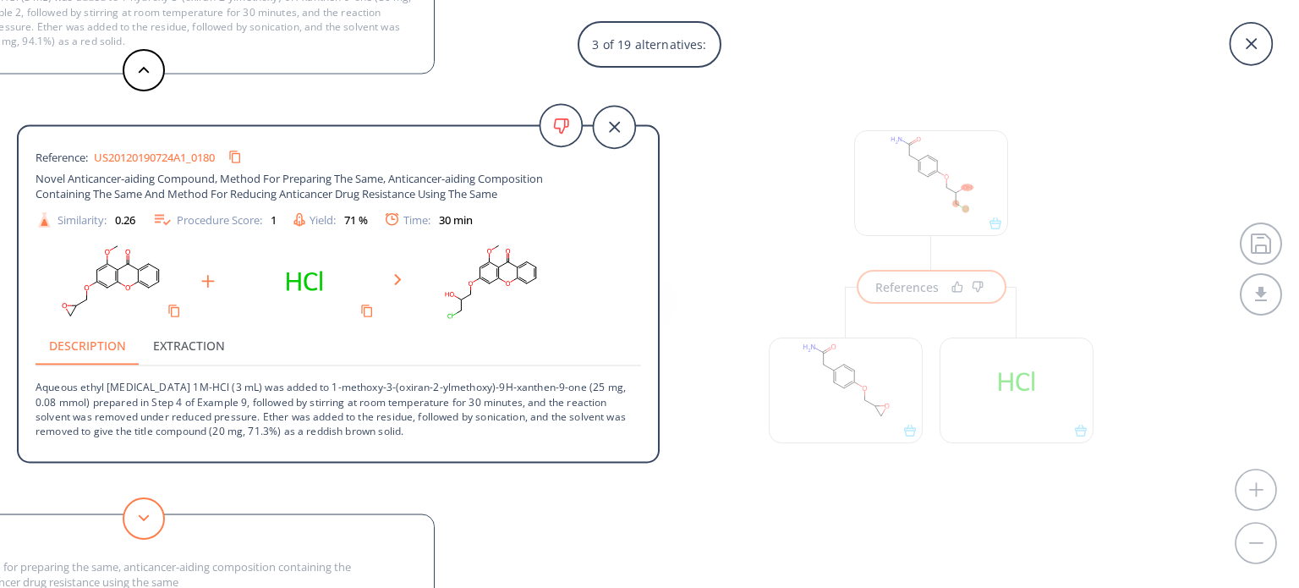
click at [141, 515] on icon at bounding box center [144, 518] width 12 height 8
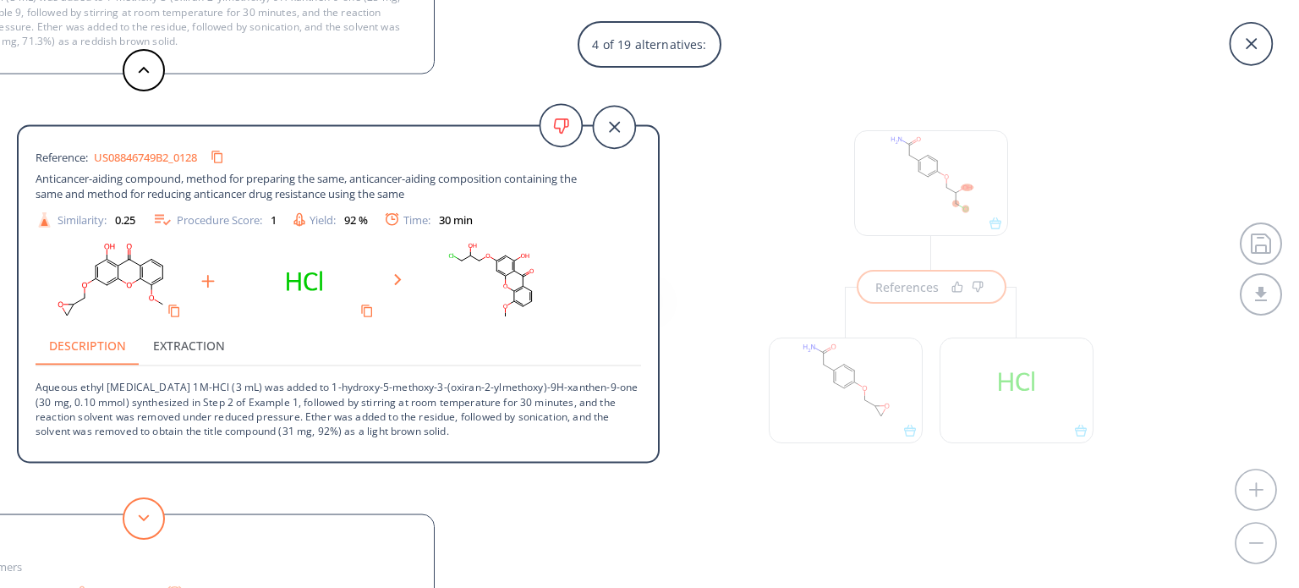
click at [141, 515] on icon at bounding box center [144, 518] width 12 height 8
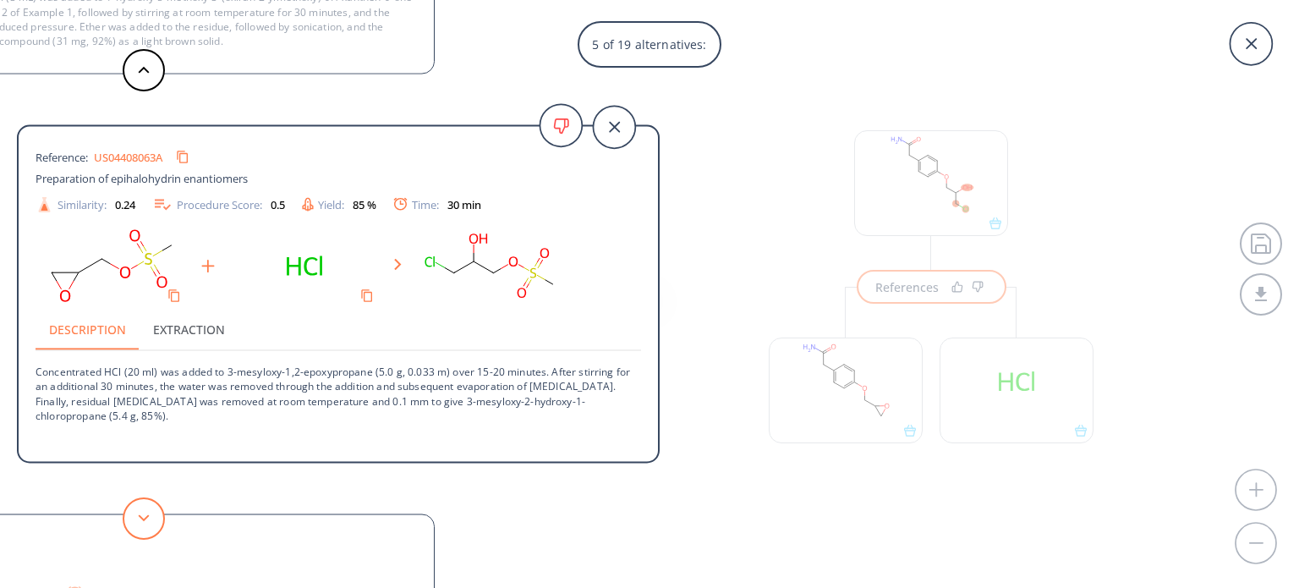
click at [148, 523] on button at bounding box center [144, 518] width 42 height 42
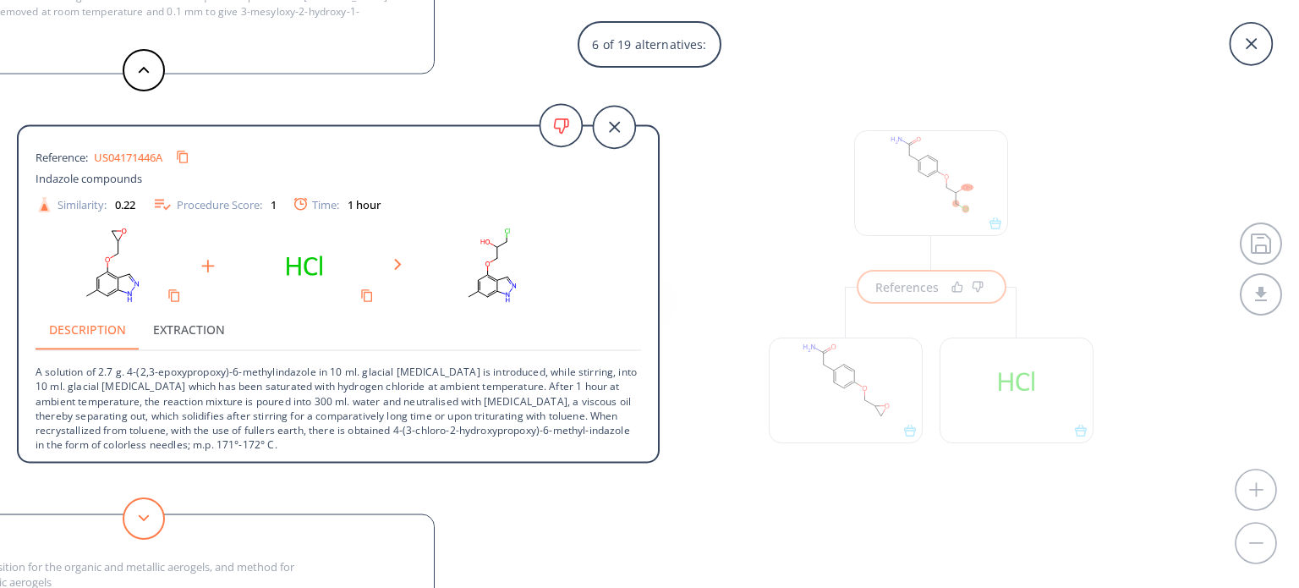
click at [129, 511] on button at bounding box center [144, 518] width 42 height 42
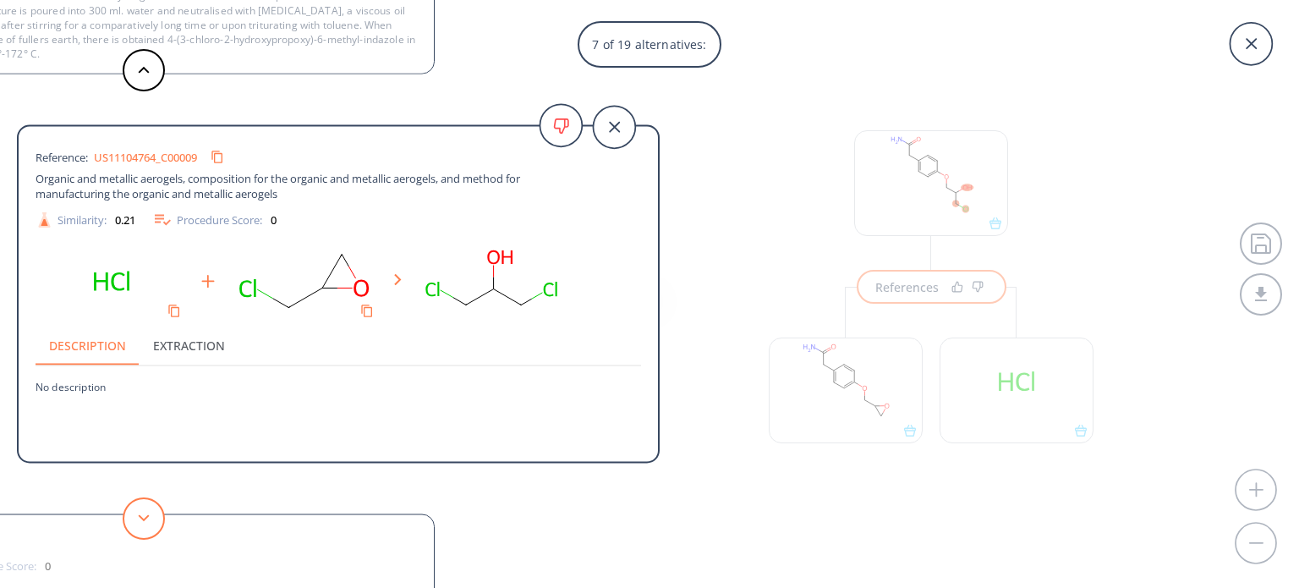
click at [129, 511] on button at bounding box center [144, 518] width 42 height 42
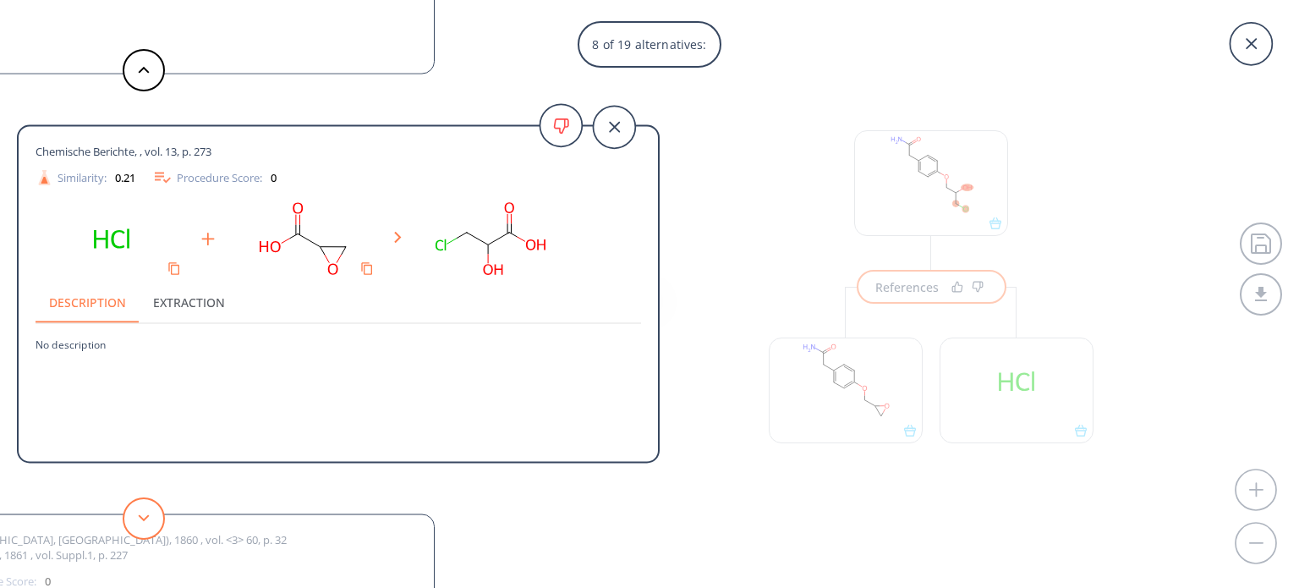
click at [129, 511] on button at bounding box center [144, 518] width 42 height 42
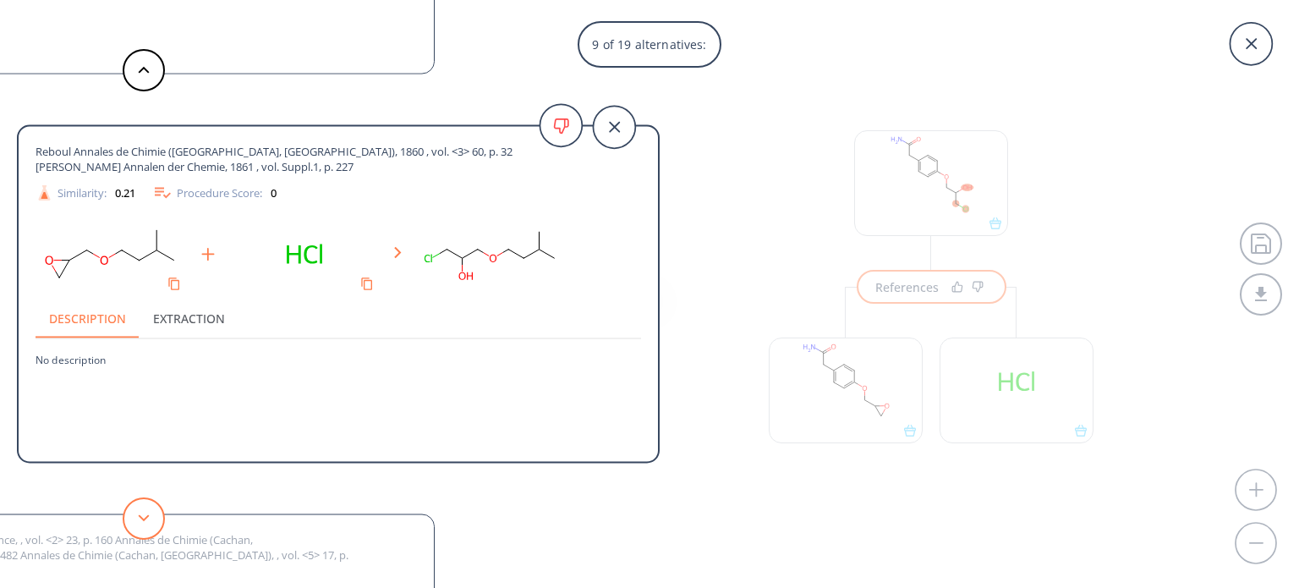
click at [129, 511] on button at bounding box center [144, 518] width 42 height 42
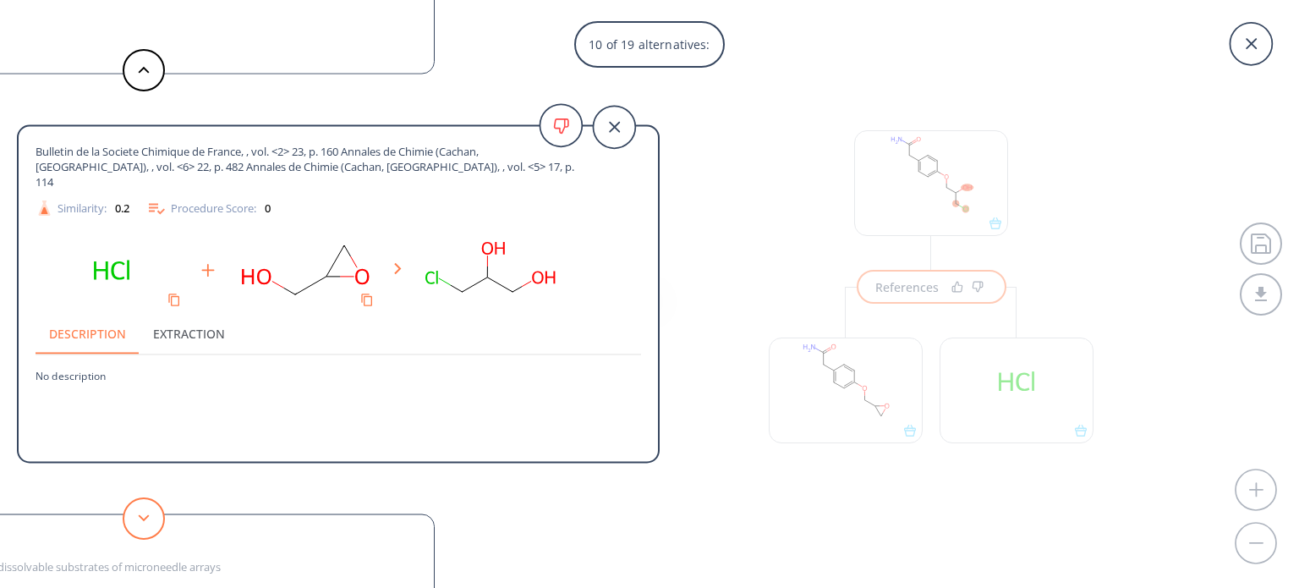
click at [129, 511] on button at bounding box center [144, 518] width 42 height 42
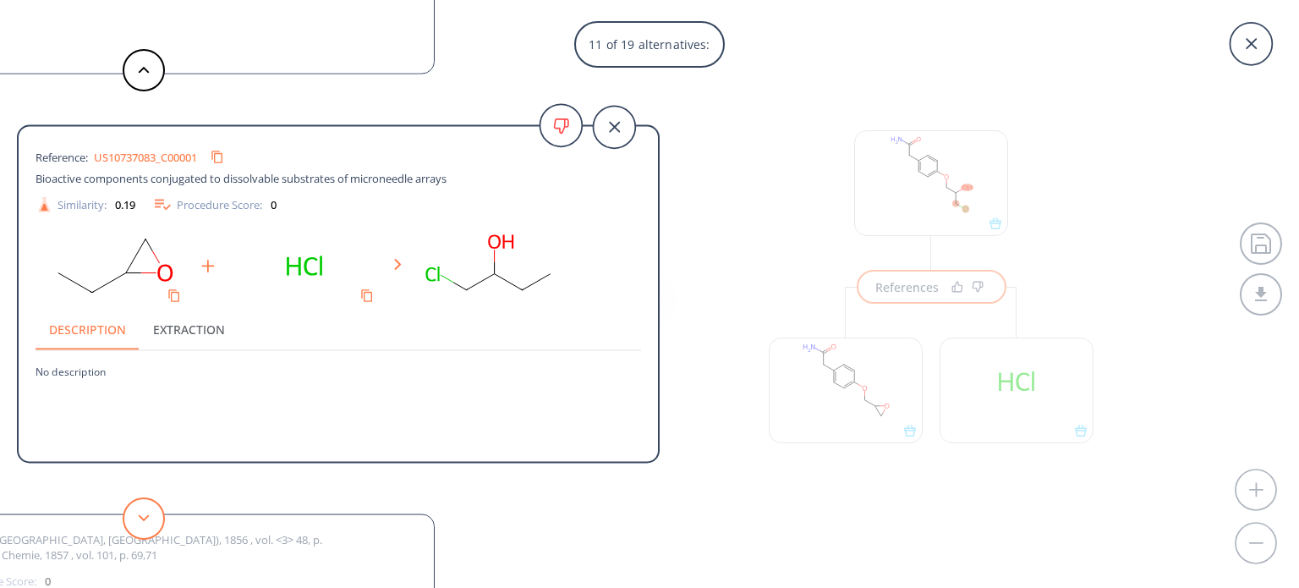
click at [129, 511] on button at bounding box center [144, 518] width 42 height 42
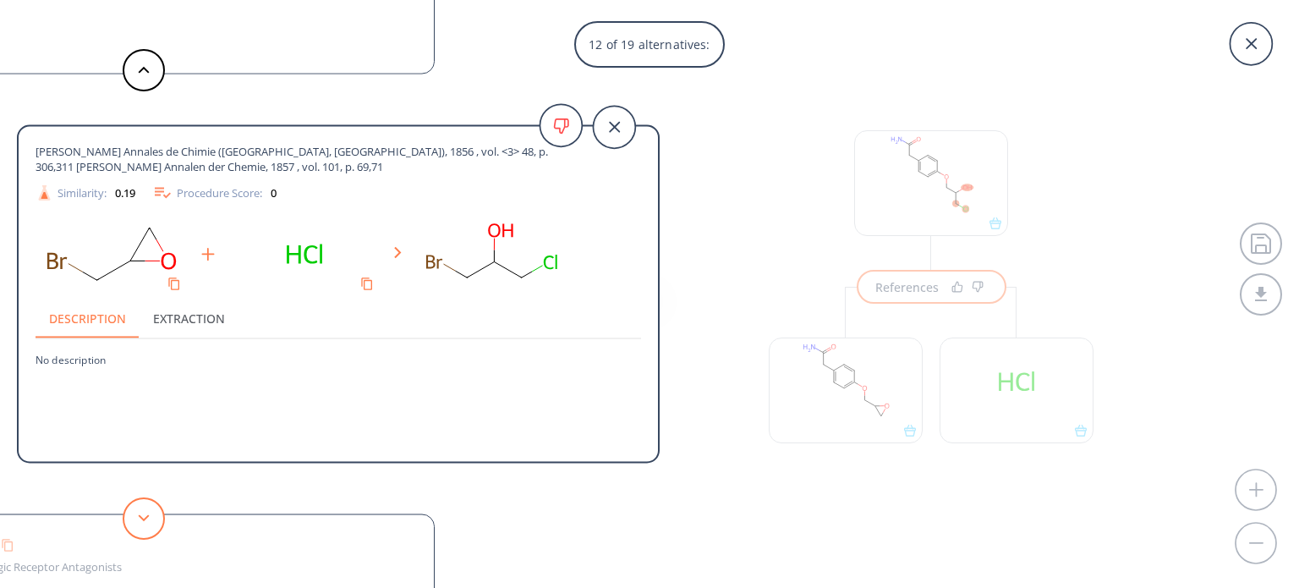
click at [129, 511] on button at bounding box center [144, 518] width 42 height 42
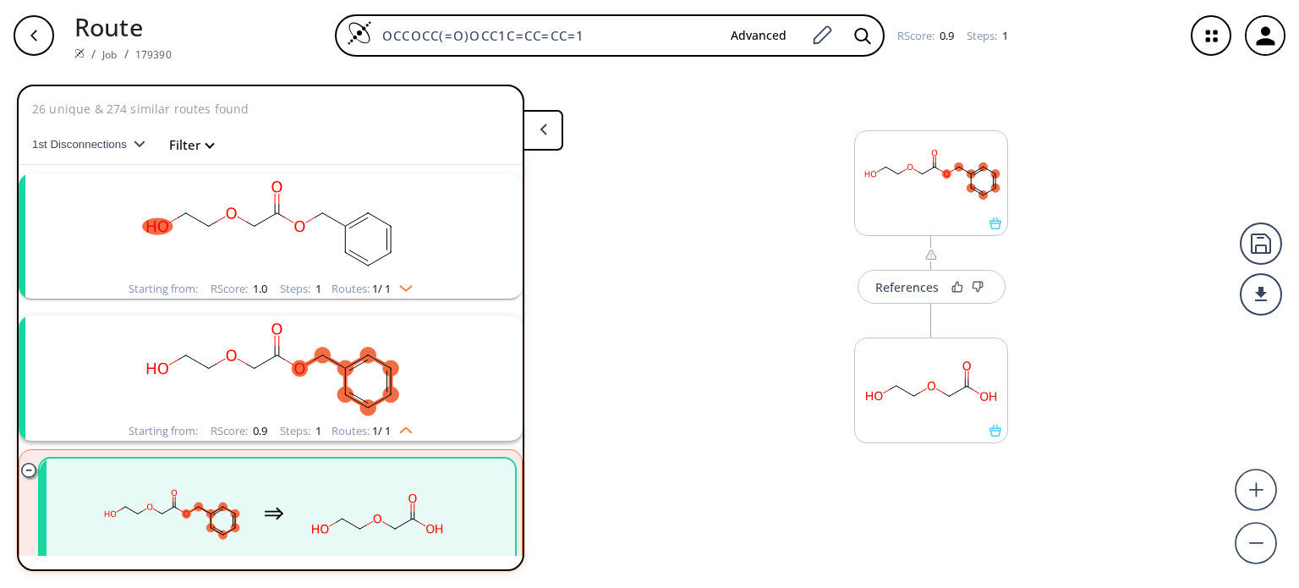
scroll to position [179, 0]
